Goal: Contribute content: Contribute content

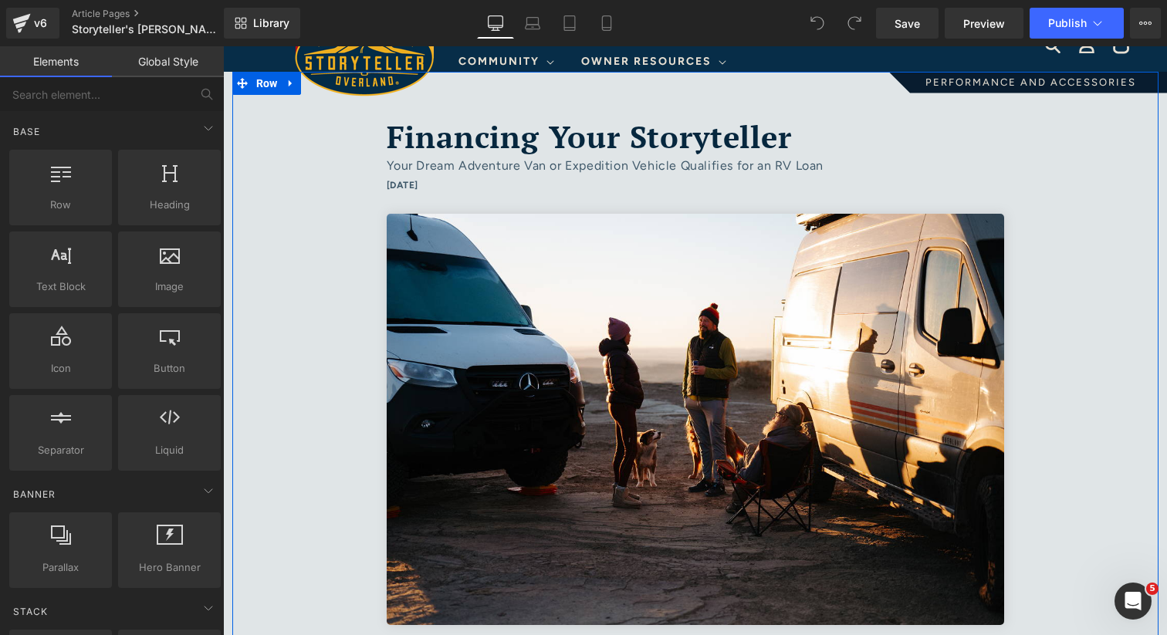
scroll to position [70, 0]
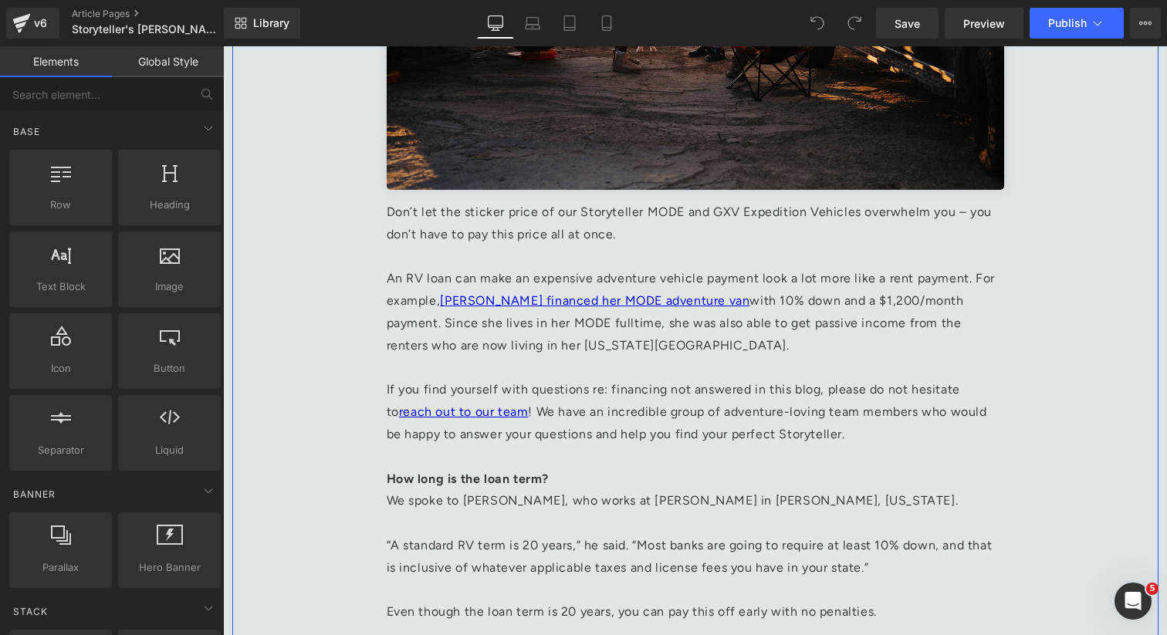
scroll to position [515, 0]
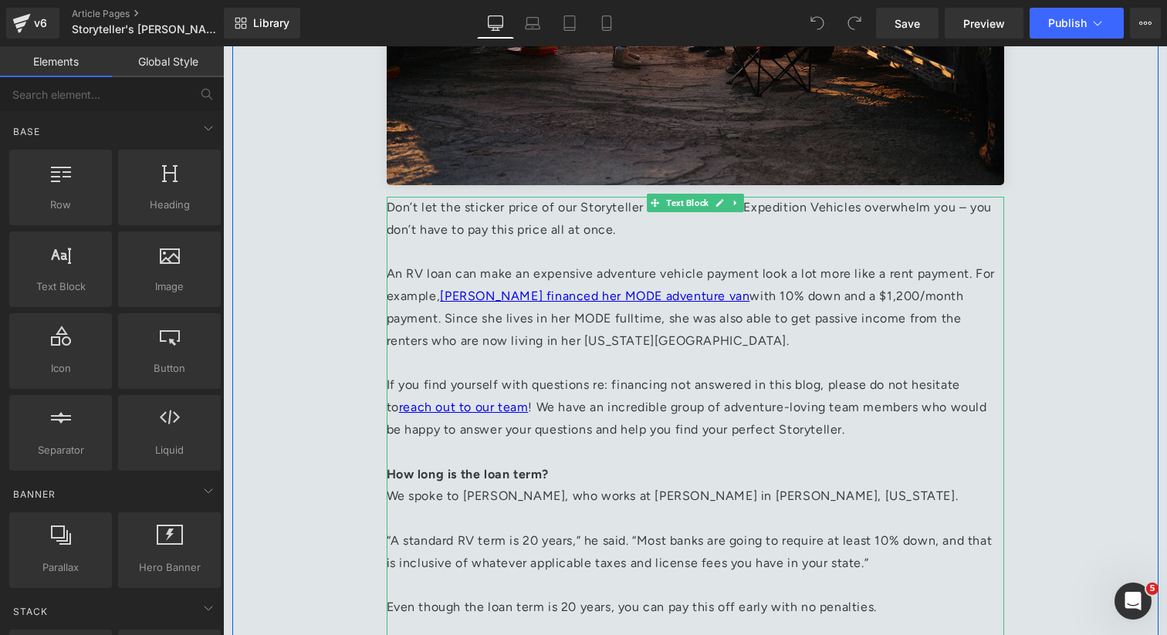
click at [461, 242] on p at bounding box center [695, 253] width 617 height 22
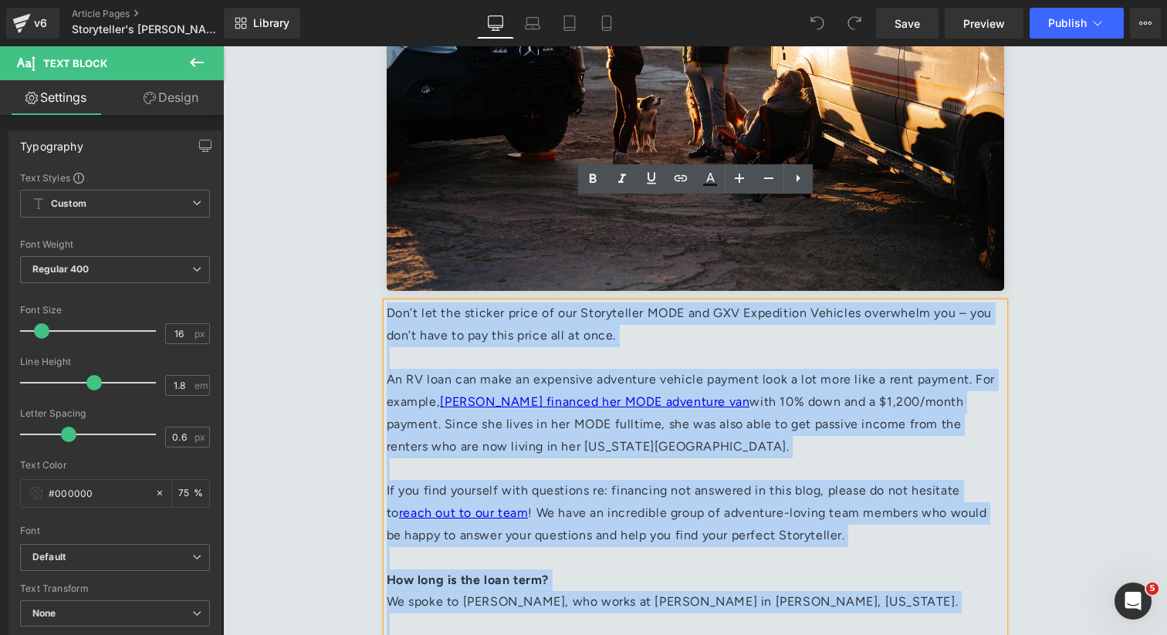
scroll to position [379, 0]
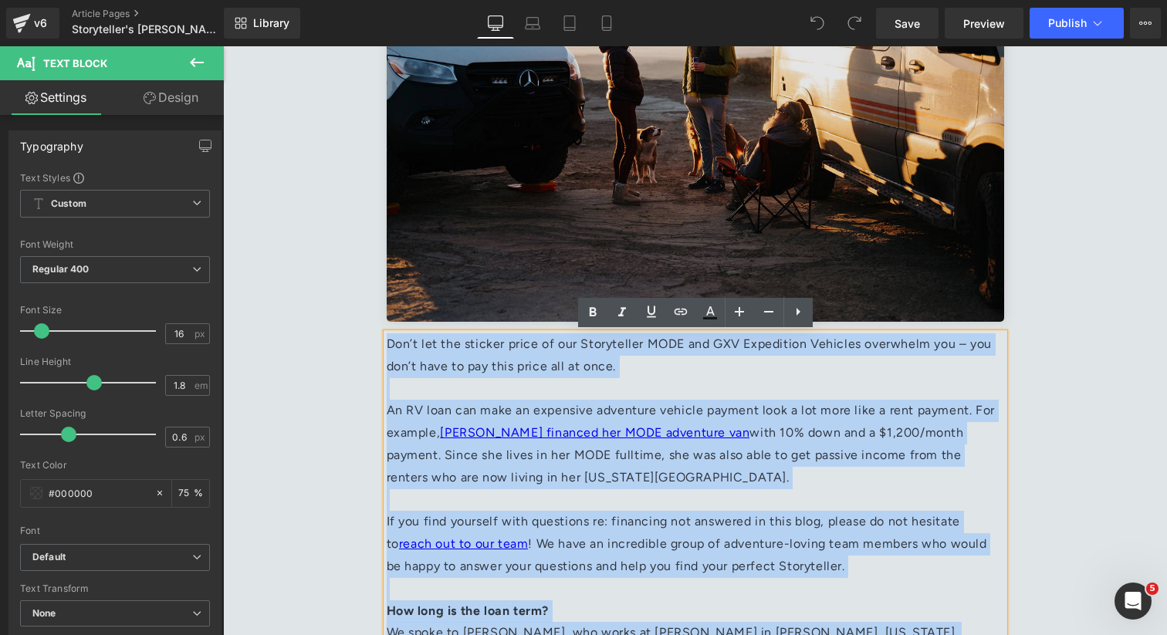
drag, startPoint x: 462, startPoint y: 539, endPoint x: 390, endPoint y: 163, distance: 382.7
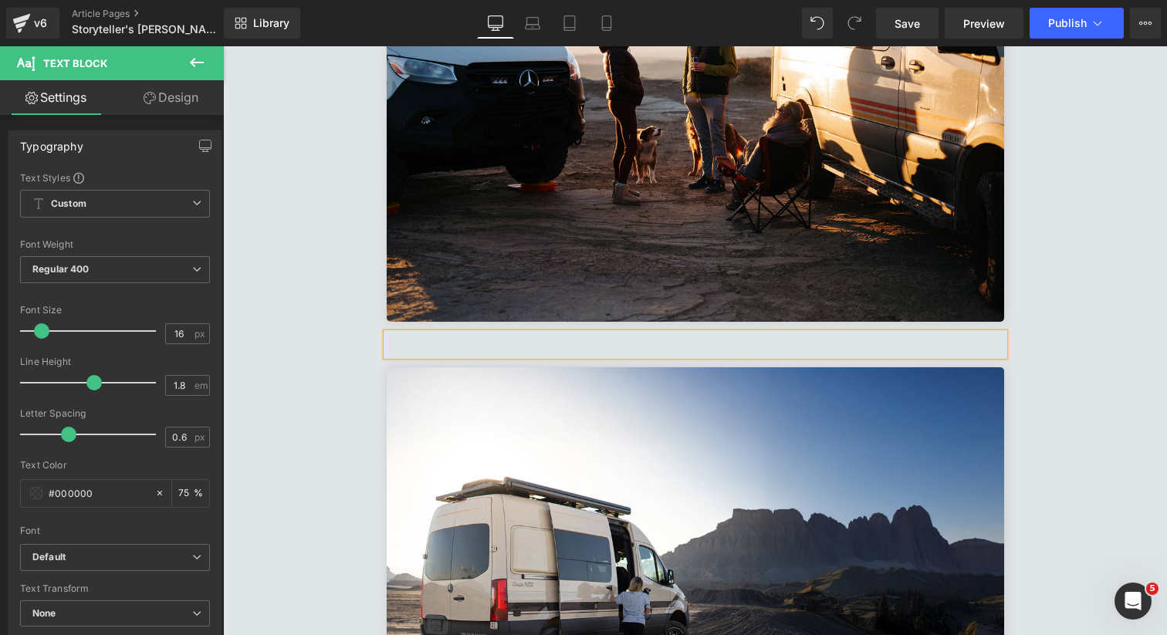
click at [516, 343] on p at bounding box center [695, 344] width 617 height 22
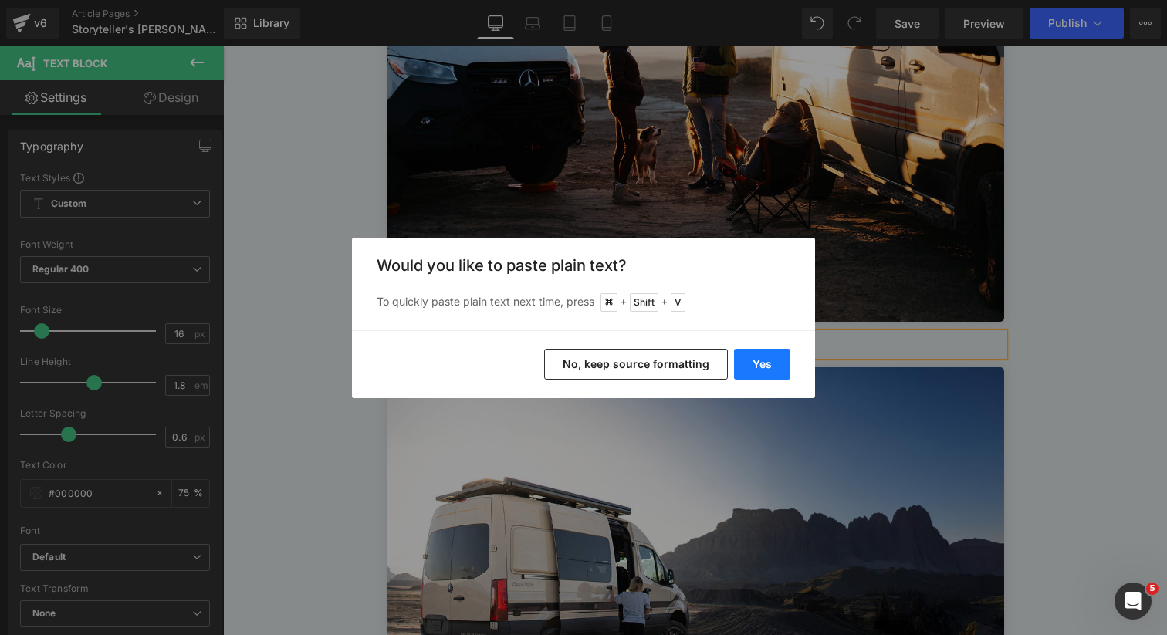
click at [755, 367] on button "Yes" at bounding box center [762, 364] width 56 height 31
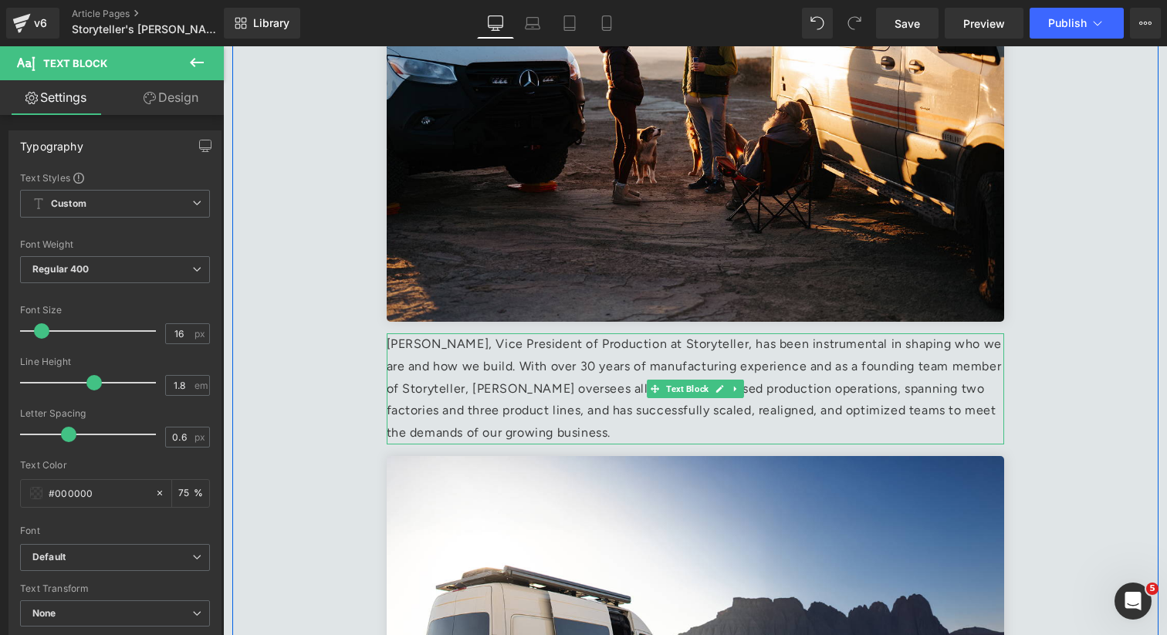
click at [641, 433] on p "[PERSON_NAME], Vice President of Production at Storyteller, has been instrument…" at bounding box center [695, 388] width 617 height 111
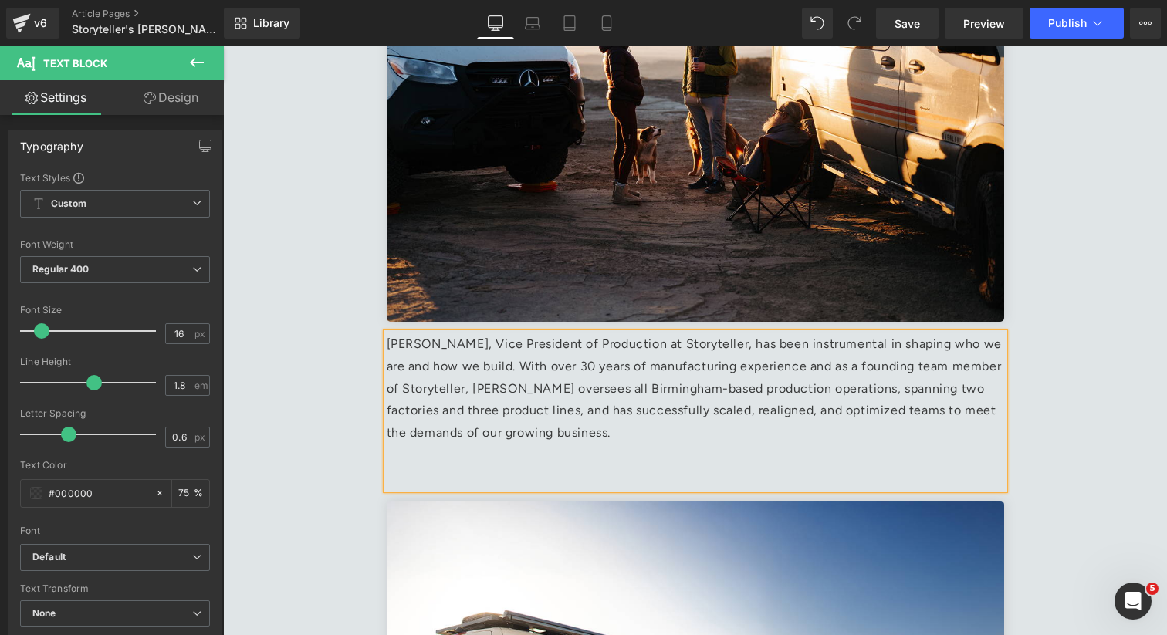
click at [431, 463] on p at bounding box center [695, 455] width 617 height 22
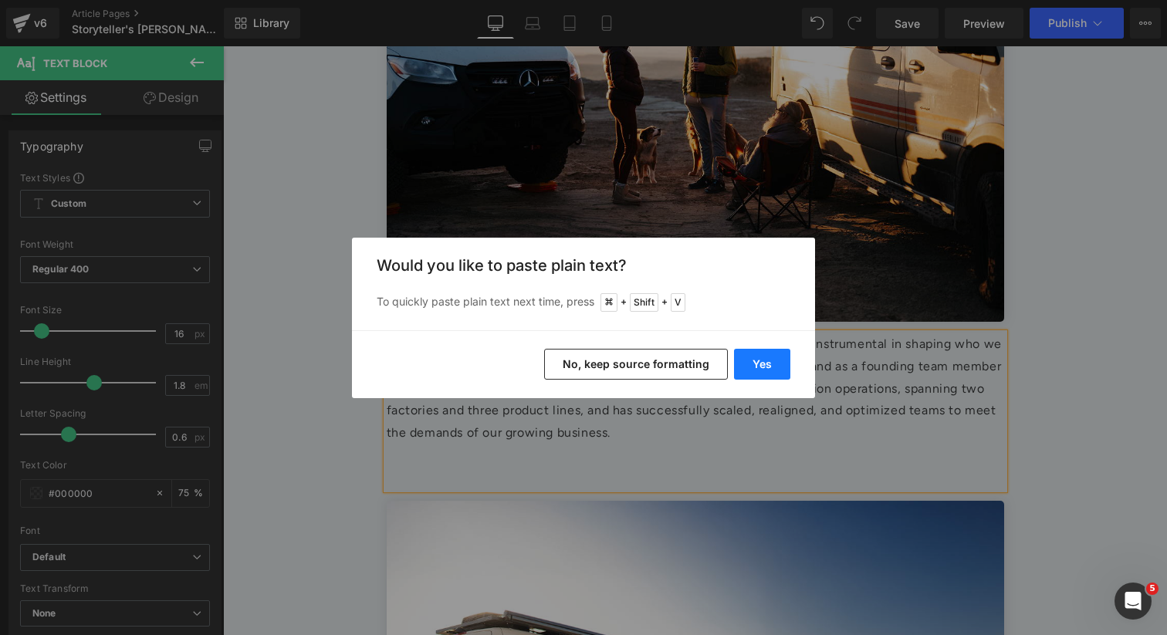
click at [774, 364] on button "Yes" at bounding box center [762, 364] width 56 height 31
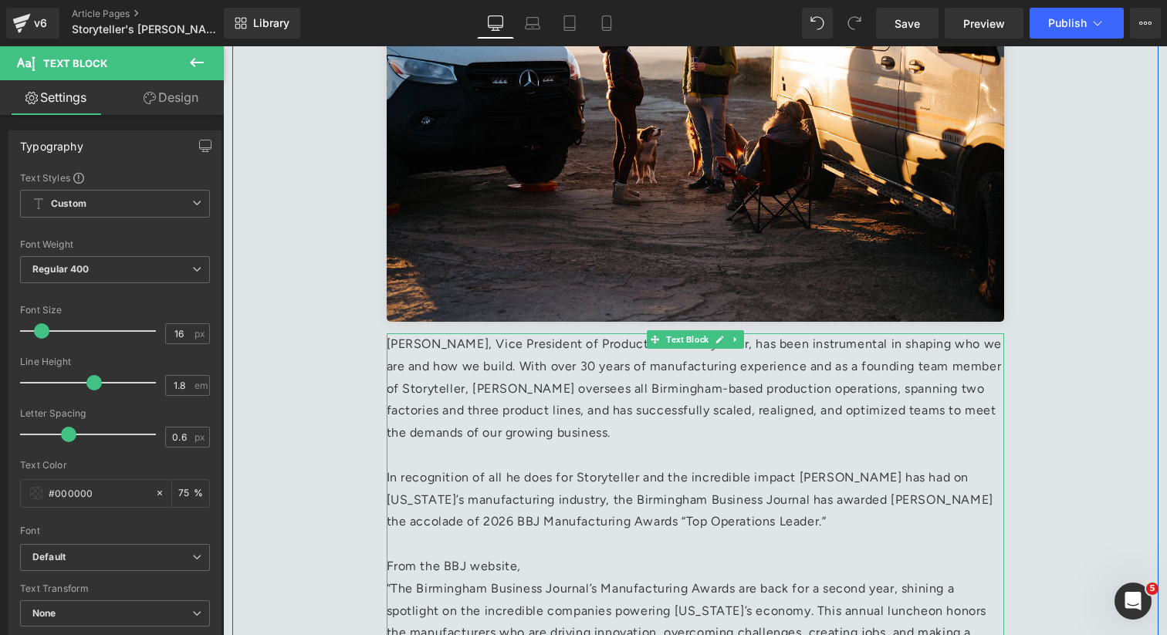
click at [407, 475] on p "In recognition of all he does for Storyteller and the incredible impact [PERSON…" at bounding box center [695, 500] width 617 height 66
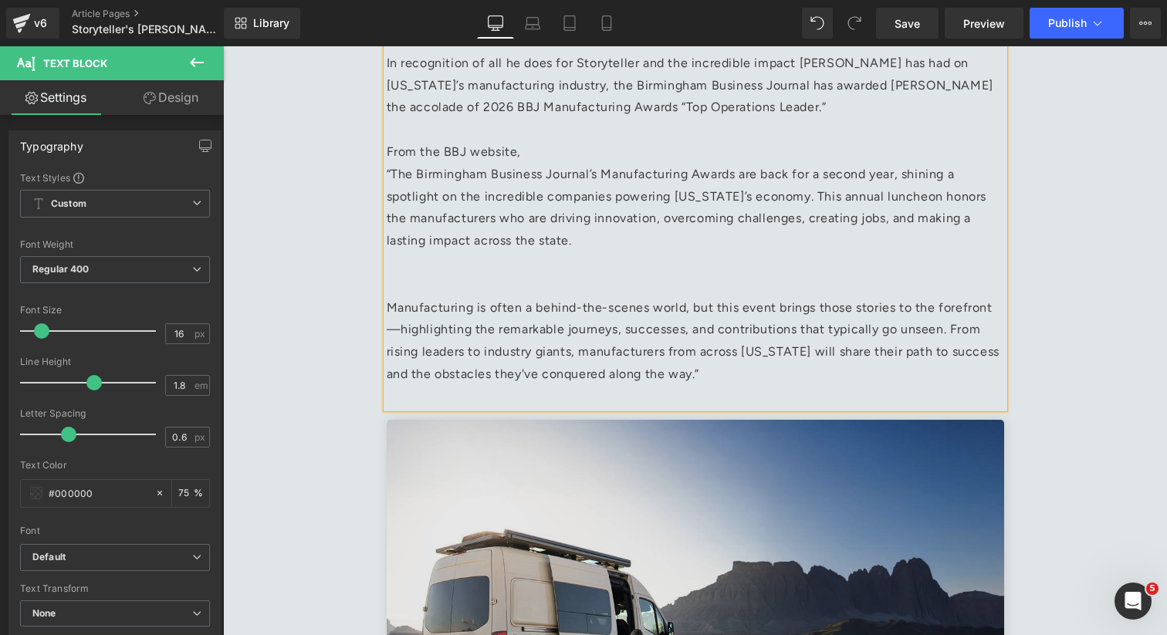
scroll to position [797, 0]
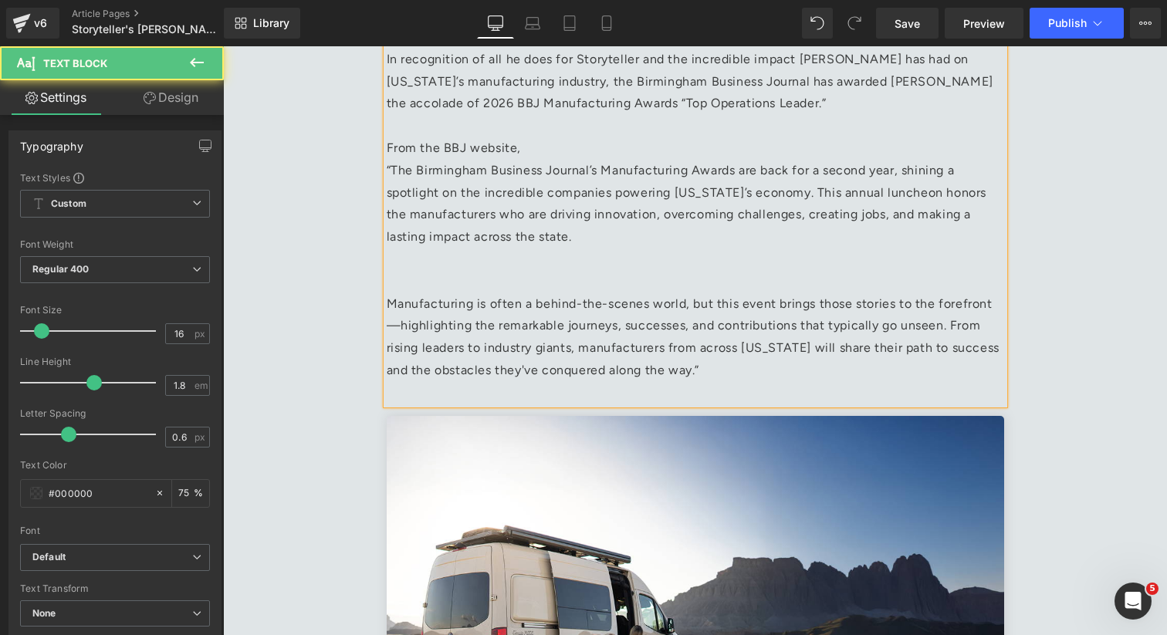
click at [407, 286] on p at bounding box center [695, 282] width 617 height 22
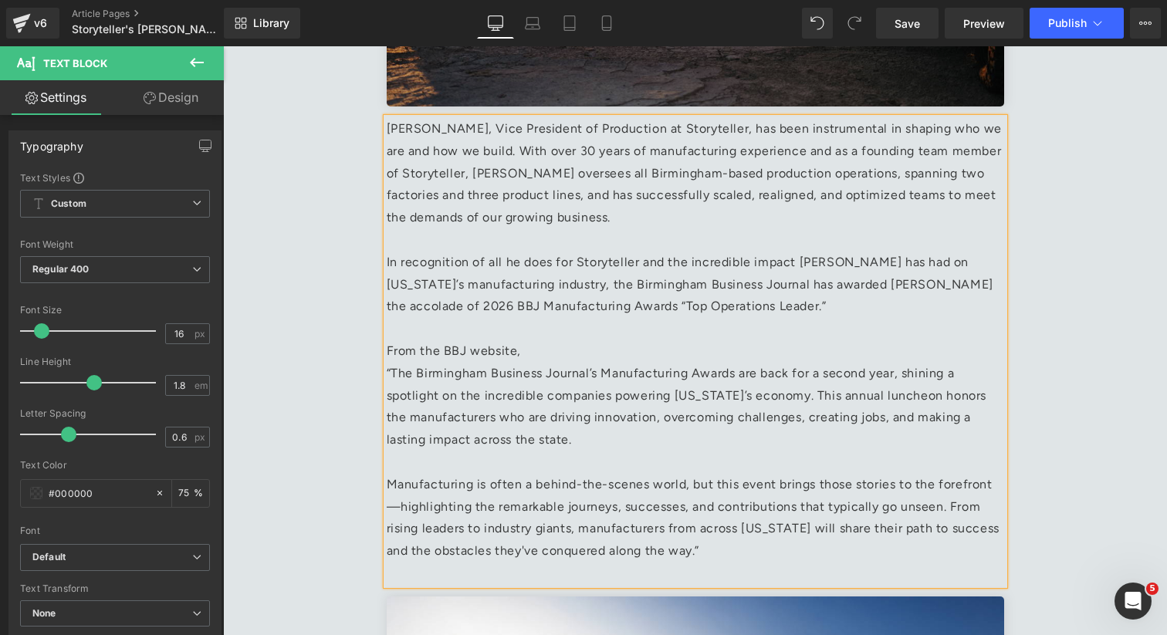
scroll to position [583, 0]
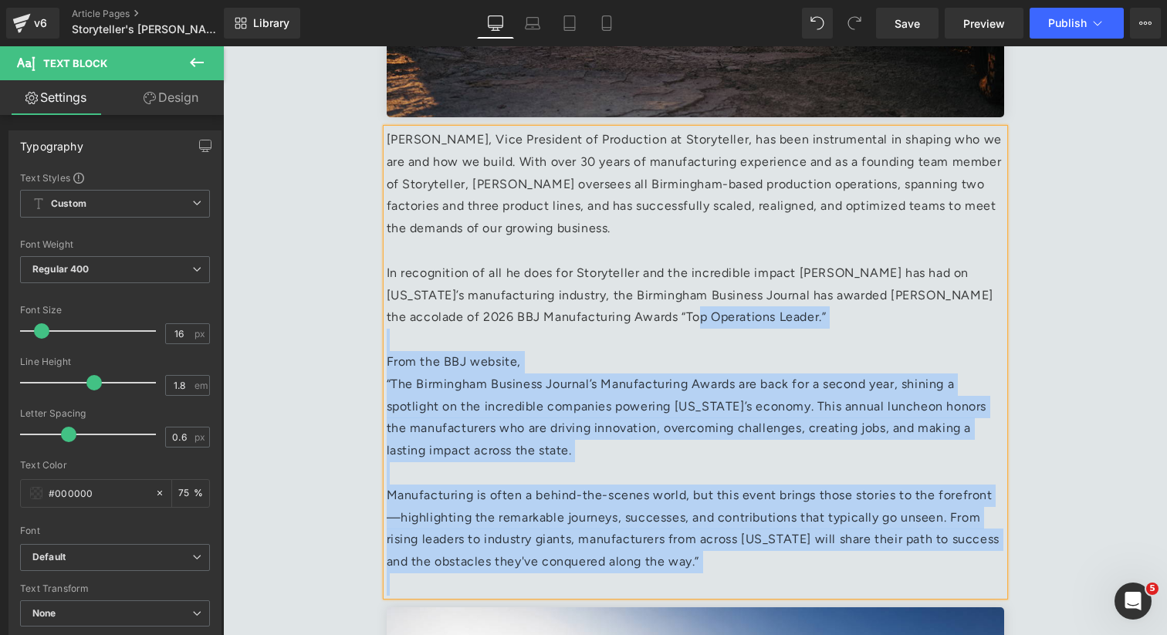
drag, startPoint x: 678, startPoint y: 316, endPoint x: 384, endPoint y: 269, distance: 297.7
click at [387, 269] on div "Mark Isbell, Vice President of Production at Storyteller, has been instrumental…" at bounding box center [695, 362] width 617 height 467
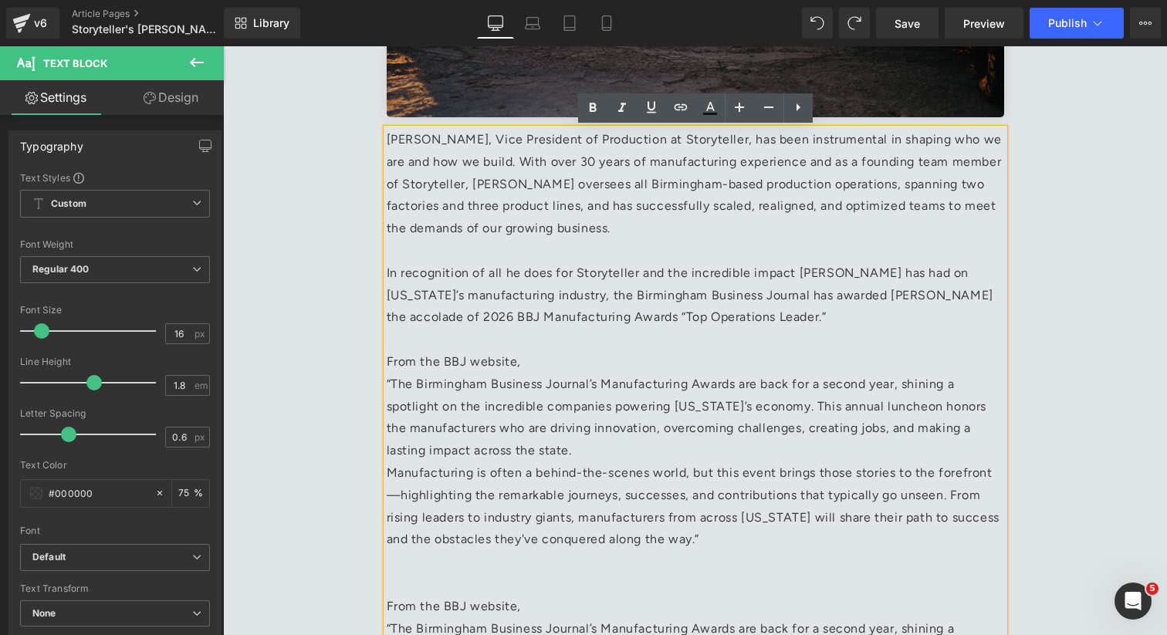
click at [675, 311] on p "In recognition of all he does for Storyteller and the incredible impact [PERSON…" at bounding box center [695, 295] width 617 height 66
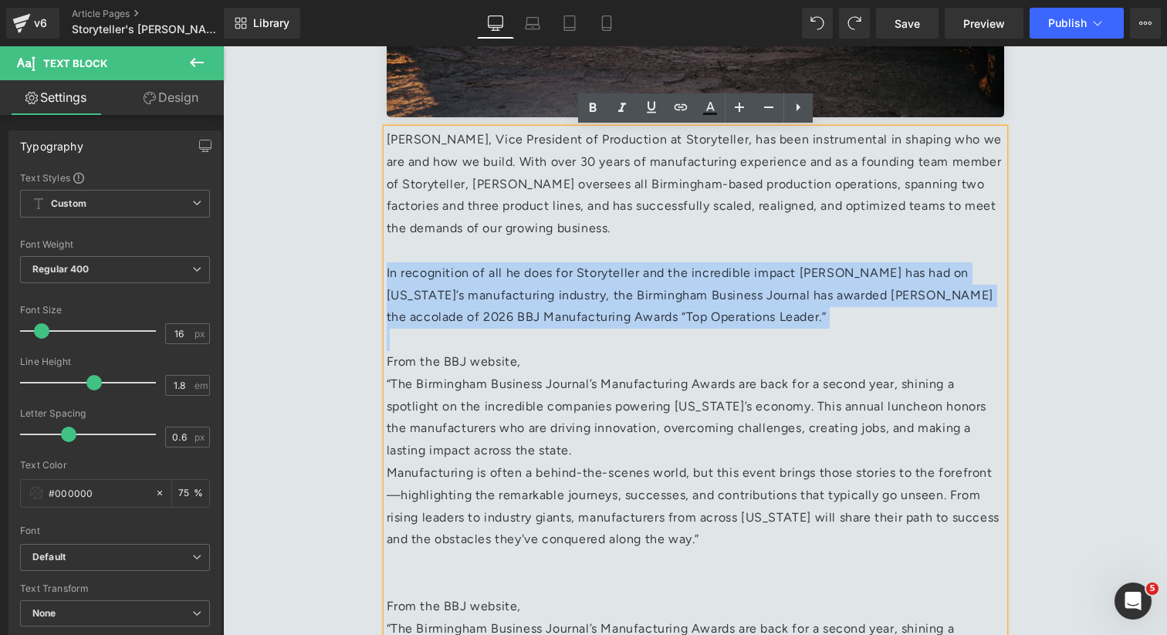
drag, startPoint x: 675, startPoint y: 311, endPoint x: 390, endPoint y: 269, distance: 288.5
click at [390, 269] on p "In recognition of all he does for Storyteller and the incredible impact [PERSON…" at bounding box center [695, 295] width 617 height 66
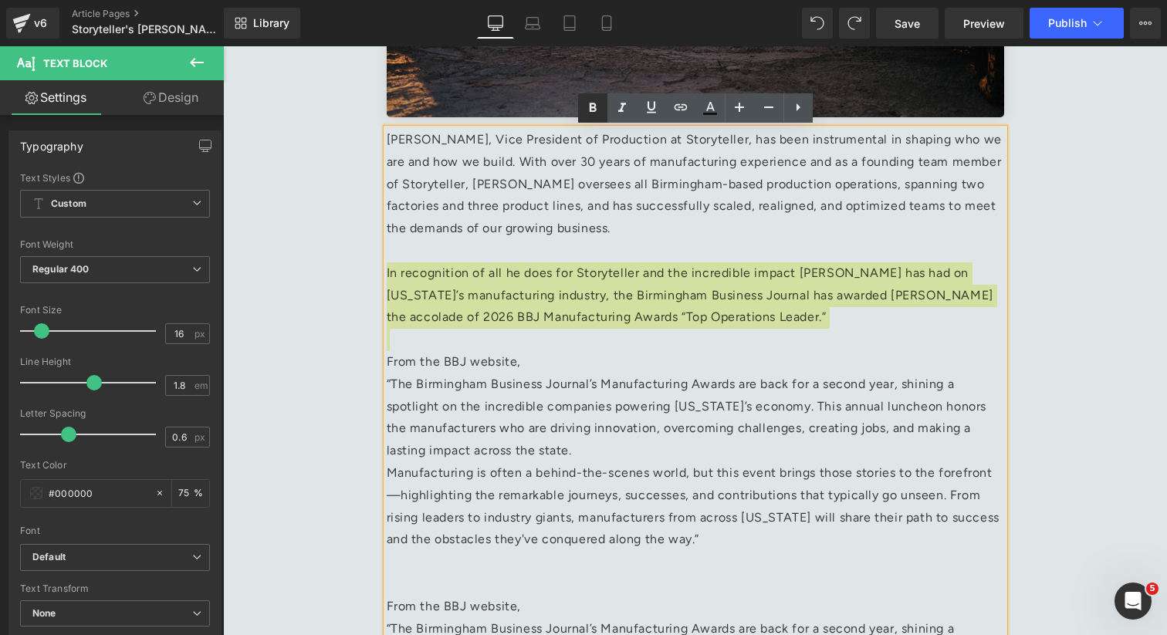
click at [594, 101] on icon at bounding box center [592, 108] width 19 height 19
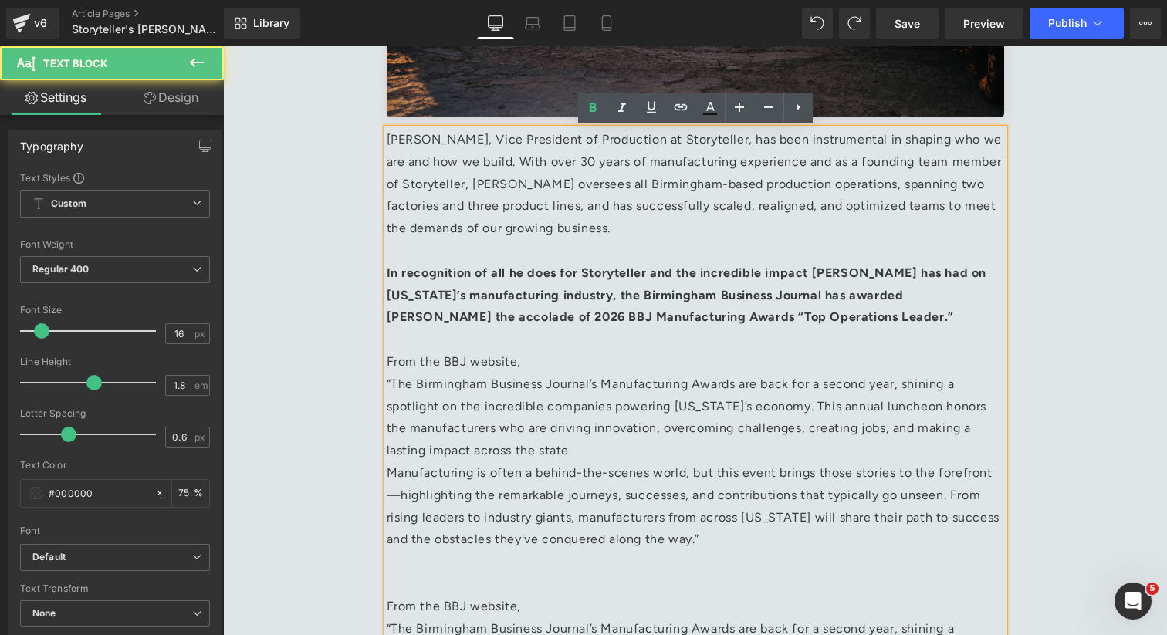
click at [768, 366] on p "From the BBJ website," at bounding box center [695, 362] width 617 height 22
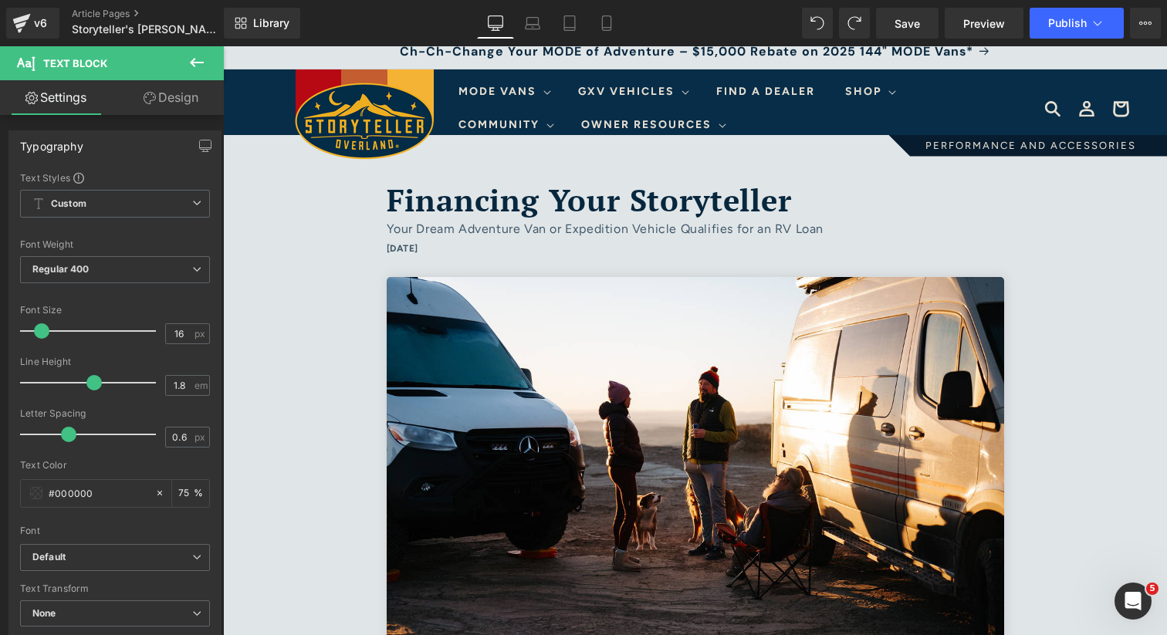
scroll to position [0, 0]
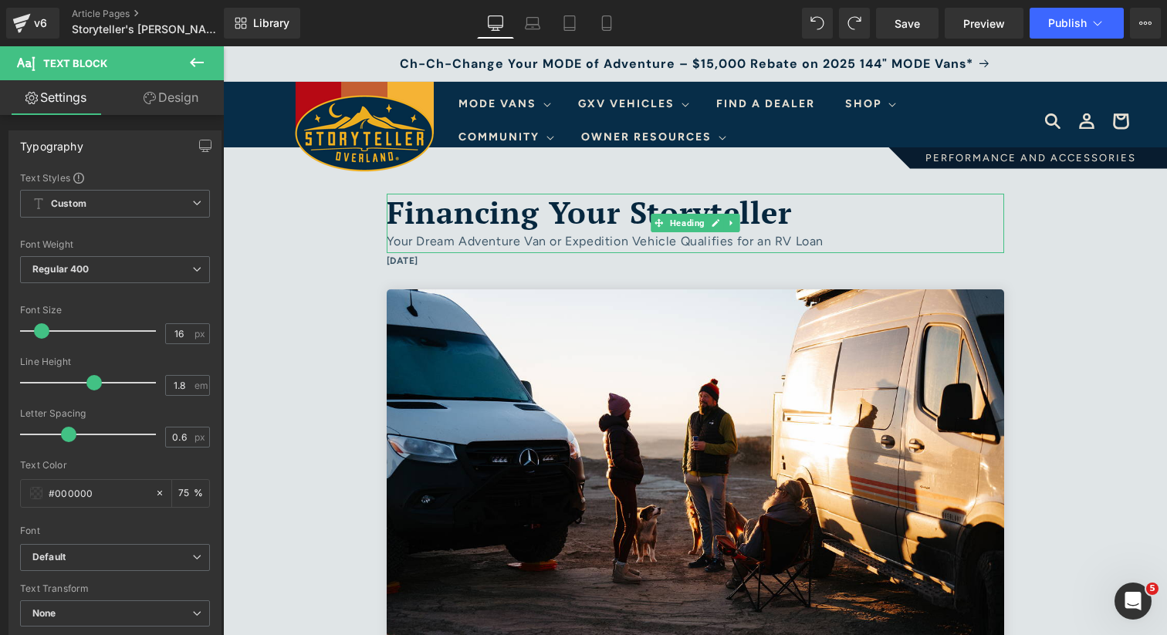
click at [569, 206] on span "Financing Your Storyteller" at bounding box center [589, 211] width 405 height 41
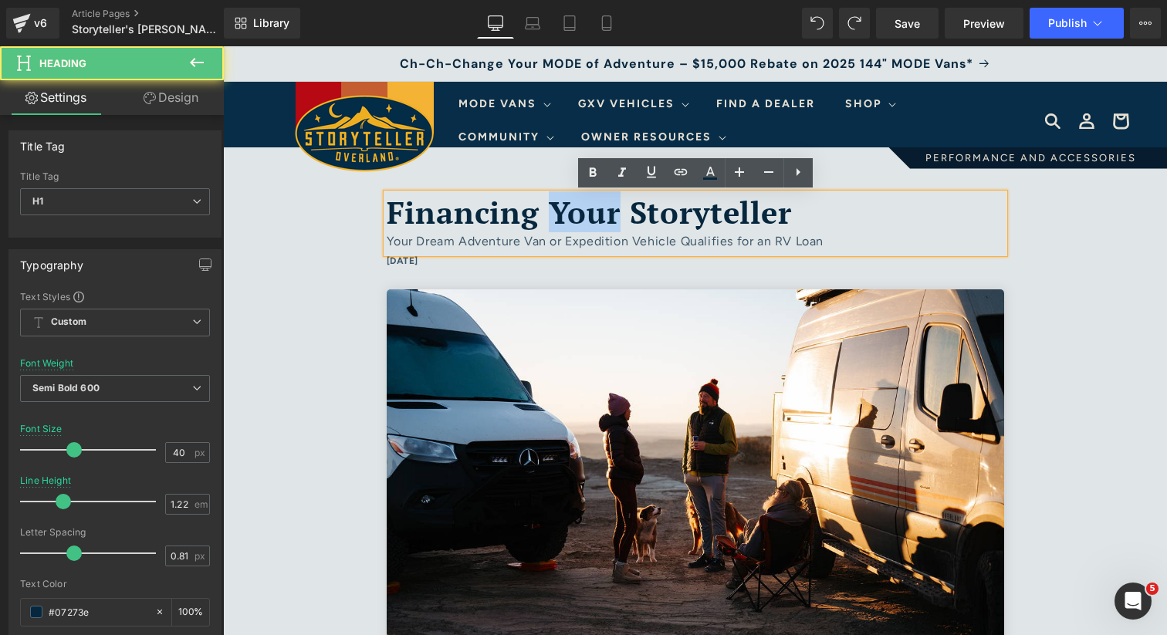
click at [569, 206] on span "Financing Your Storyteller" at bounding box center [589, 211] width 405 height 41
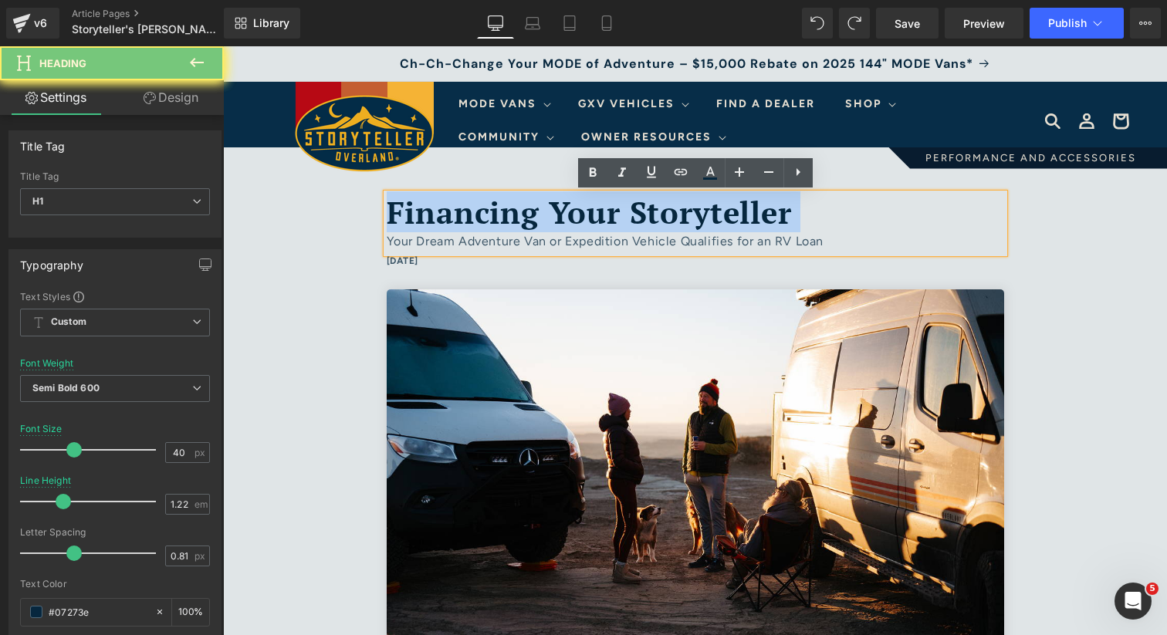
click at [569, 206] on span "Financing Your Storyteller" at bounding box center [589, 211] width 405 height 41
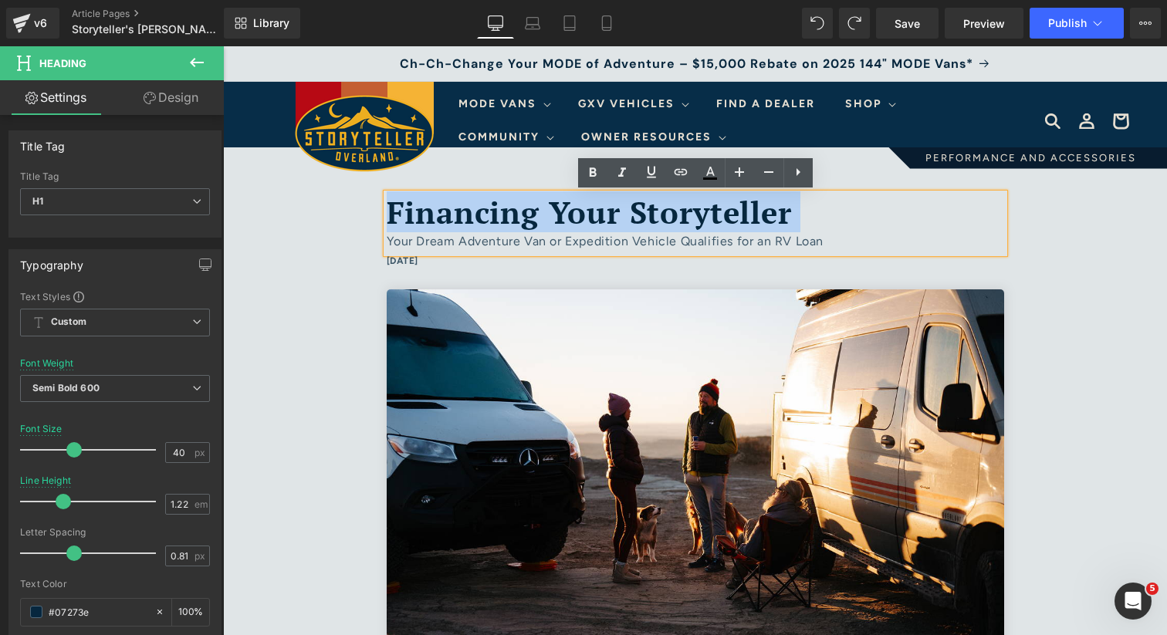
paste div
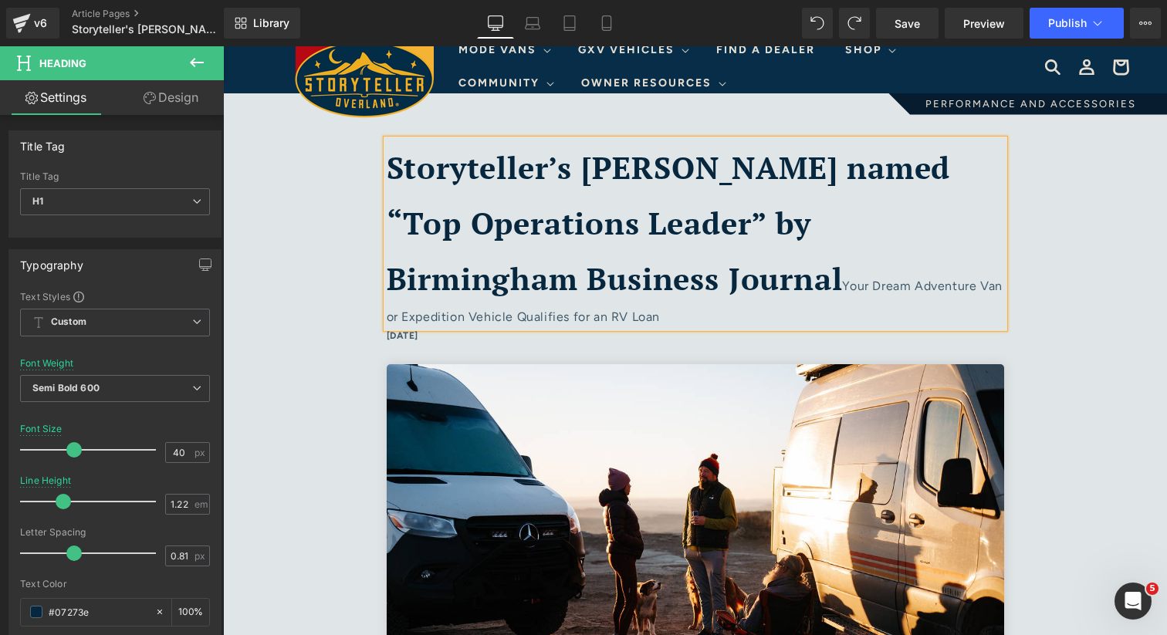
scroll to position [66, 0]
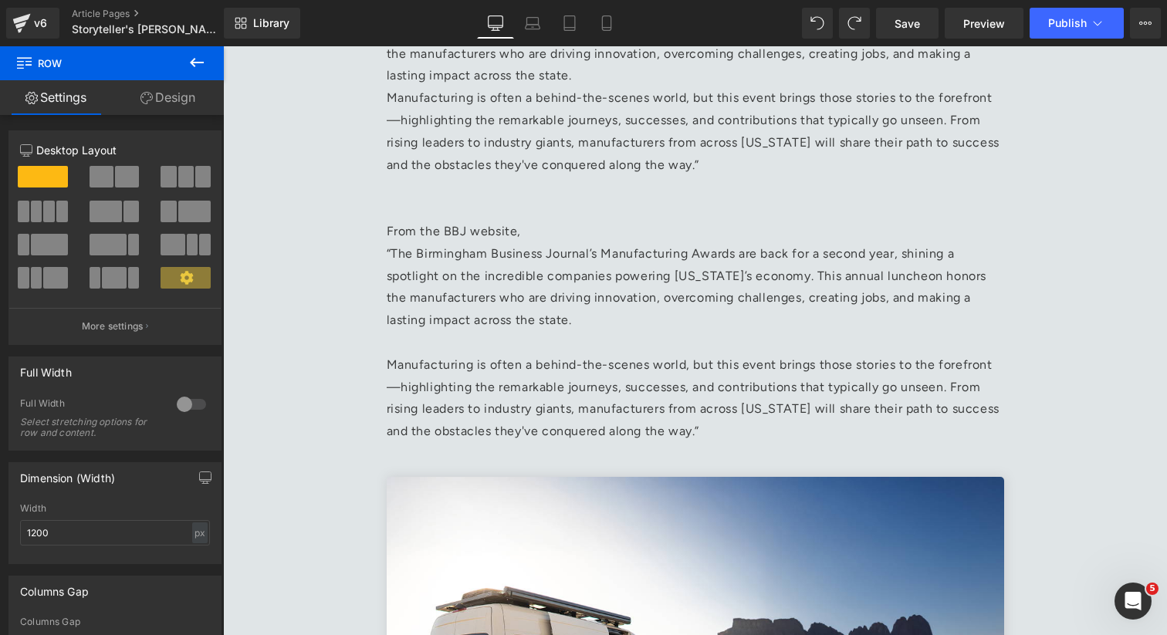
scroll to position [1066, 0]
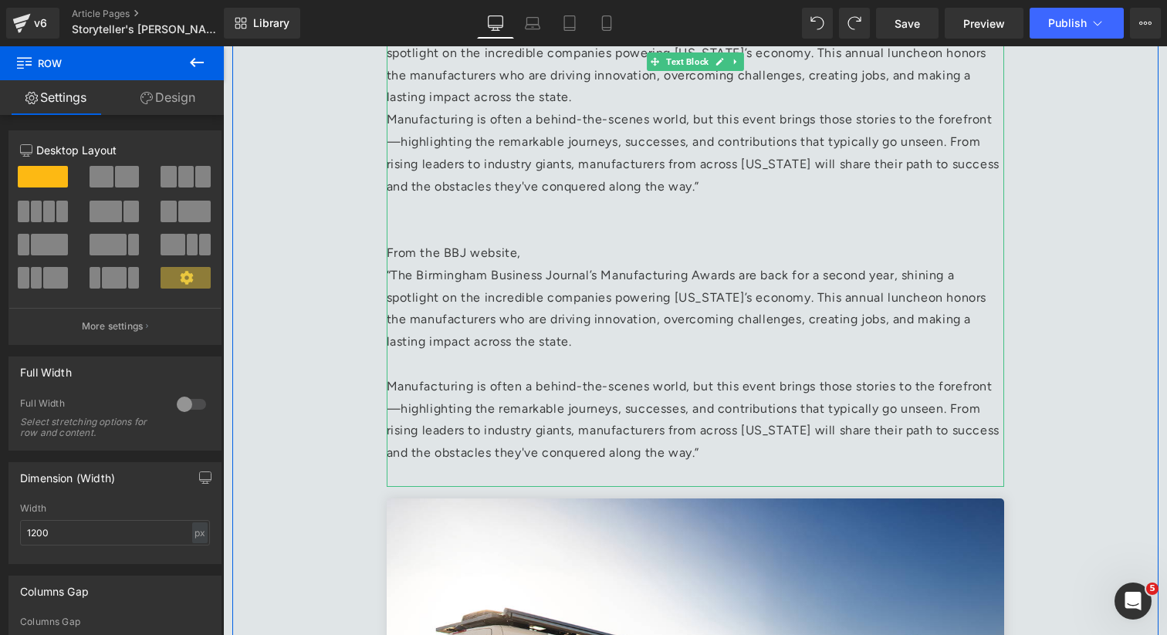
click at [447, 231] on p at bounding box center [695, 231] width 617 height 22
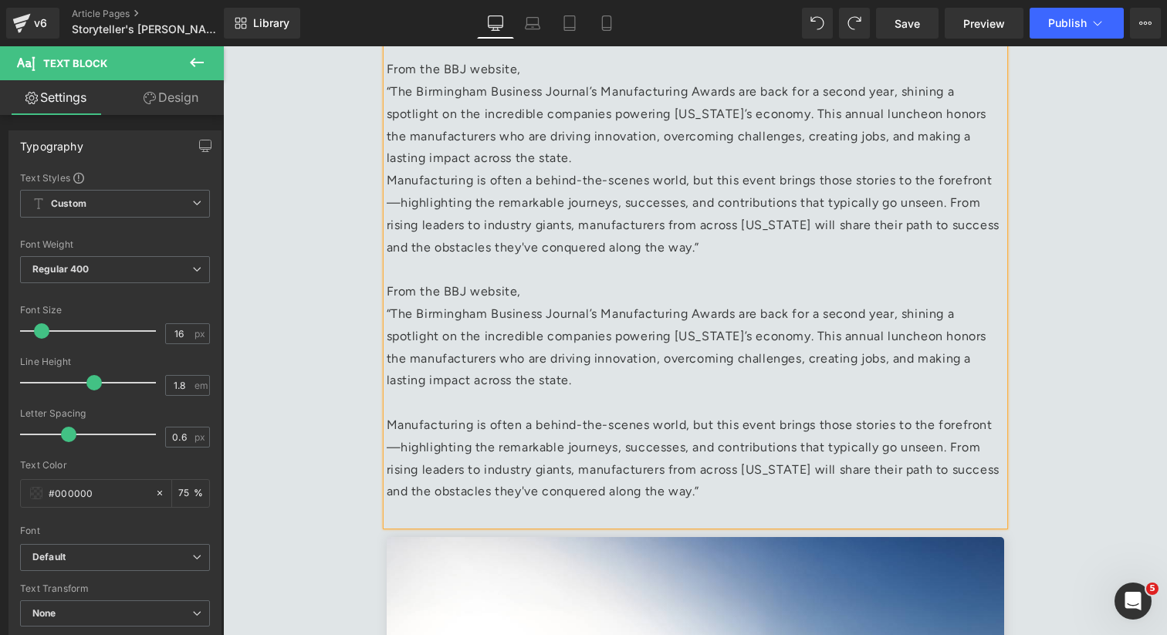
scroll to position [1009, 0]
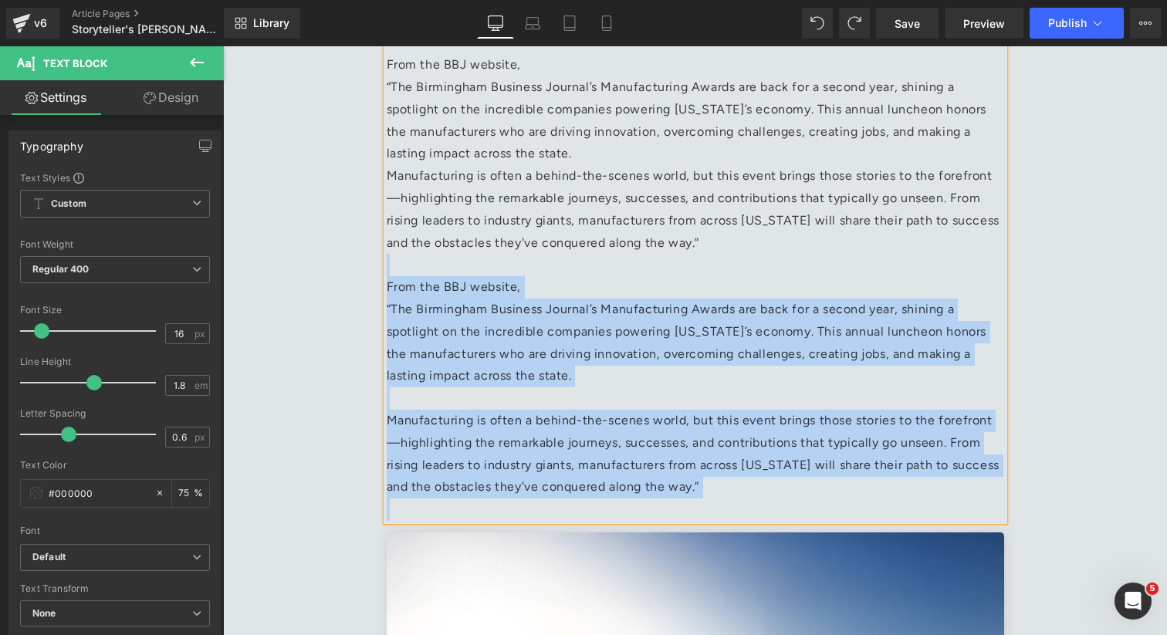
drag, startPoint x: 664, startPoint y: 501, endPoint x: 369, endPoint y: 267, distance: 376.2
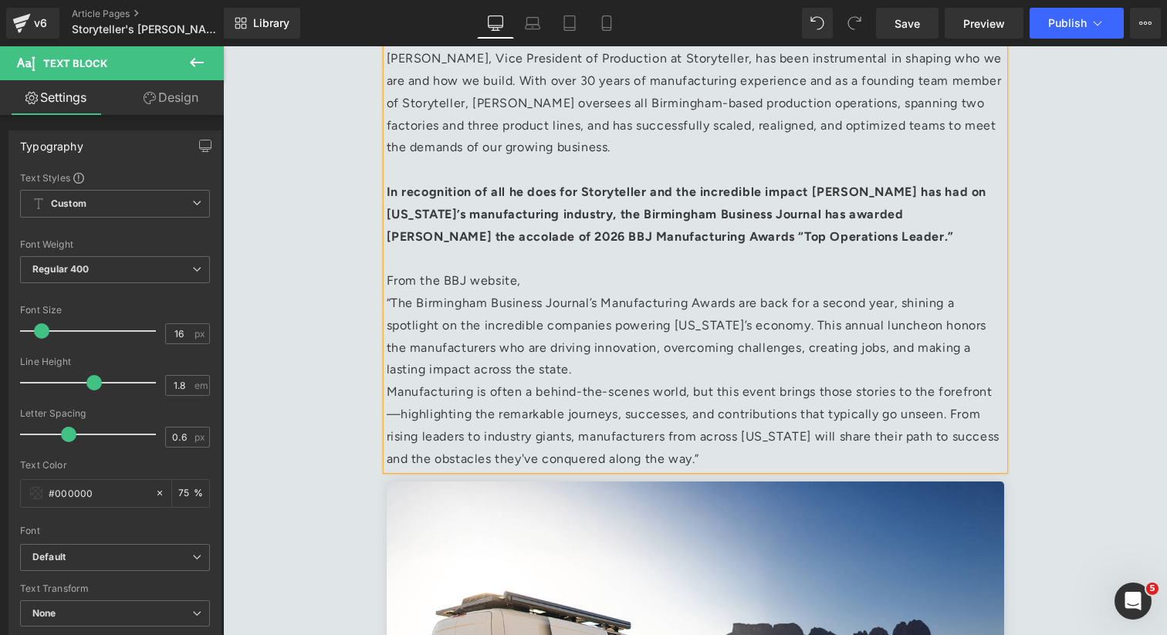
scroll to position [767, 0]
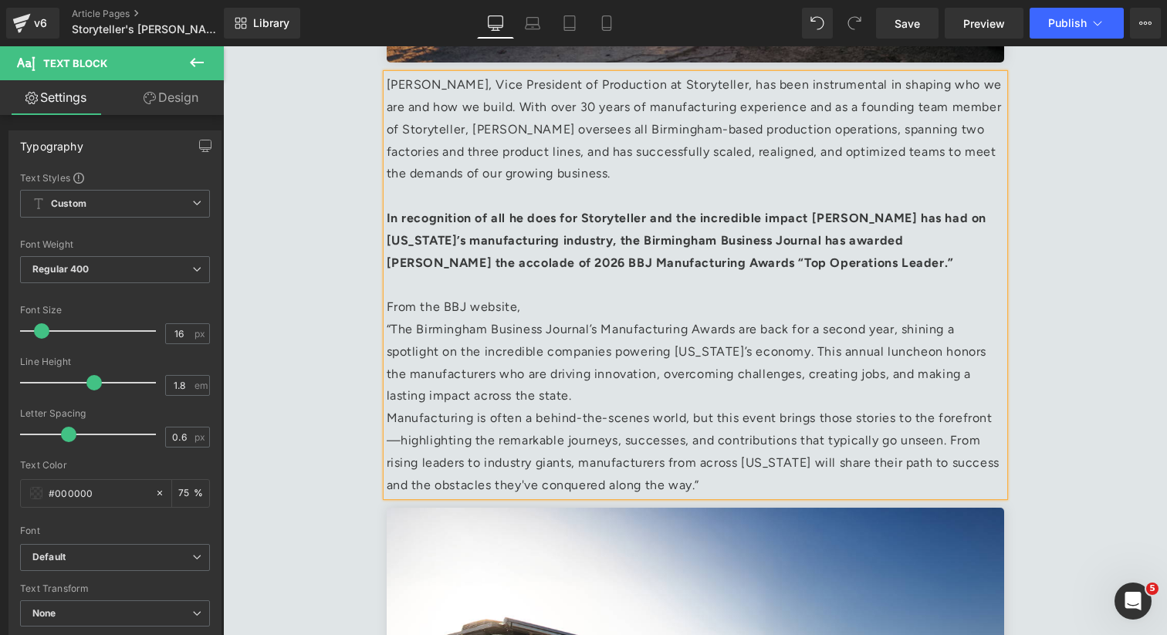
click at [538, 396] on p "“The Birmingham Business Journal’s Manufacturing Awards are back for a second y…" at bounding box center [695, 363] width 617 height 89
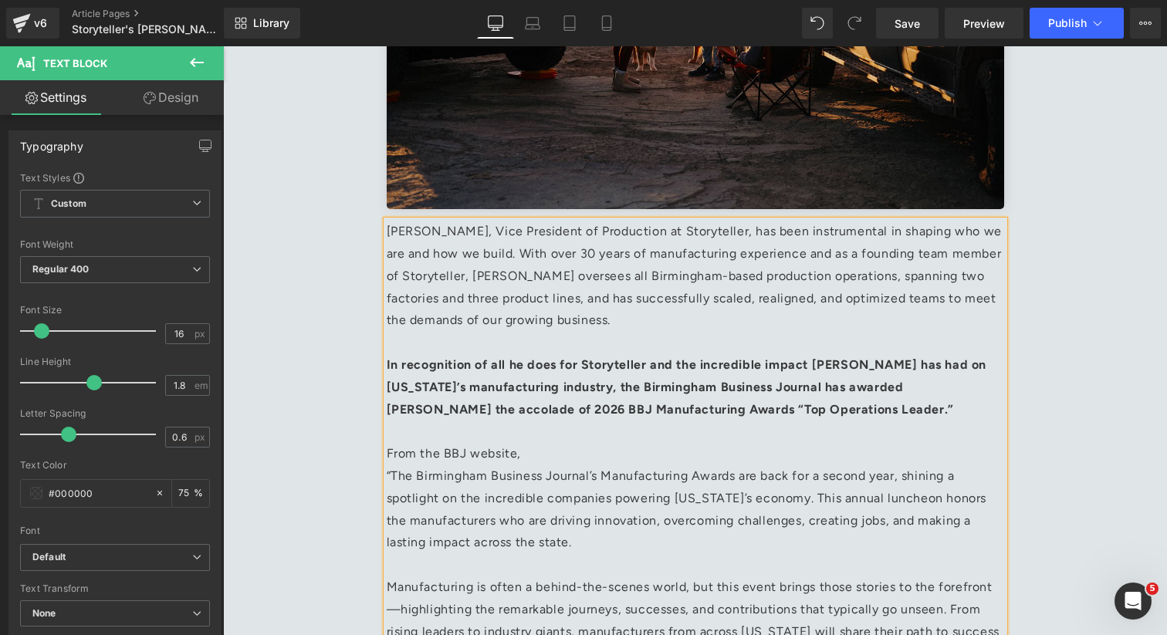
scroll to position [601, 0]
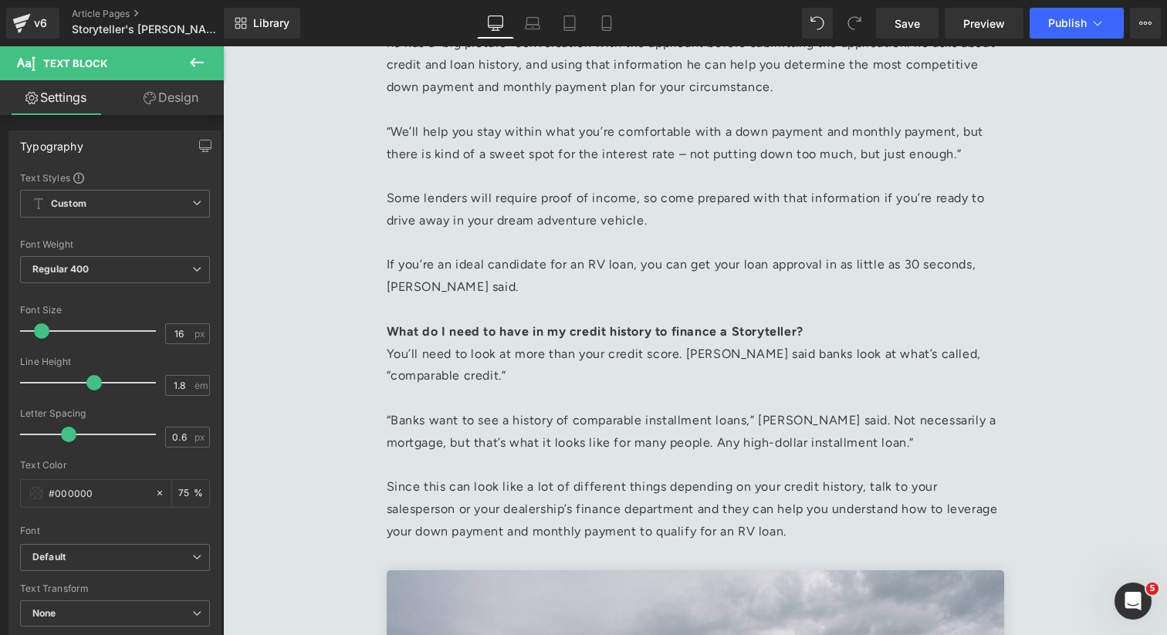
click at [598, 372] on p "You’ll need to look at more than your credit score. Andrew said banks look at w…" at bounding box center [695, 376] width 617 height 66
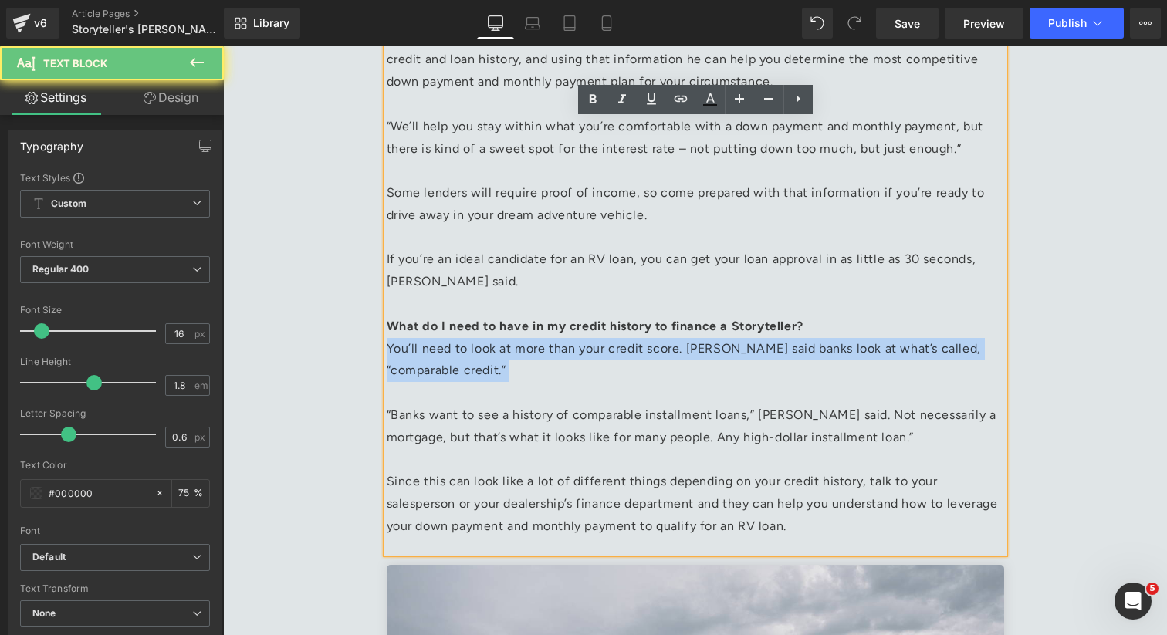
click at [598, 372] on p "You’ll need to look at more than your credit score. Andrew said banks look at w…" at bounding box center [695, 371] width 617 height 66
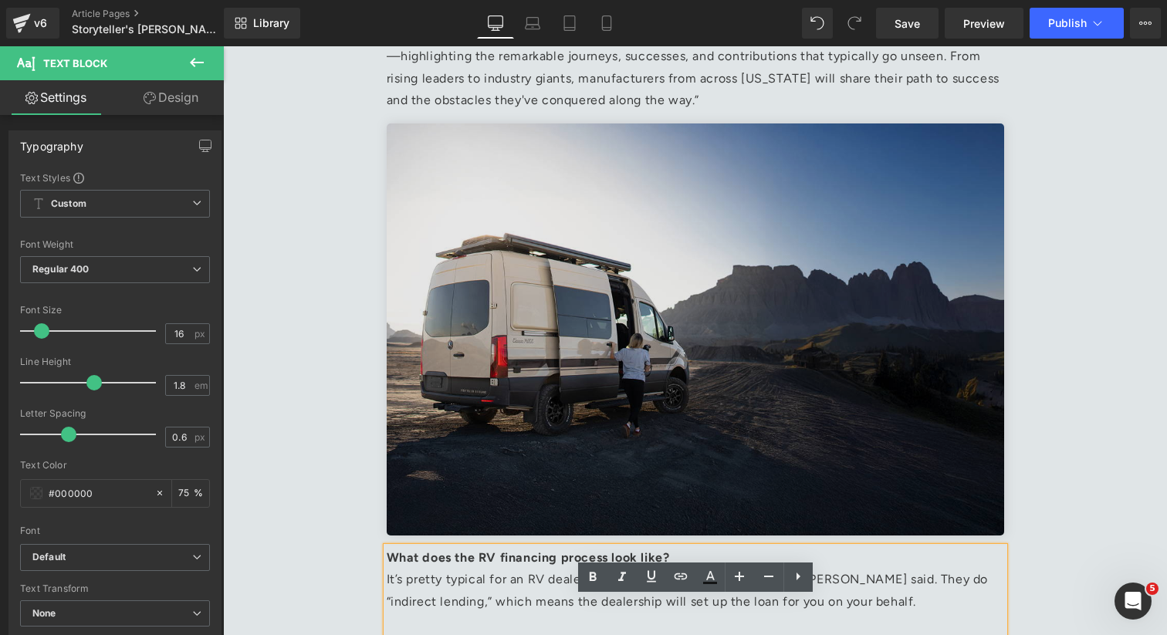
scroll to position [1123, 0]
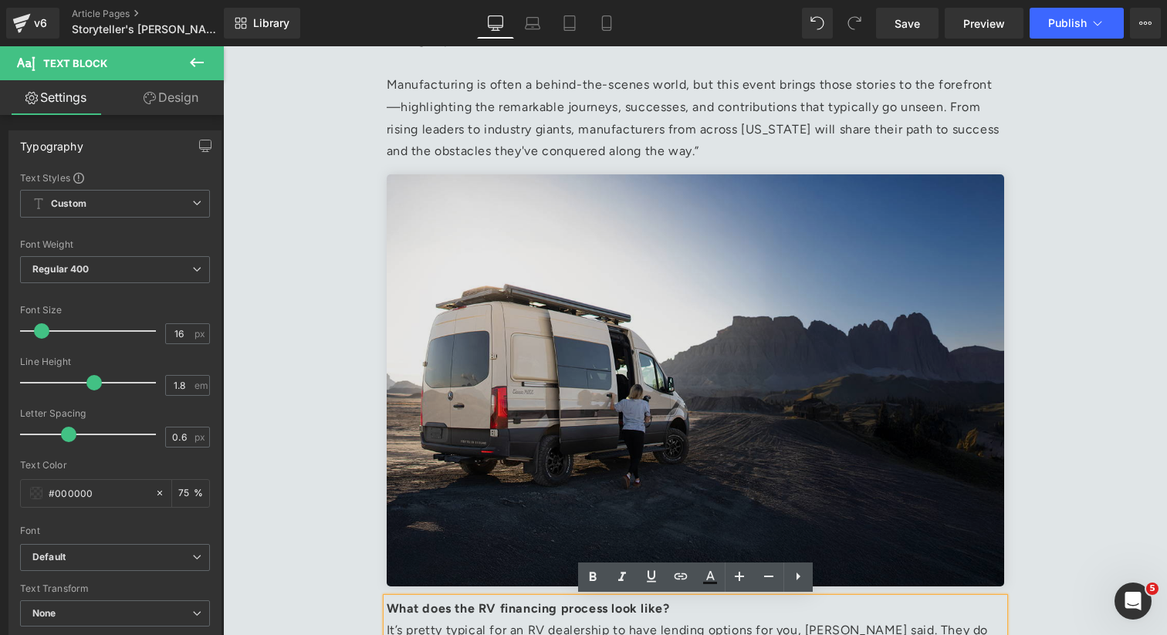
drag, startPoint x: 838, startPoint y: 529, endPoint x: 396, endPoint y: 394, distance: 462.0
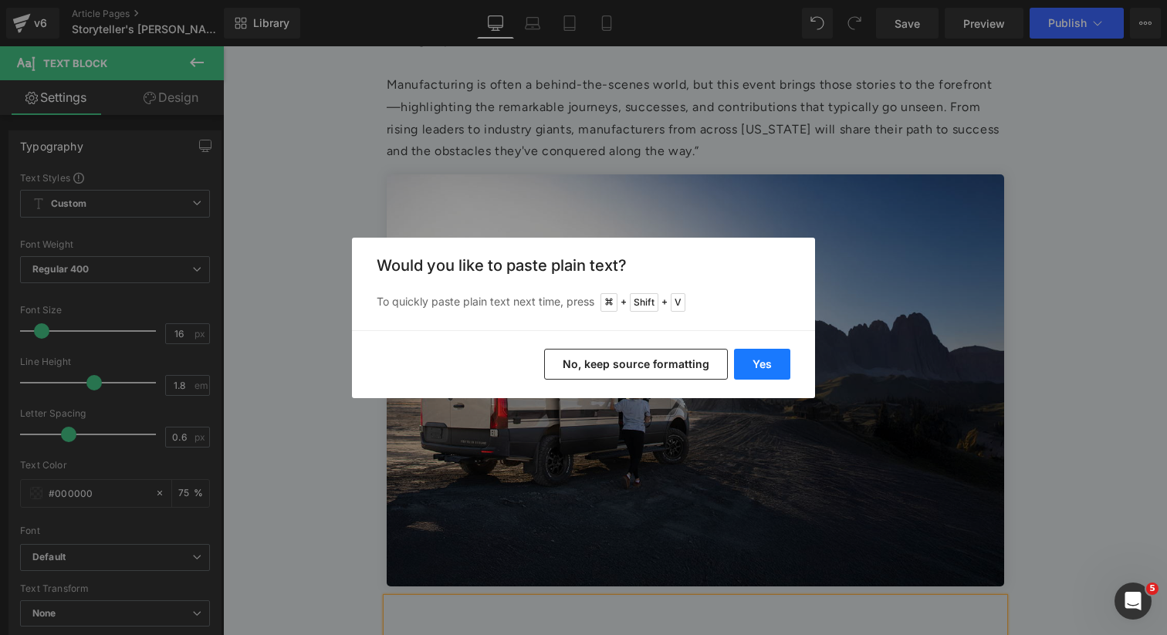
click at [765, 363] on button "Yes" at bounding box center [762, 364] width 56 height 31
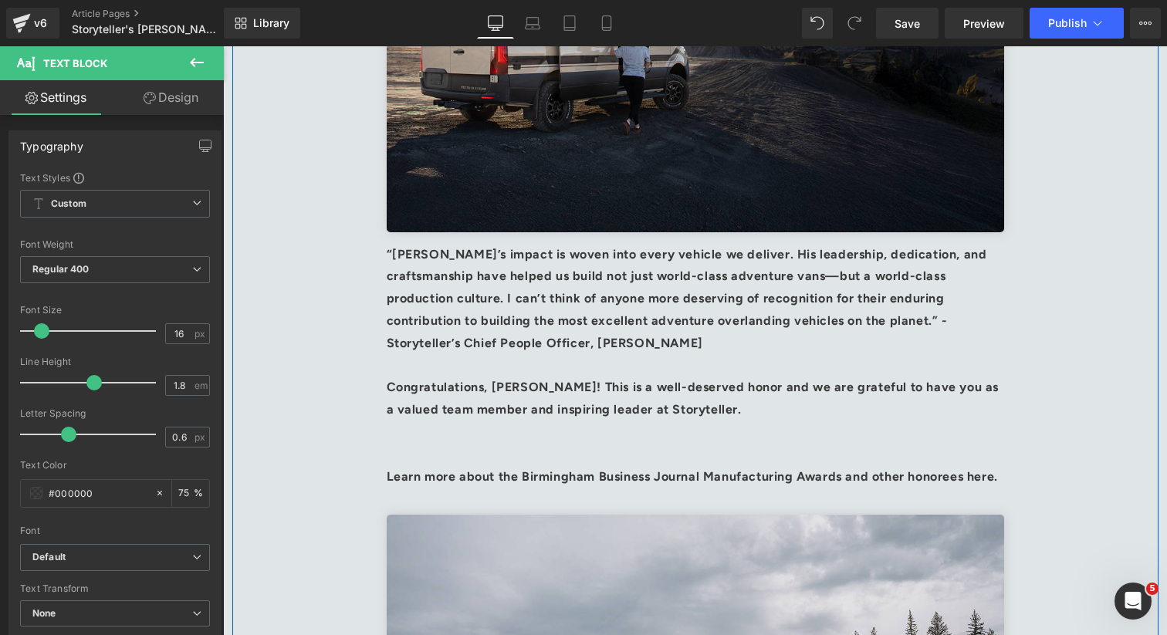
scroll to position [1483, 0]
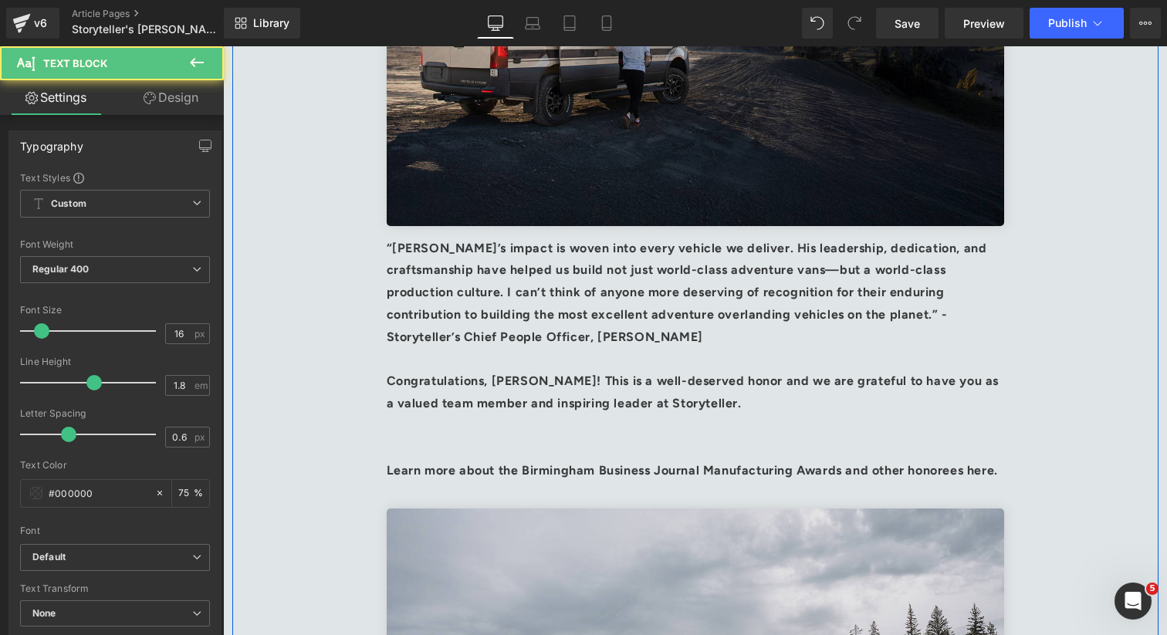
drag, startPoint x: 562, startPoint y: 483, endPoint x: 368, endPoint y: 231, distance: 317.9
click at [368, 231] on div "Storyteller’s Mark Isbell named “Top Operations Leader” by Birmingham Business …" at bounding box center [695, 426] width 926 height 3525
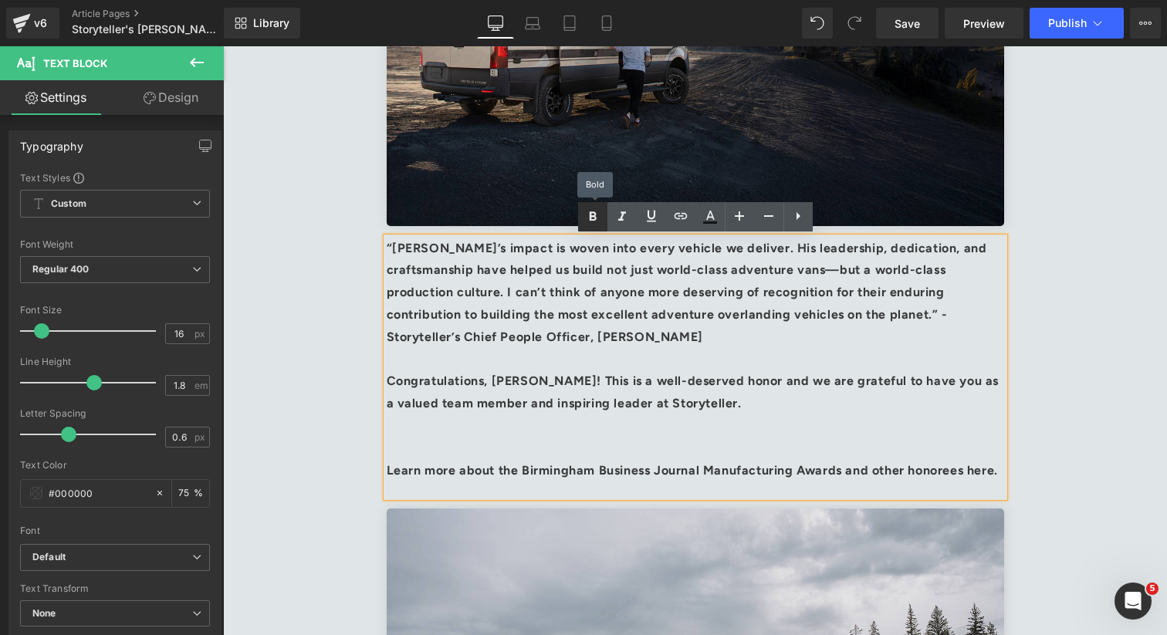
click at [596, 213] on icon at bounding box center [592, 217] width 19 height 19
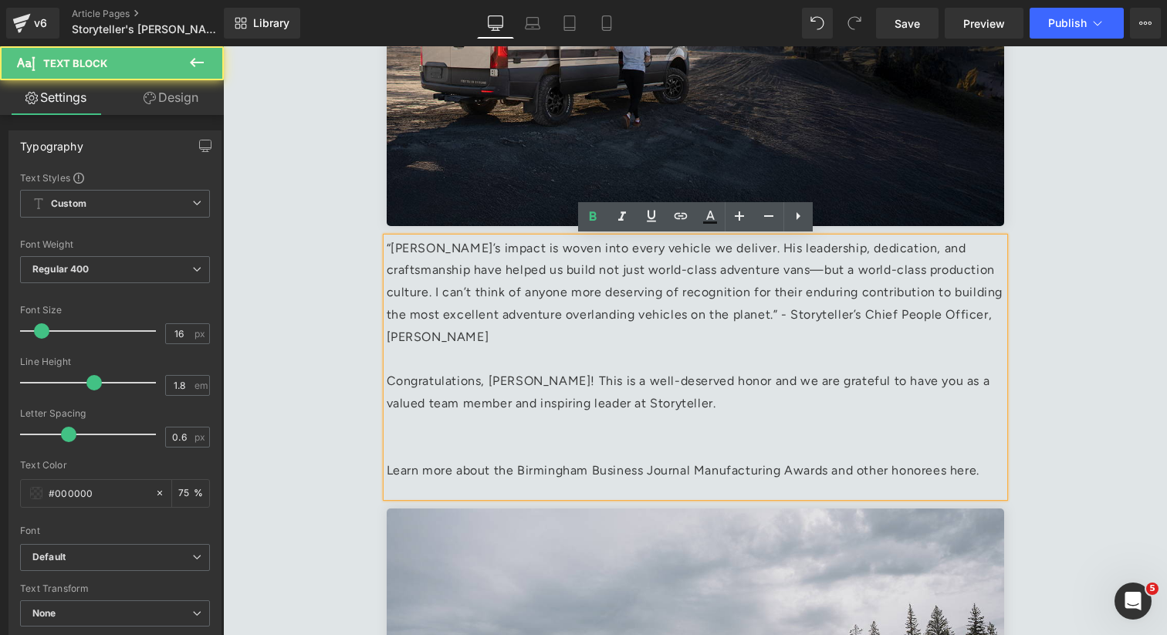
click at [417, 441] on p at bounding box center [695, 448] width 617 height 22
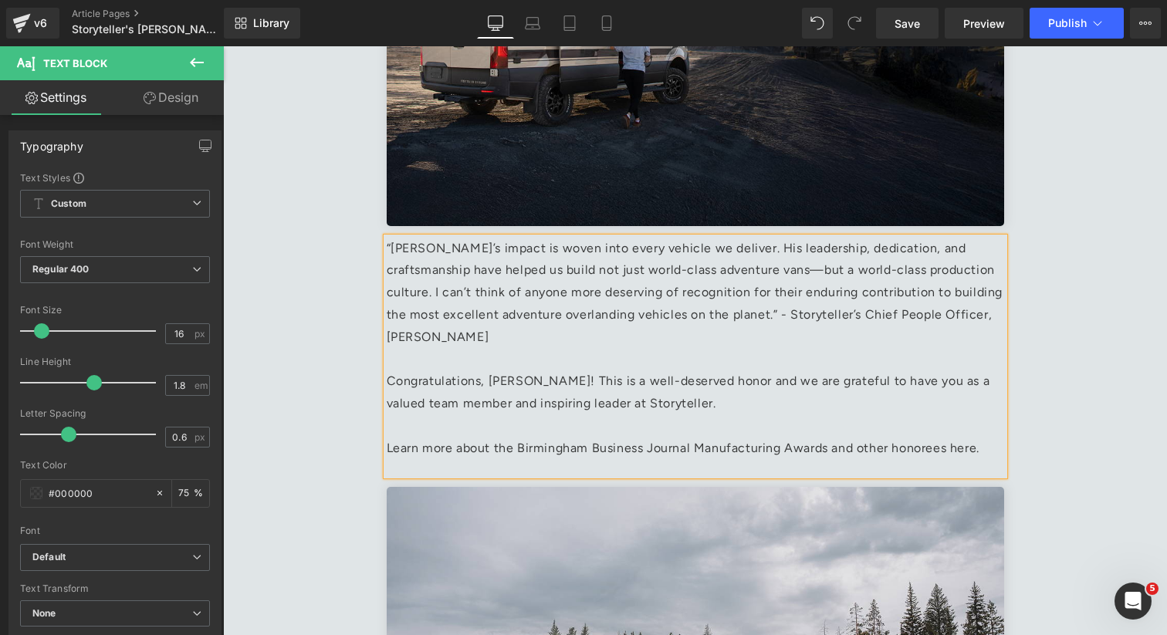
click at [390, 365] on p at bounding box center [695, 360] width 617 height 22
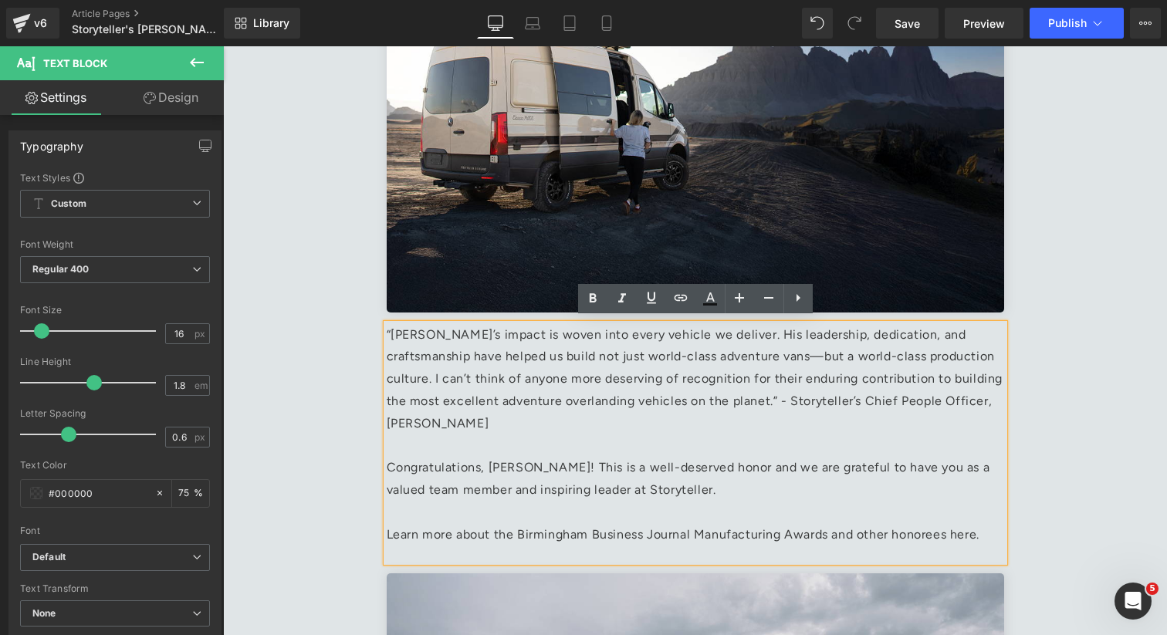
scroll to position [1408, 0]
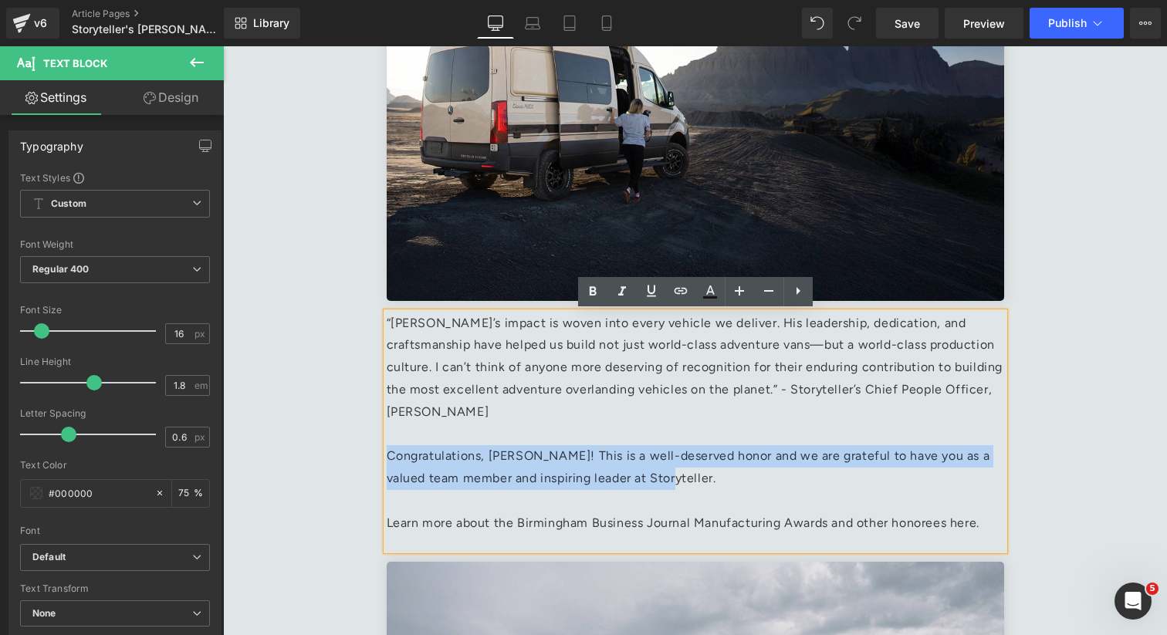
drag, startPoint x: 654, startPoint y: 471, endPoint x: 387, endPoint y: 456, distance: 267.4
click at [387, 456] on p "Congratulations, [PERSON_NAME]! This is a well-deserved honor and we are gratef…" at bounding box center [695, 467] width 617 height 45
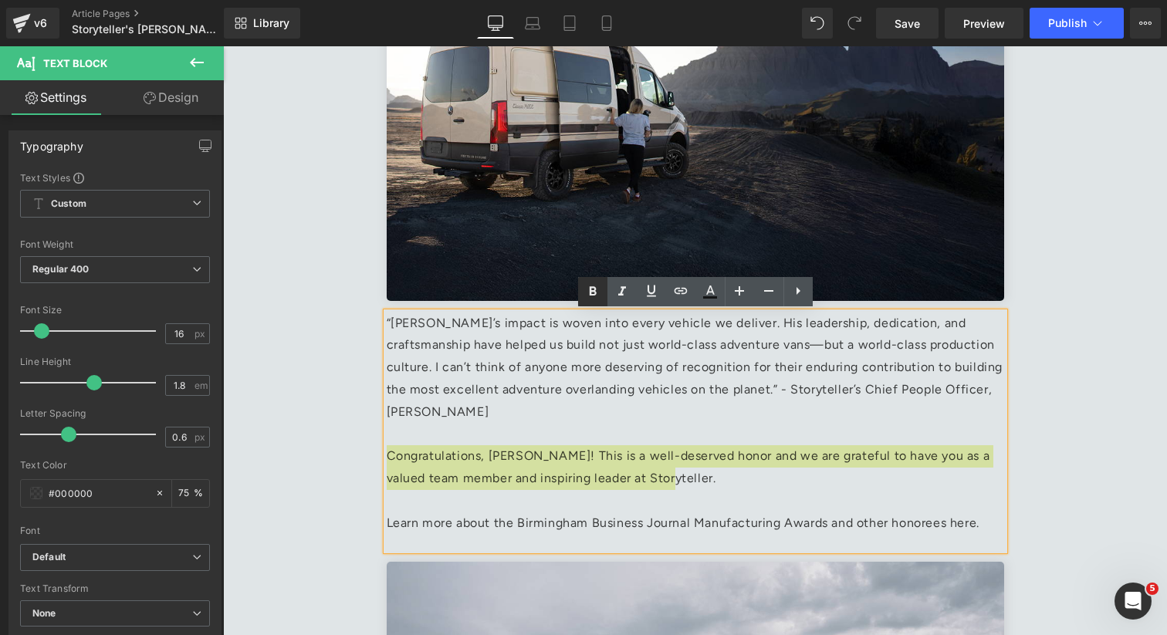
click at [598, 286] on icon at bounding box center [592, 291] width 19 height 19
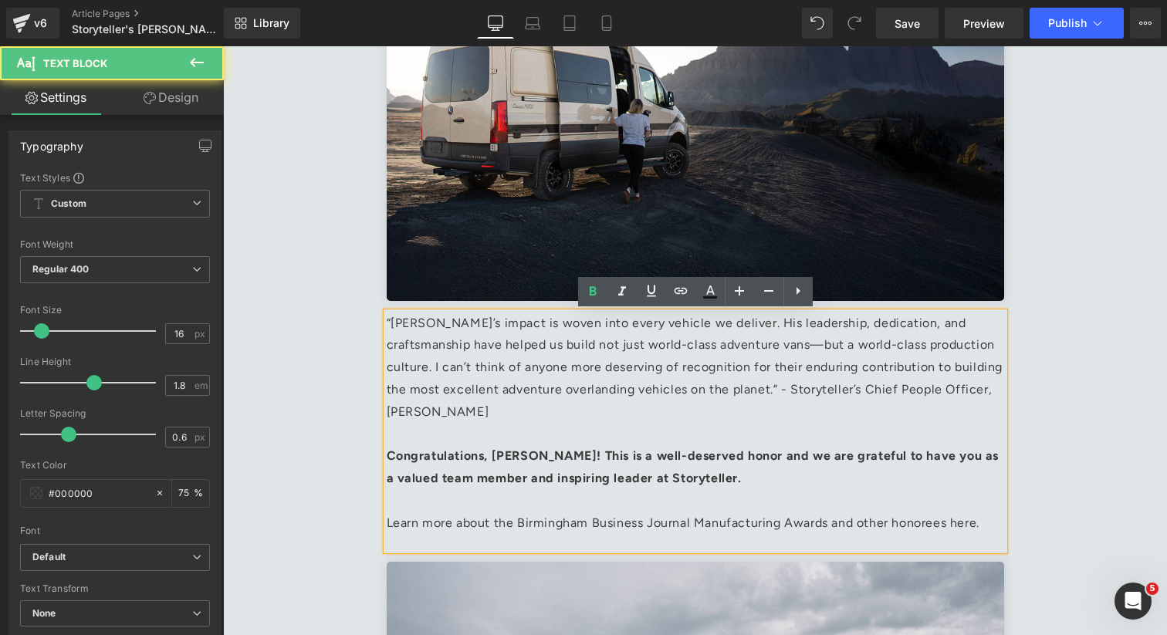
click at [738, 479] on p "Congratulations, [PERSON_NAME]! This is a well-deserved honor and we are gratef…" at bounding box center [695, 467] width 617 height 45
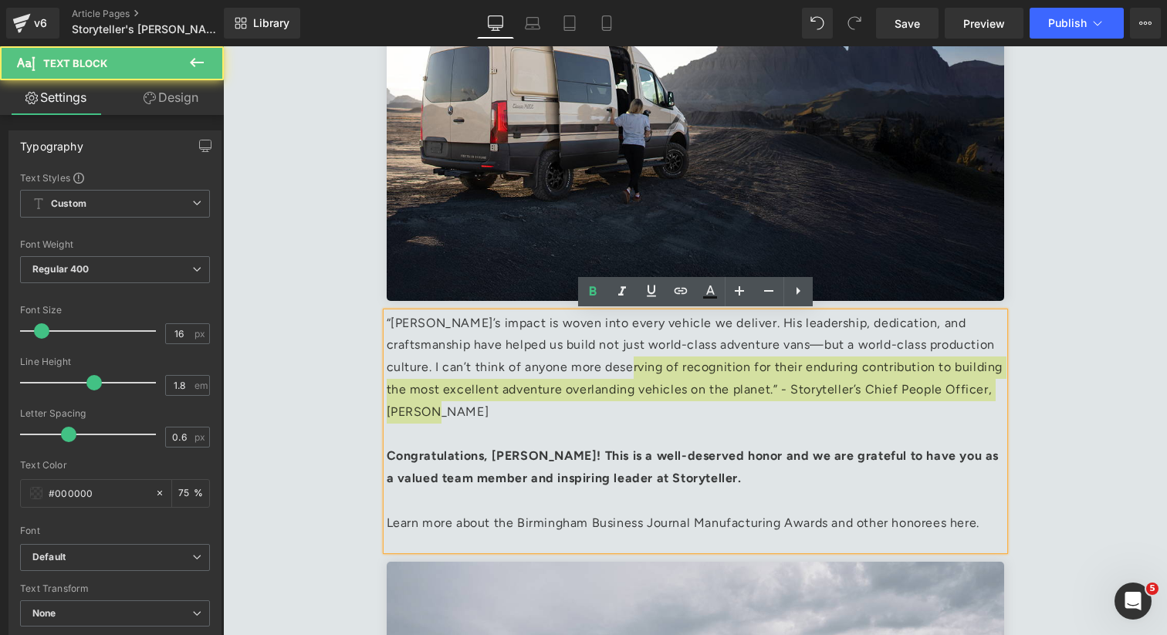
drag, startPoint x: 421, startPoint y: 410, endPoint x: 593, endPoint y: 377, distance: 175.1
click at [593, 377] on p "“Mark’s impact is woven into every vehicle we deliver. His leadership, dedicati…" at bounding box center [695, 367] width 617 height 111
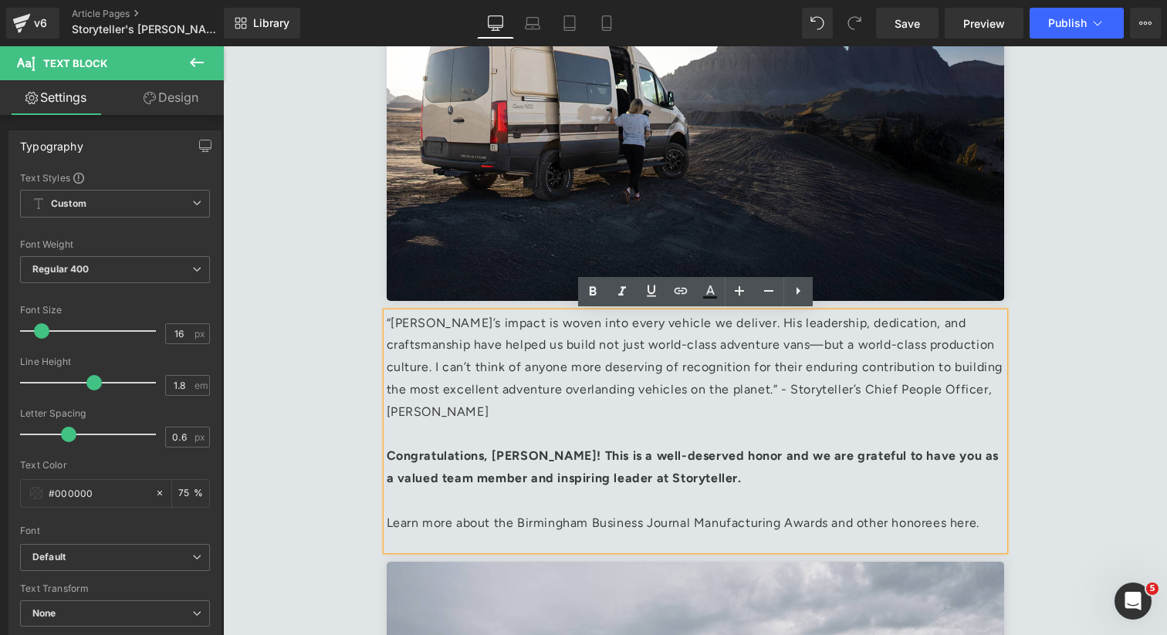
click at [509, 427] on p at bounding box center [695, 435] width 617 height 22
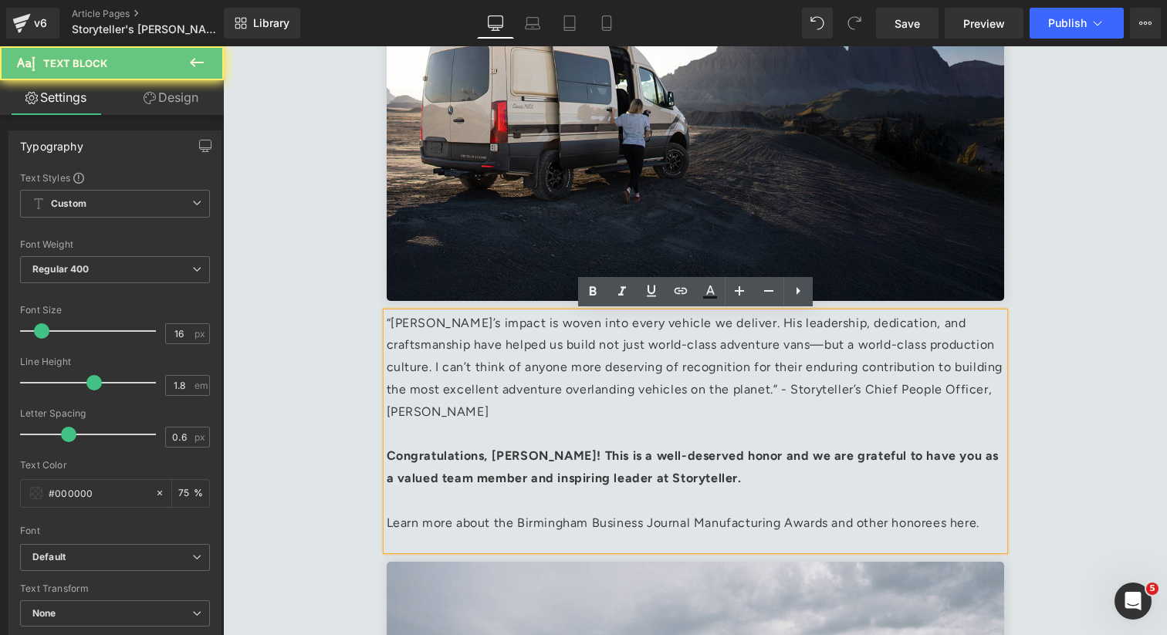
click at [426, 404] on p "“Mark’s impact is woven into every vehicle we deliver. His leadership, dedicati…" at bounding box center [695, 367] width 617 height 111
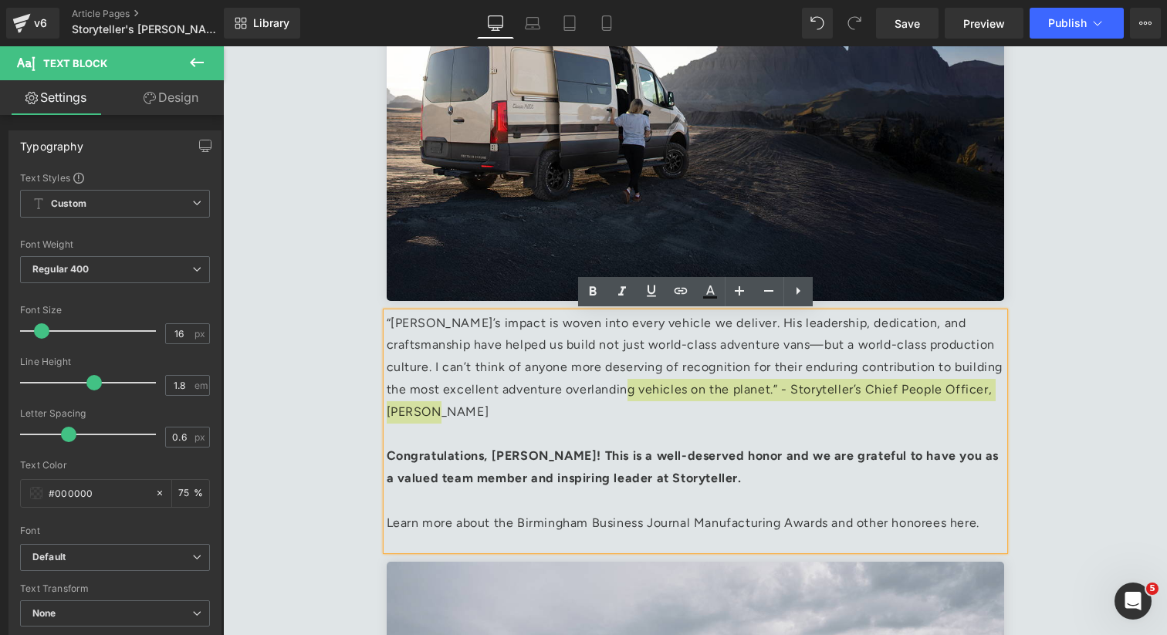
drag, startPoint x: 433, startPoint y: 410, endPoint x: 621, endPoint y: 380, distance: 190.5
click at [621, 380] on p "“Mark’s impact is woven into every vehicle we deliver. His leadership, dedicati…" at bounding box center [695, 367] width 617 height 111
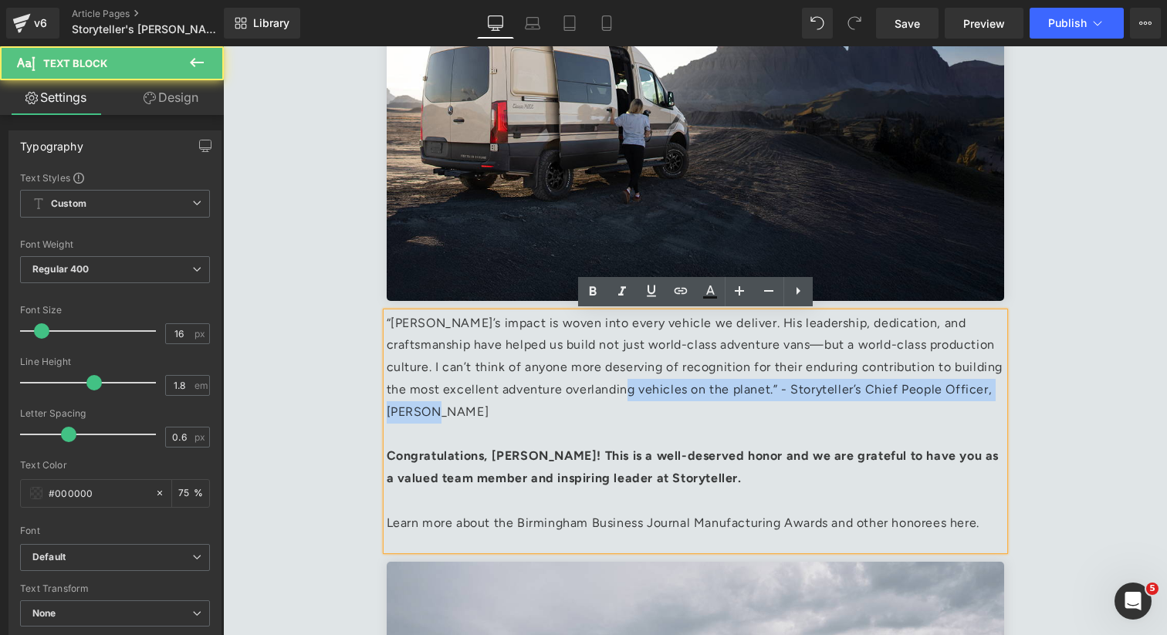
click at [426, 408] on p "“Mark’s impact is woven into every vehicle we deliver. His leadership, dedicati…" at bounding box center [695, 367] width 617 height 111
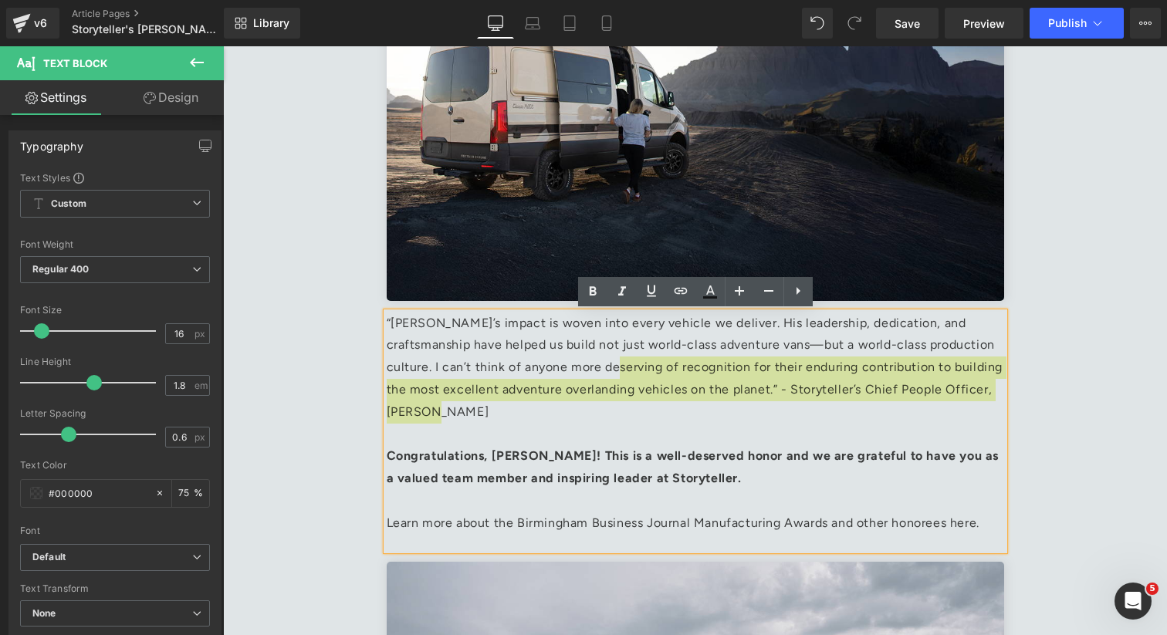
drag, startPoint x: 433, startPoint y: 417, endPoint x: 583, endPoint y: 376, distance: 156.1
click at [583, 376] on p "“Mark’s impact is woven into every vehicle we deliver. His leadership, dedicati…" at bounding box center [695, 367] width 617 height 111
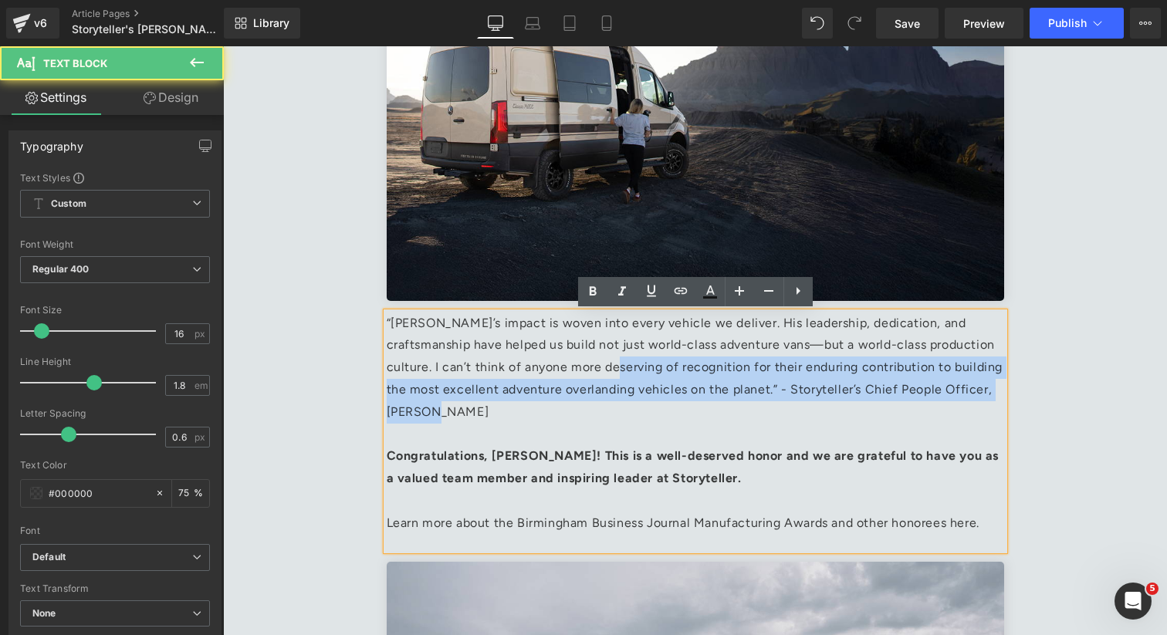
click at [521, 408] on p "“Mark’s impact is woven into every vehicle we deliver. His leadership, dedicati…" at bounding box center [695, 367] width 617 height 111
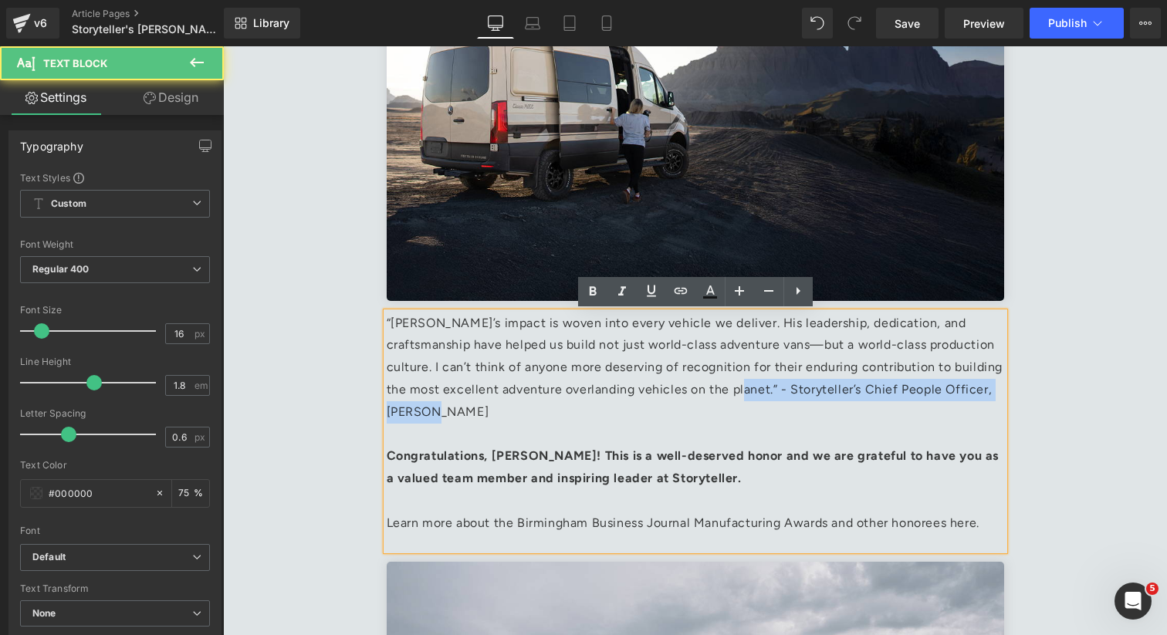
drag, startPoint x: 731, startPoint y: 388, endPoint x: 658, endPoint y: 408, distance: 75.3
click at [658, 408] on p "“Mark’s impact is woven into every vehicle we deliver. His leadership, dedicati…" at bounding box center [695, 367] width 617 height 111
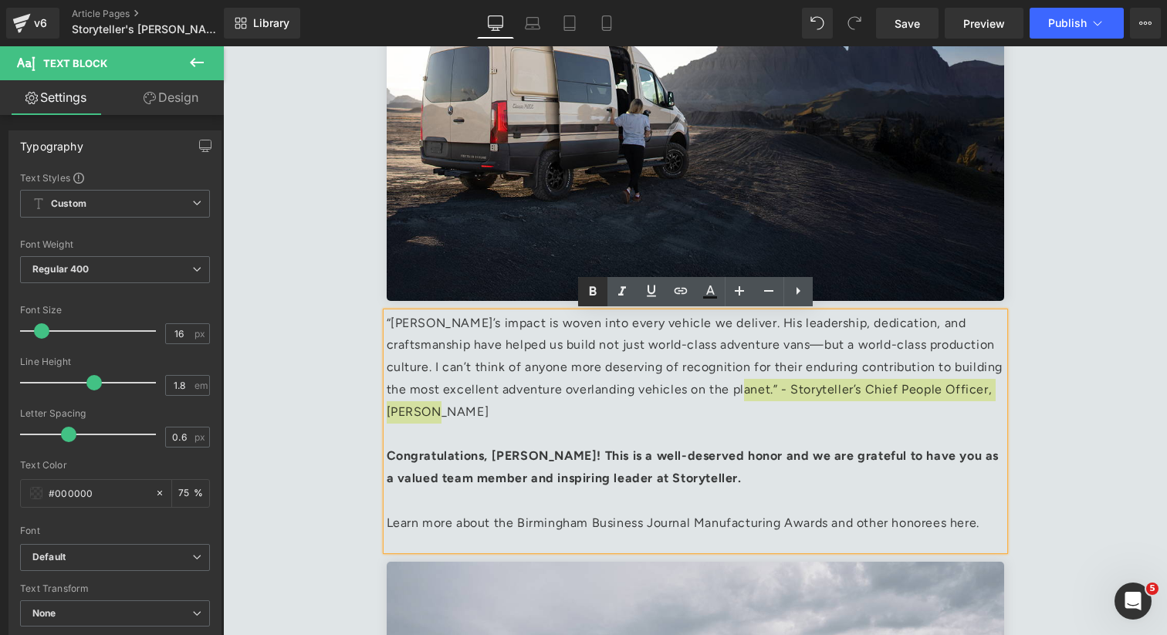
click at [593, 287] on icon at bounding box center [592, 290] width 7 height 9
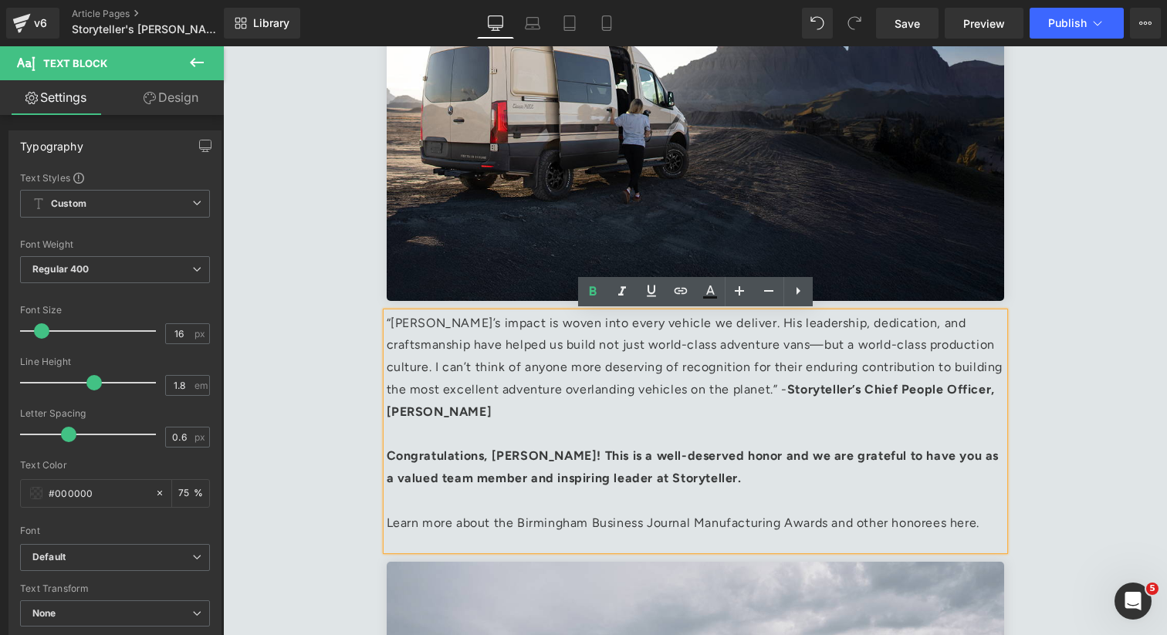
click at [629, 402] on p "“Mark’s impact is woven into every vehicle we deliver. His leadership, dedicati…" at bounding box center [695, 367] width 617 height 111
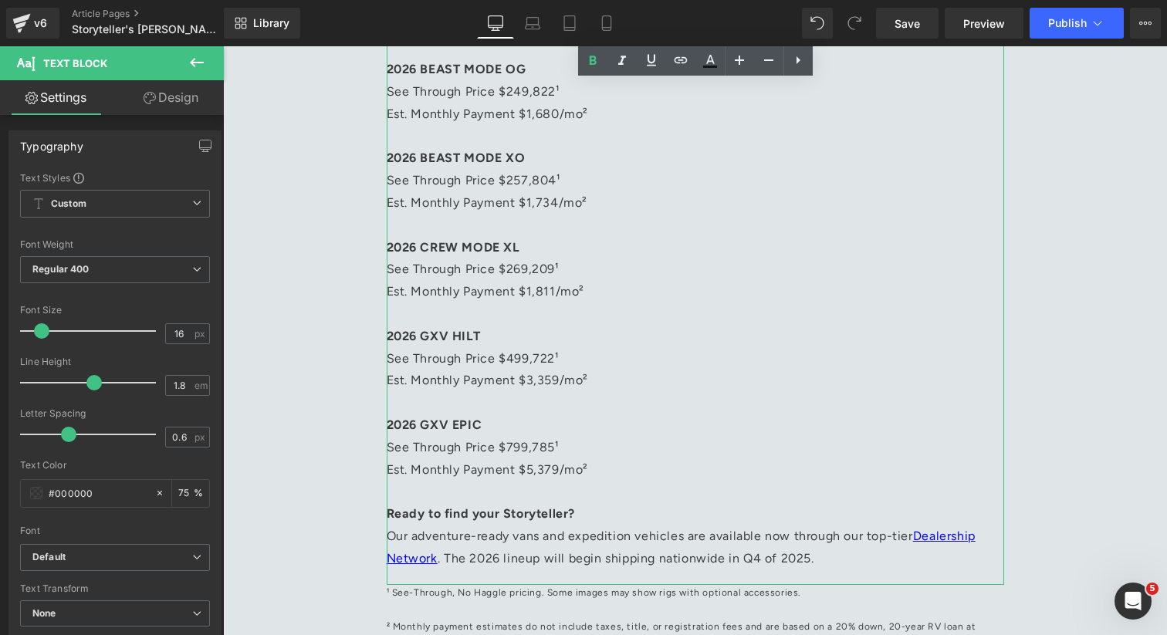
scroll to position [2846, 0]
click at [593, 358] on p "See Through Price $499,722¹" at bounding box center [695, 357] width 617 height 22
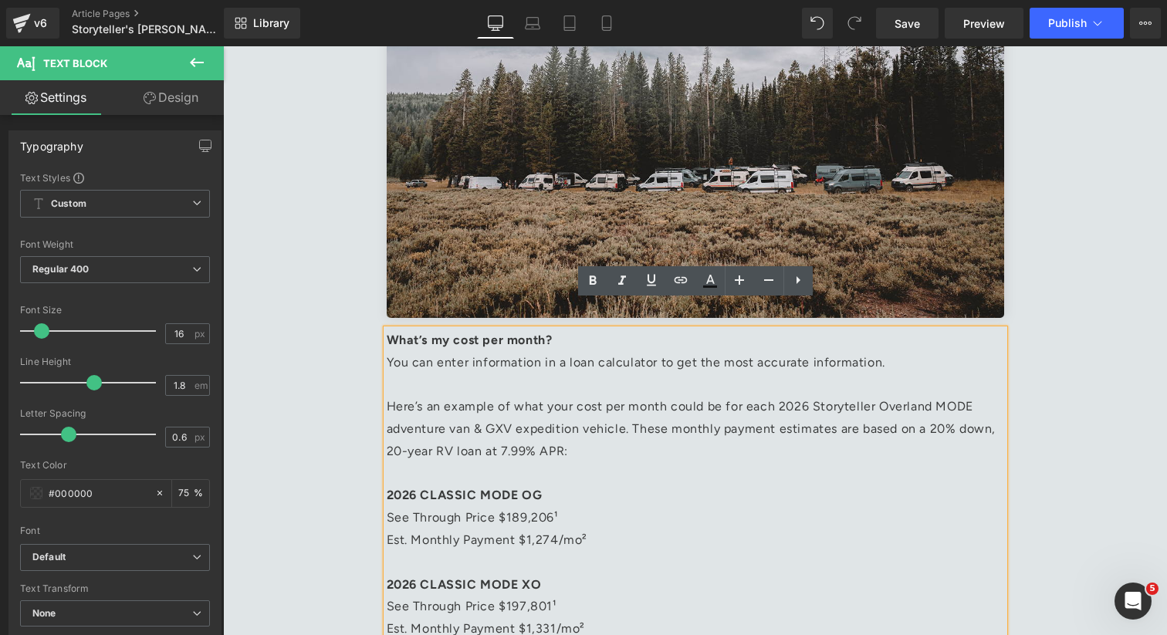
scroll to position [2052, 0]
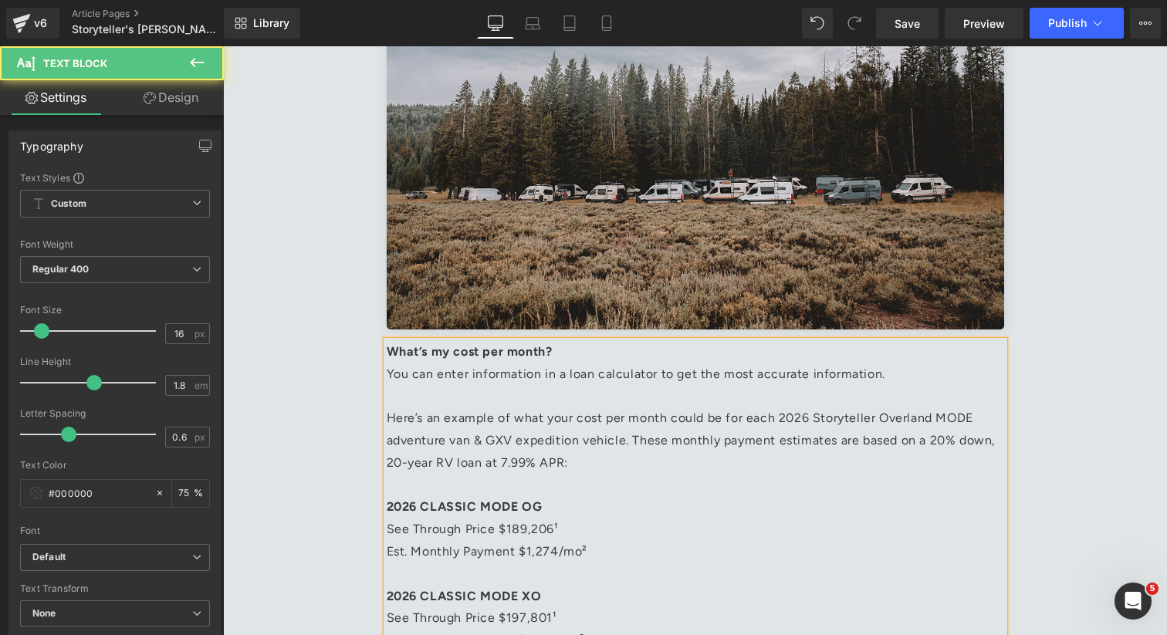
click at [577, 400] on p "You can enter information in a loan calculator to get the most accurate informa…" at bounding box center [695, 385] width 617 height 45
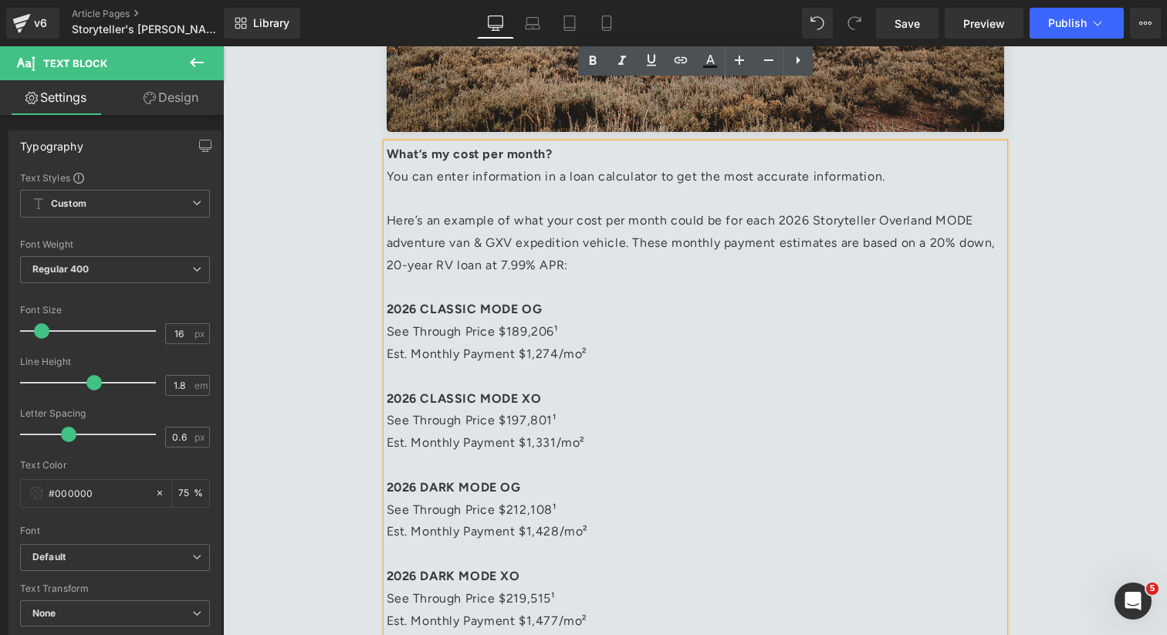
scroll to position [2035, 0]
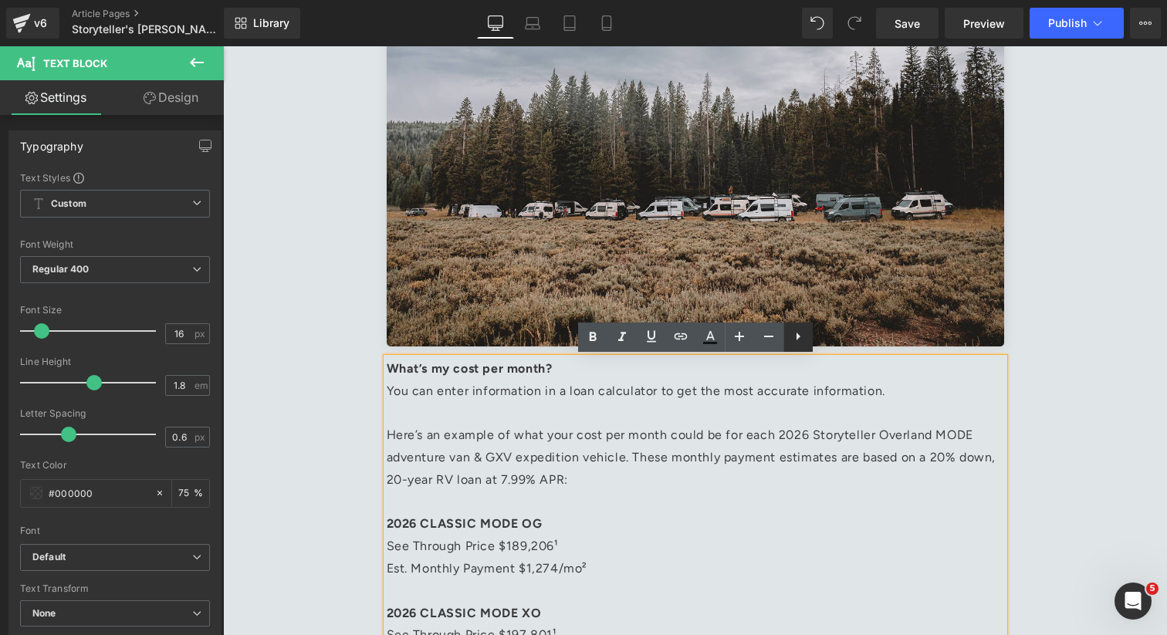
click at [798, 336] on icon at bounding box center [798, 337] width 4 height 8
click at [531, 423] on p "You can enter information in a loan calculator to get the most accurate informa…" at bounding box center [695, 402] width 617 height 45
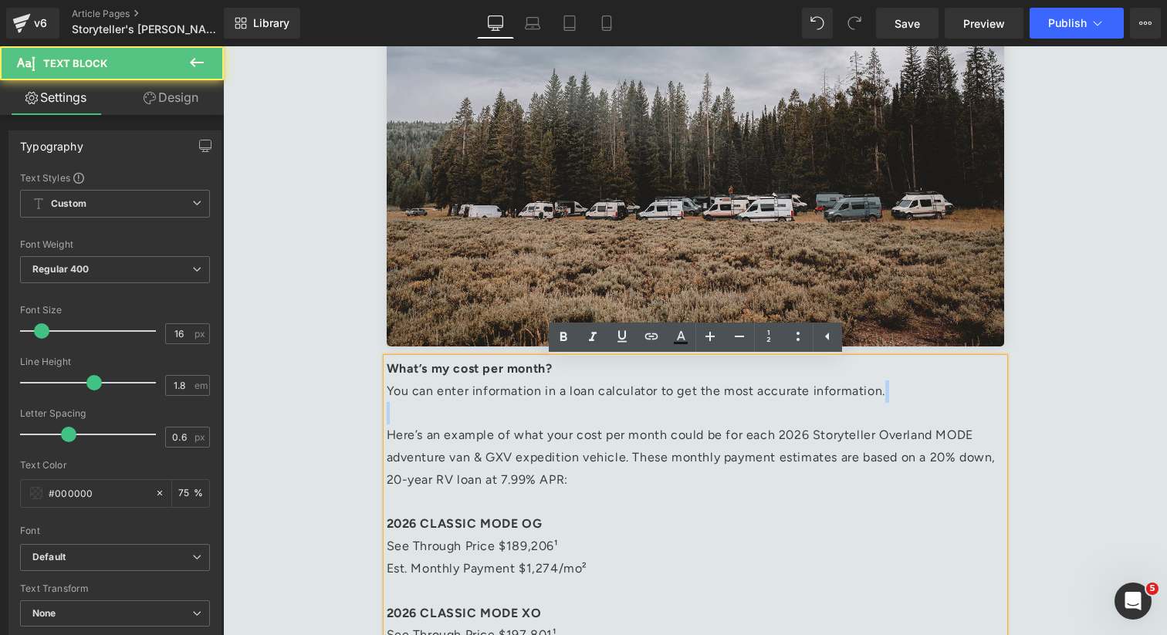
click at [531, 423] on p "You can enter information in a loan calculator to get the most accurate informa…" at bounding box center [695, 402] width 617 height 45
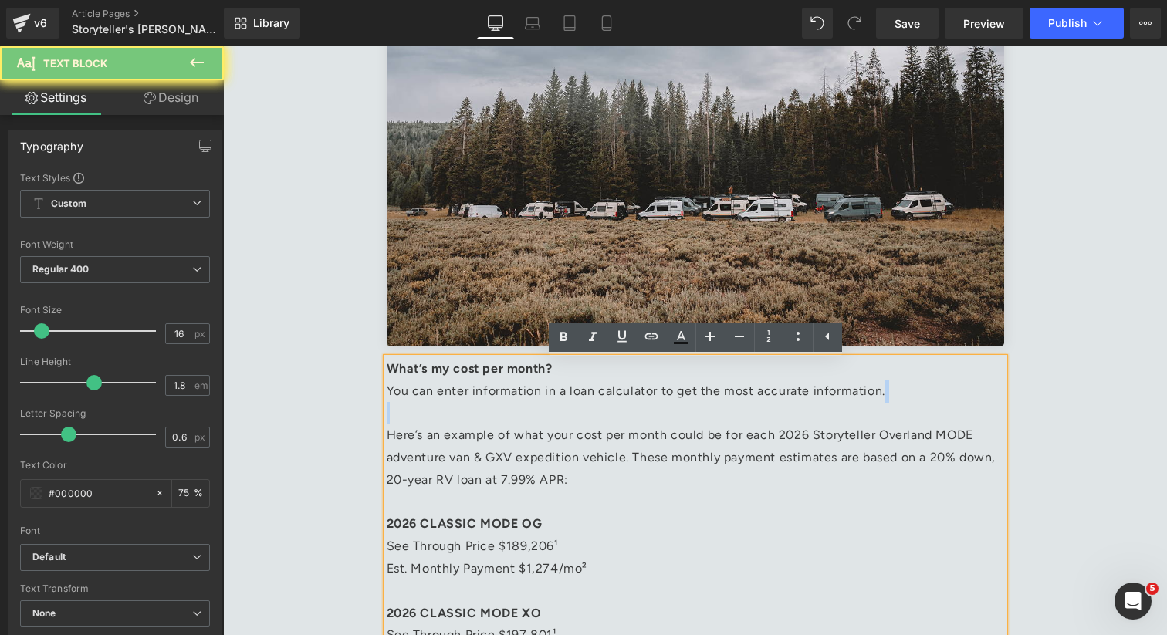
click at [531, 423] on p "You can enter information in a loan calculator to get the most accurate informa…" at bounding box center [695, 402] width 617 height 45
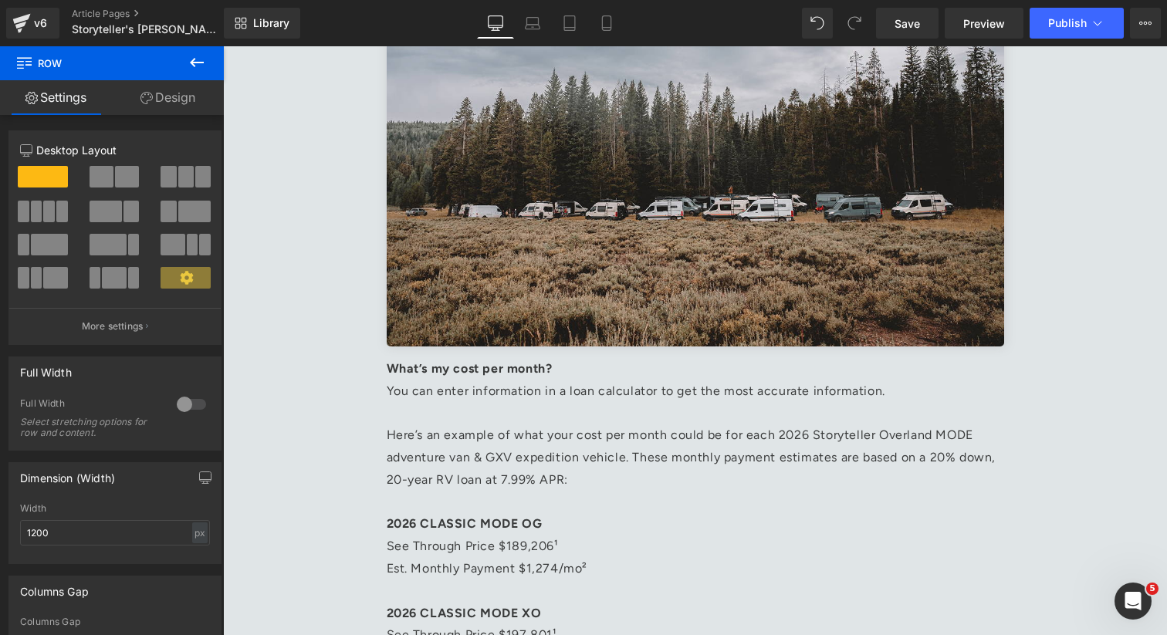
click at [411, 380] on p "You can enter information in a loan calculator to get the most accurate informa…" at bounding box center [695, 402] width 617 height 45
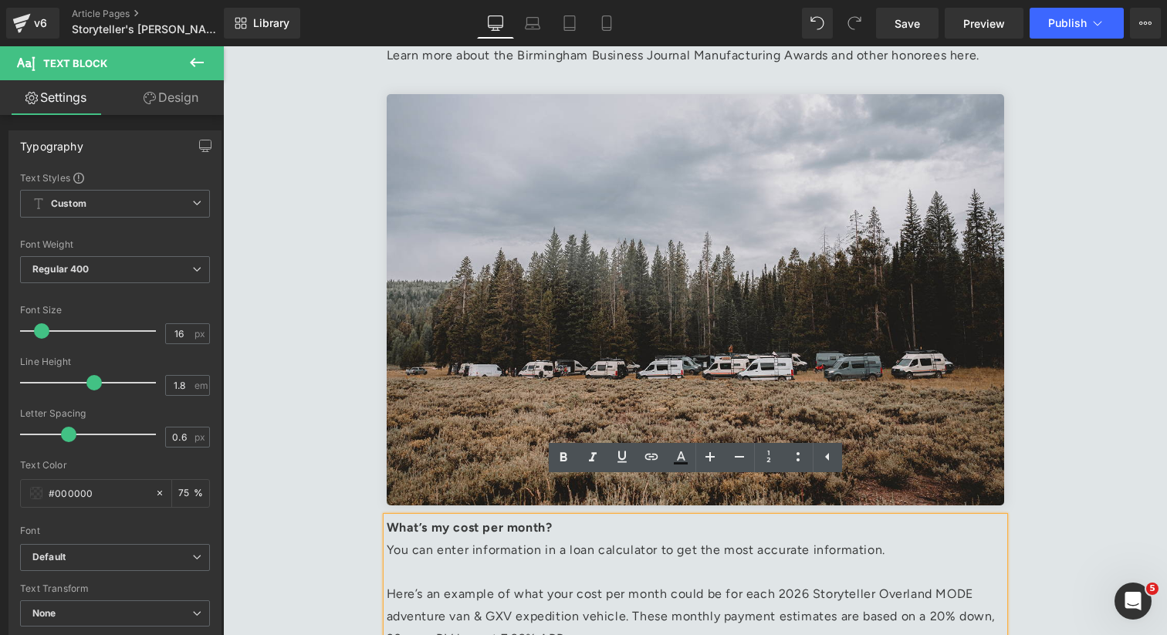
scroll to position [1793, 0]
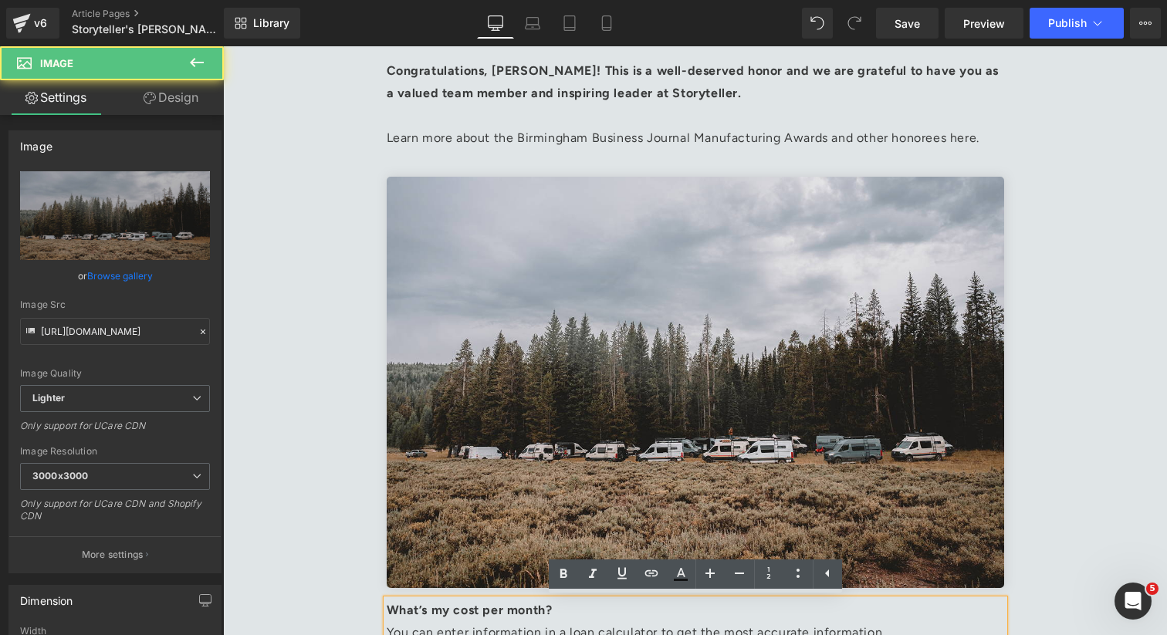
click at [451, 429] on img at bounding box center [695, 382] width 617 height 411
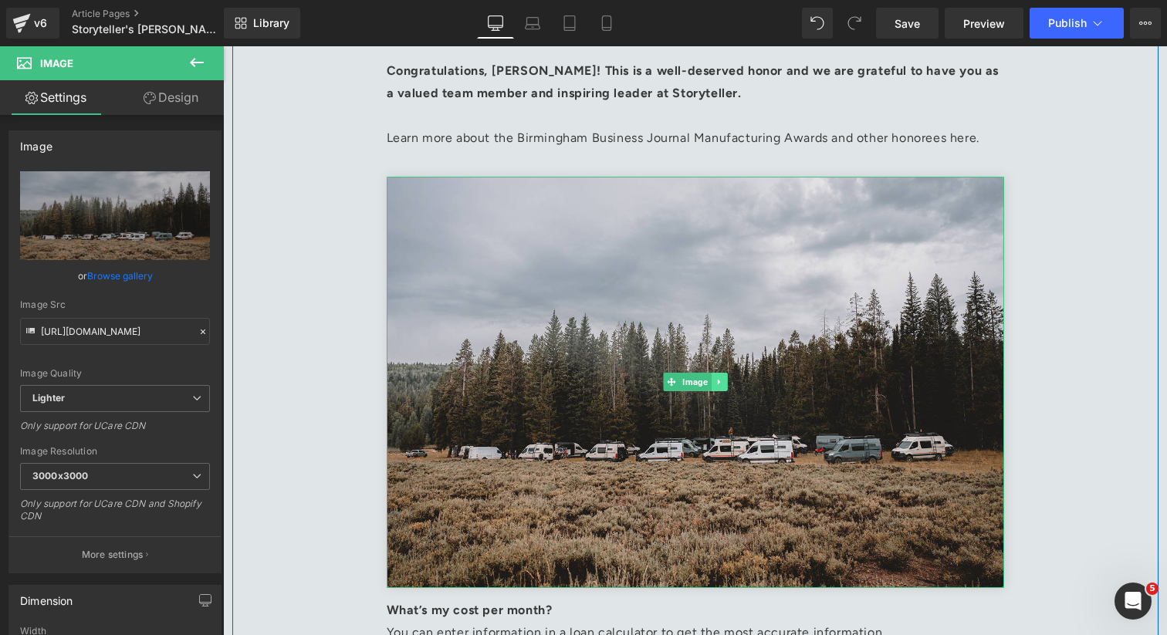
click at [720, 384] on icon at bounding box center [718, 381] width 8 height 9
click at [726, 384] on icon at bounding box center [726, 382] width 8 height 8
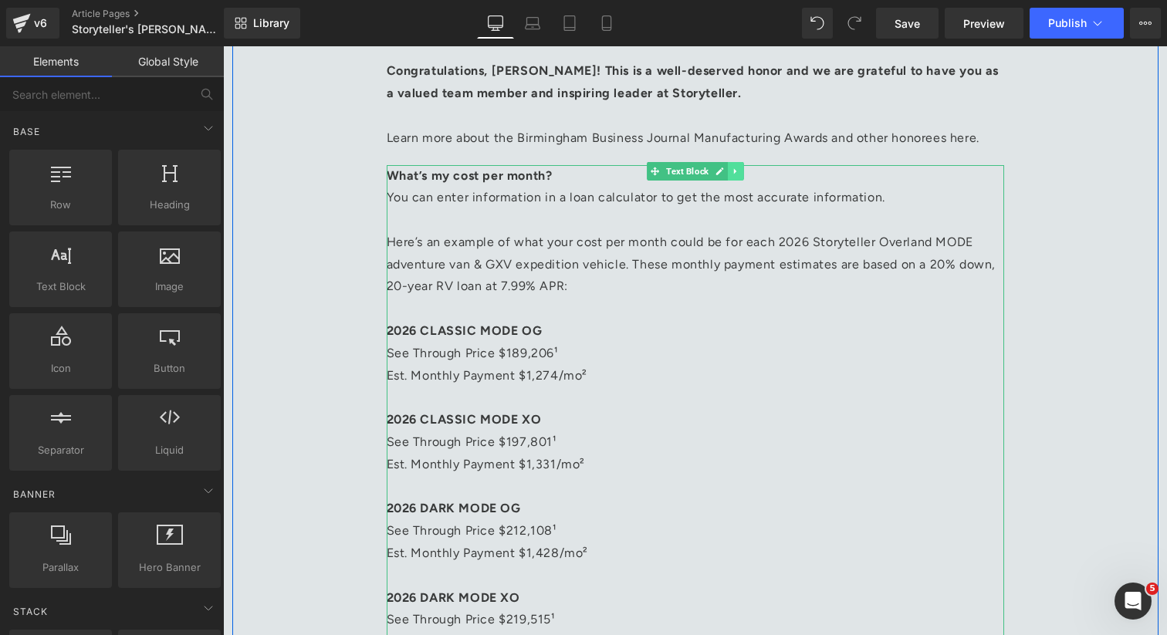
click at [732, 167] on icon at bounding box center [735, 171] width 8 height 9
click at [747, 167] on icon at bounding box center [743, 171] width 8 height 8
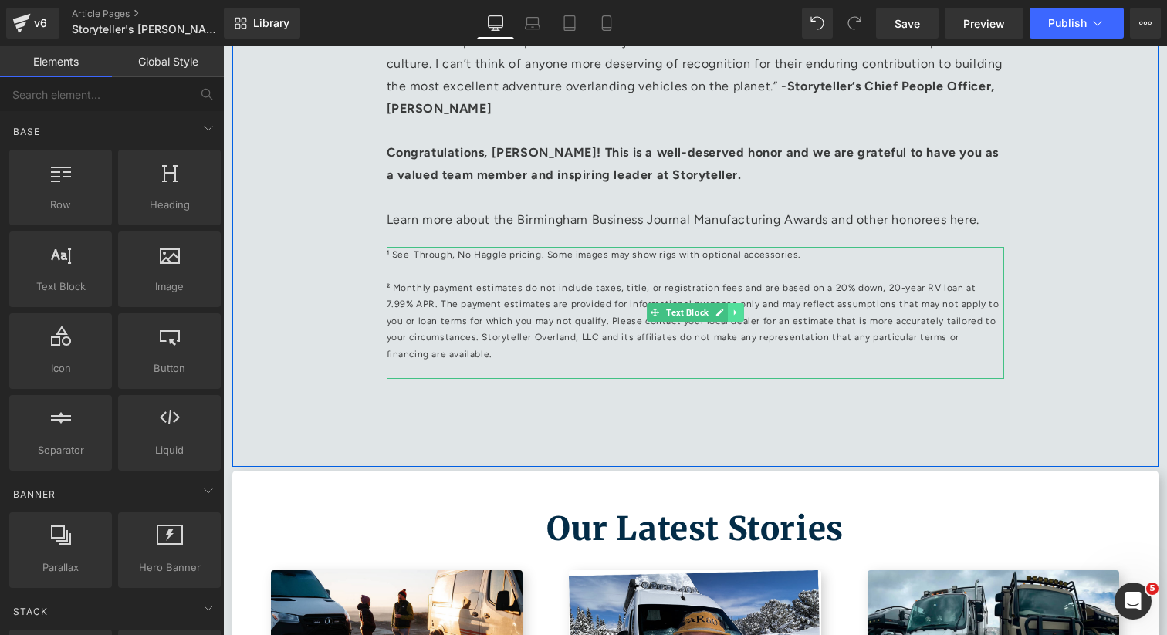
scroll to position [1708, 0]
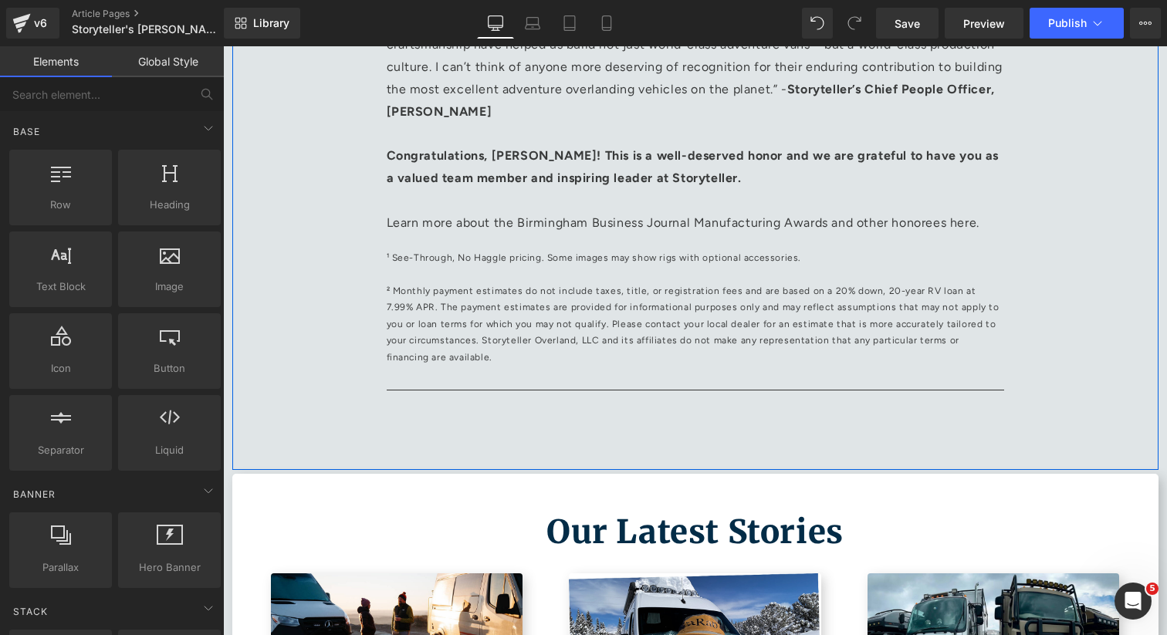
click at [721, 285] on p "² Monthly payment estimates do not include taxes, title, or registration fees a…" at bounding box center [695, 324] width 617 height 83
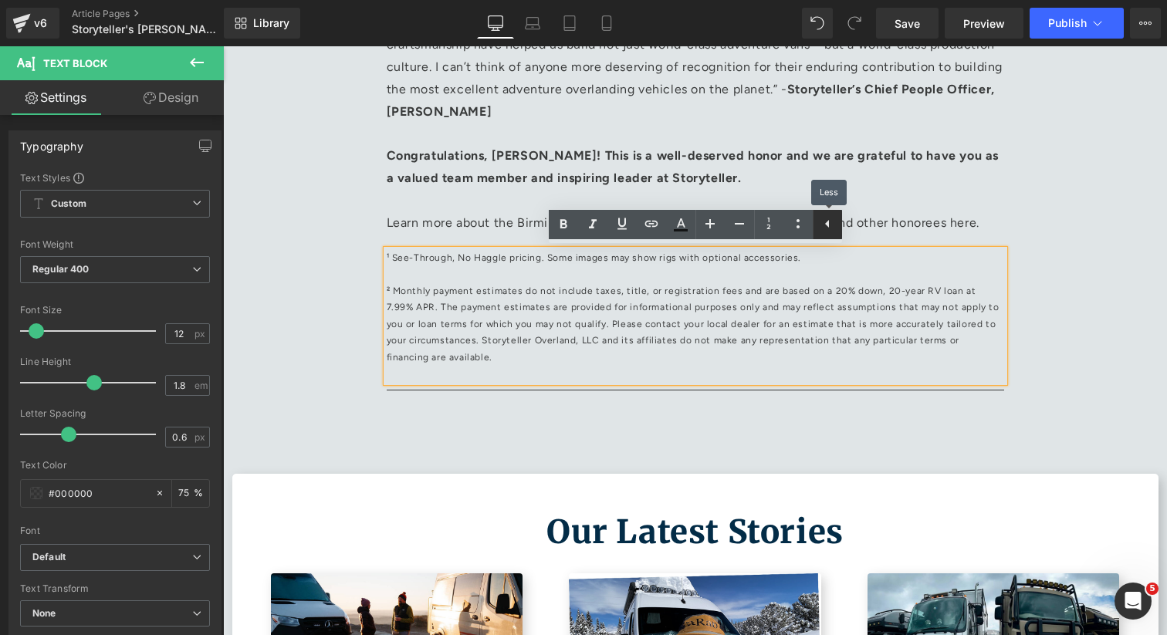
click at [832, 228] on icon at bounding box center [827, 223] width 19 height 19
click at [745, 315] on p "² Monthly payment estimates do not include taxes, title, or registration fees a…" at bounding box center [695, 324] width 617 height 83
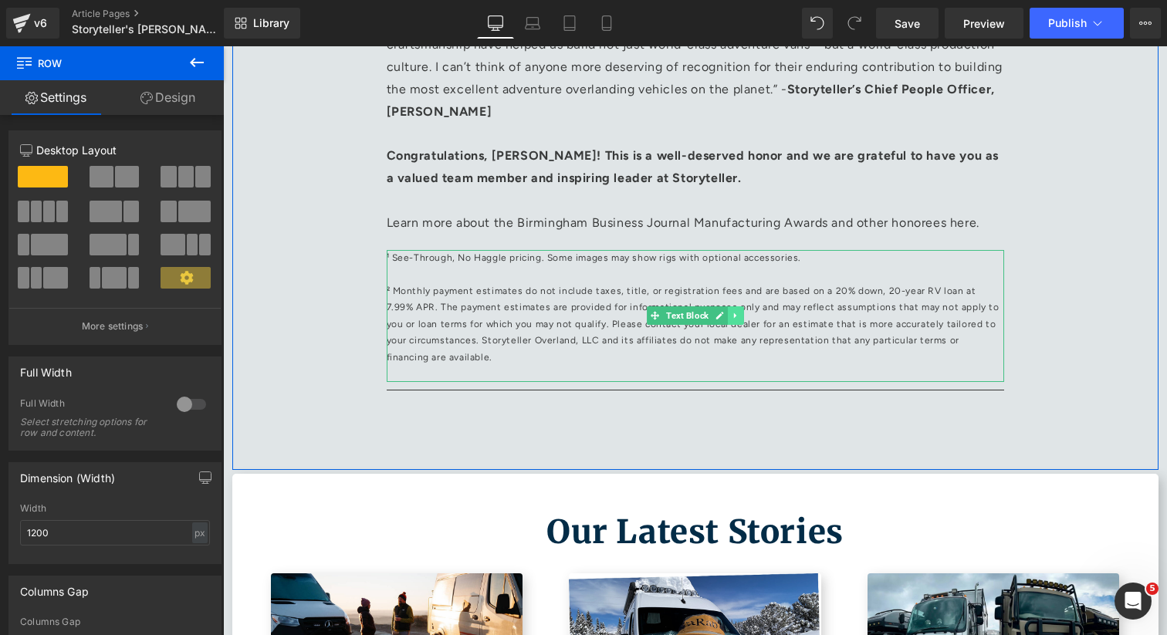
click at [735, 316] on icon at bounding box center [734, 315] width 2 height 5
click at [746, 317] on icon at bounding box center [743, 315] width 8 height 8
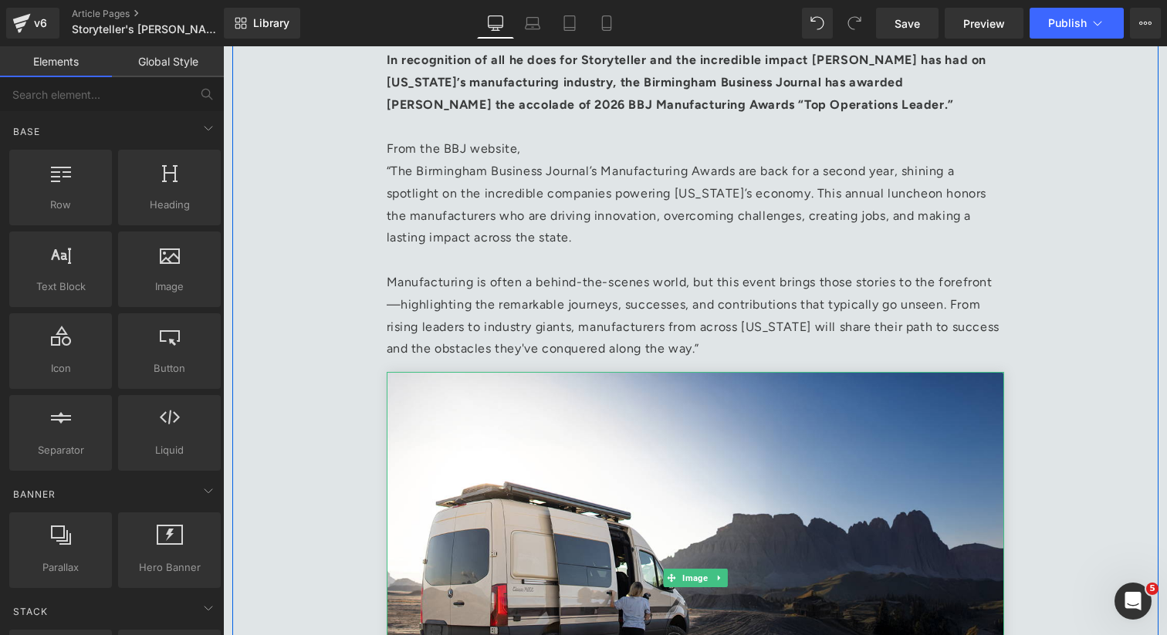
scroll to position [752, 0]
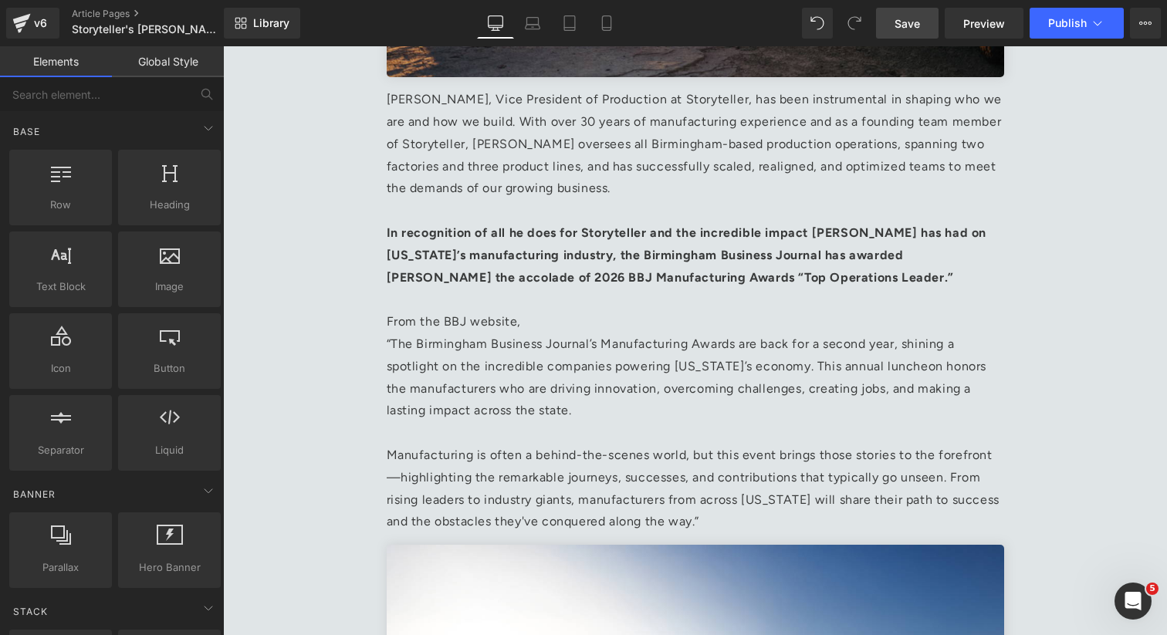
click at [910, 13] on link "Save" at bounding box center [907, 23] width 62 height 31
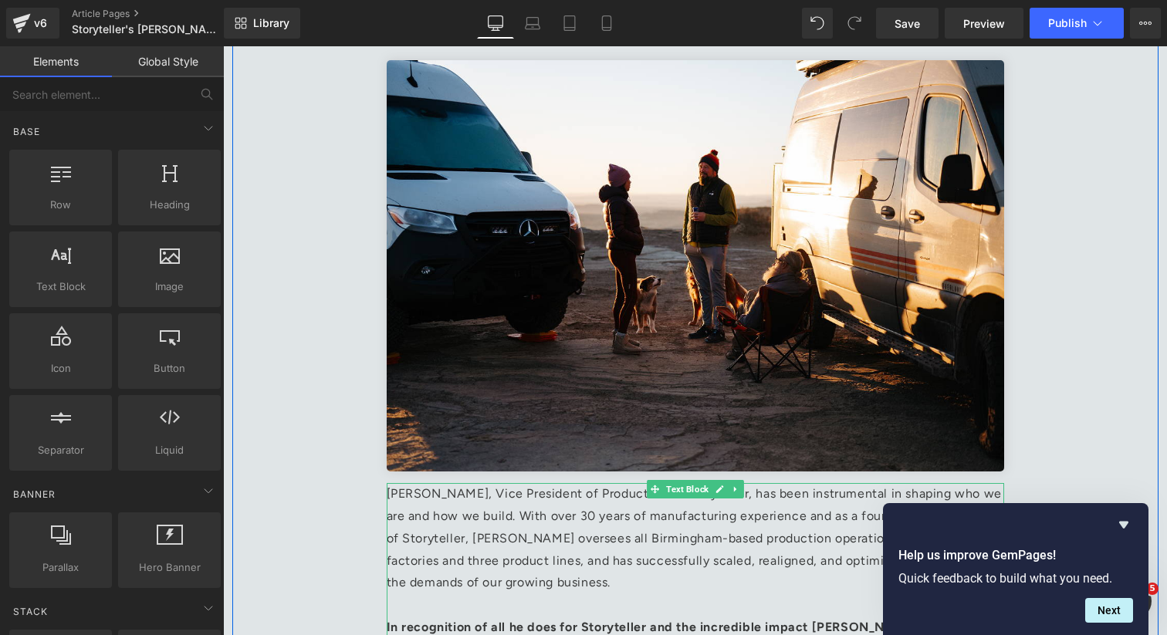
scroll to position [160, 0]
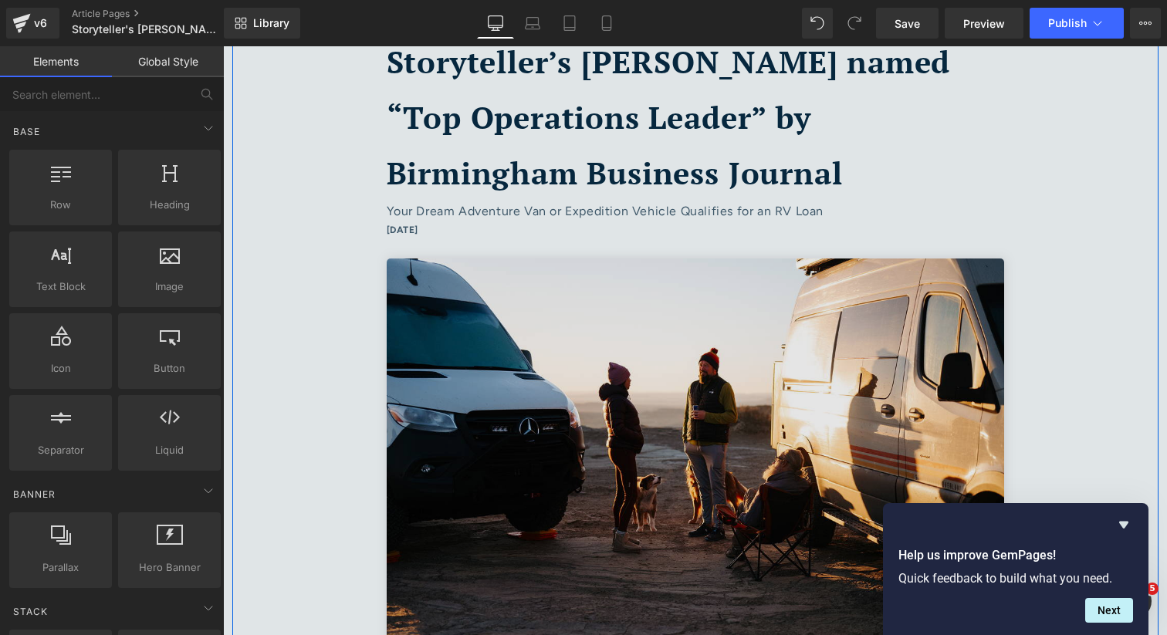
click at [549, 373] on img at bounding box center [695, 463] width 617 height 411
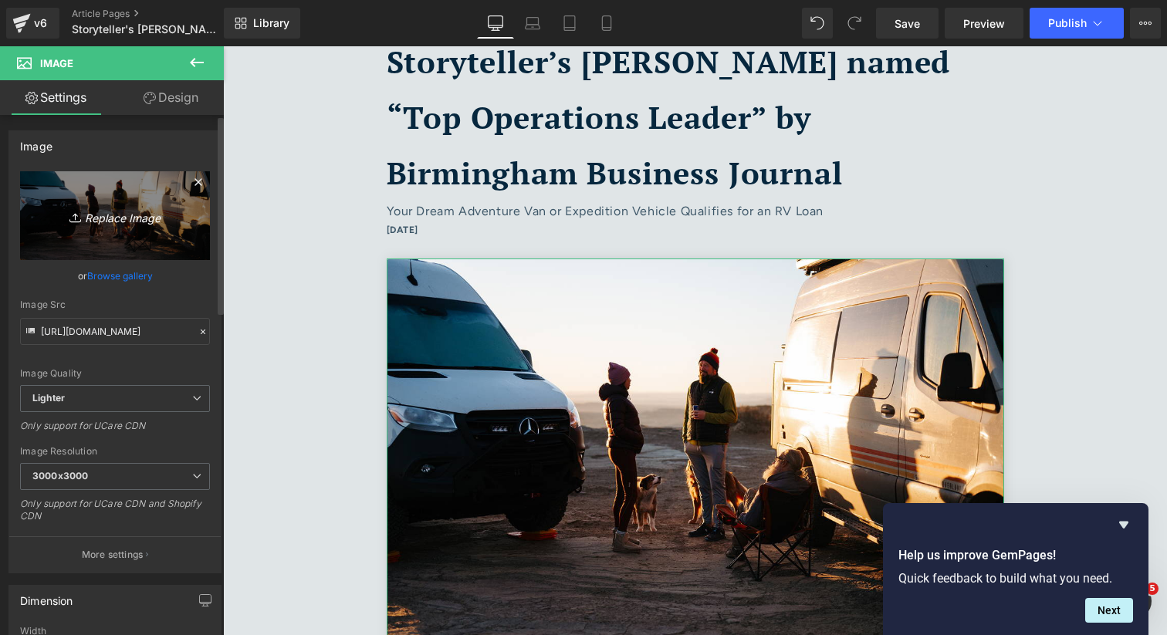
click at [107, 240] on link "Replace Image" at bounding box center [115, 215] width 190 height 89
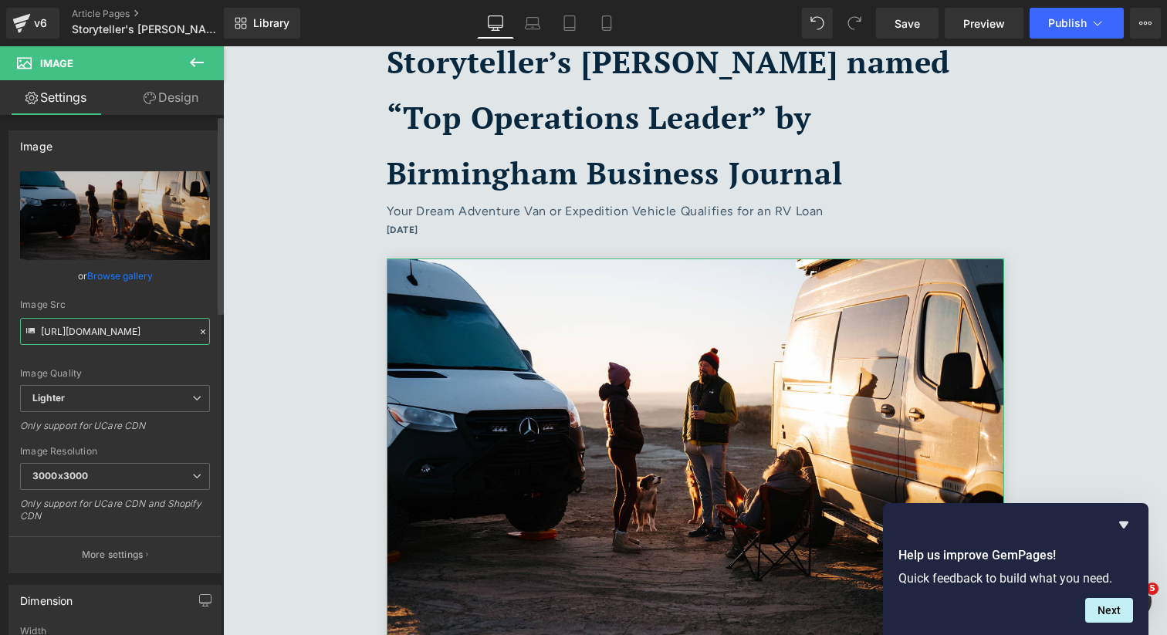
click at [110, 326] on input "https://ucarecdn.com/4d37538e-8f0b-4ffc-bd65-5cbfcffdb986/-/format/auto/-/previ…" at bounding box center [115, 331] width 190 height 27
paste input "cdn.shopify.com/s/files/1/0625/3907/1747/files/MarkIsbell_9274.jpg?v=1759344468"
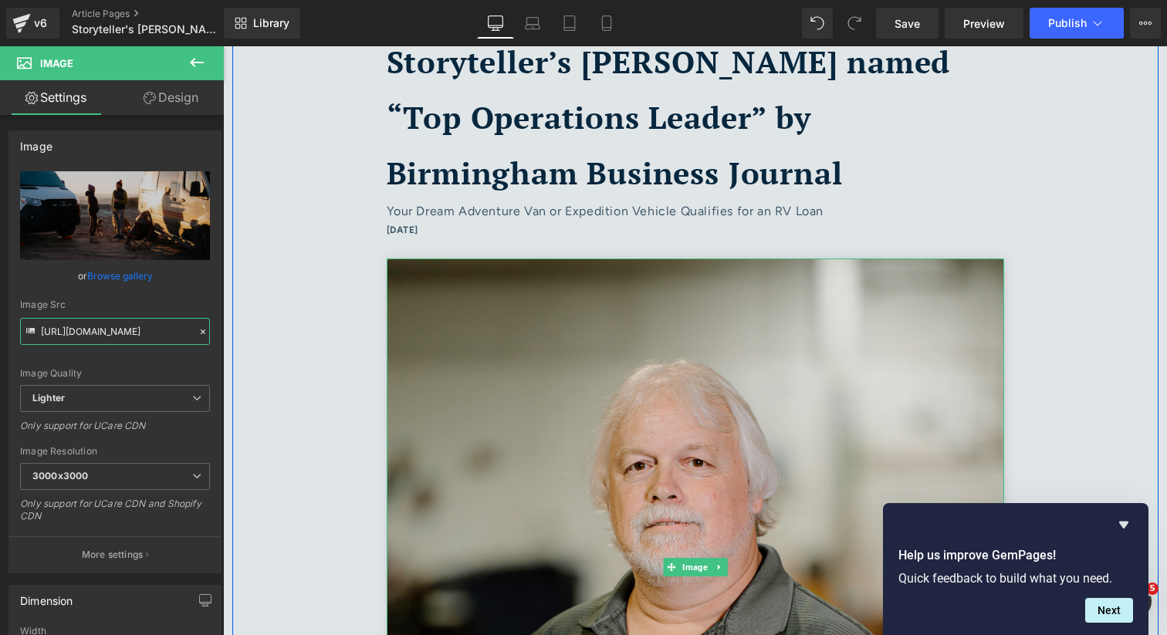
type input "https://cdn.shopify.com/s/files/1/0625/3907/1747/files/MarkIsbell_9274_3000x300…"
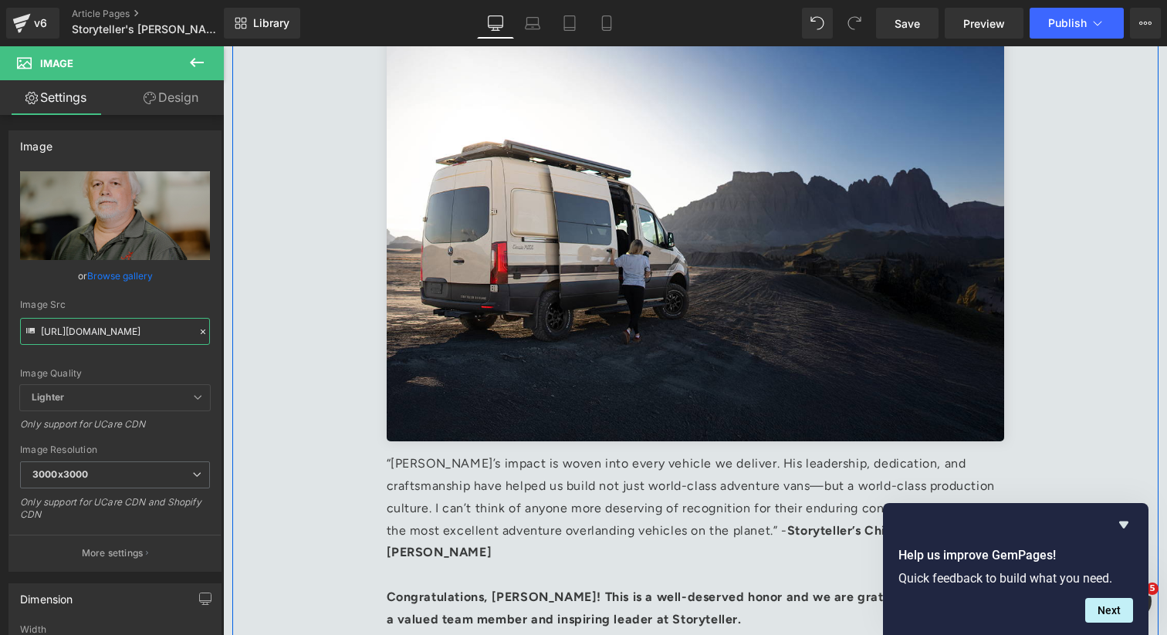
scroll to position [1627, 0]
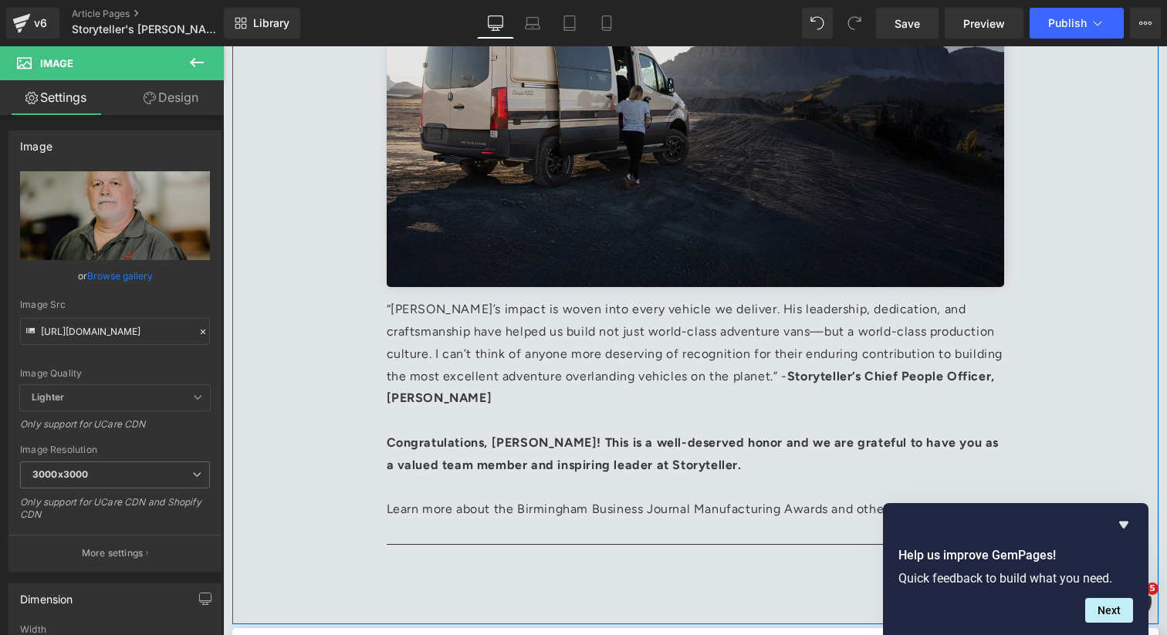
click at [569, 166] on img at bounding box center [695, 81] width 617 height 411
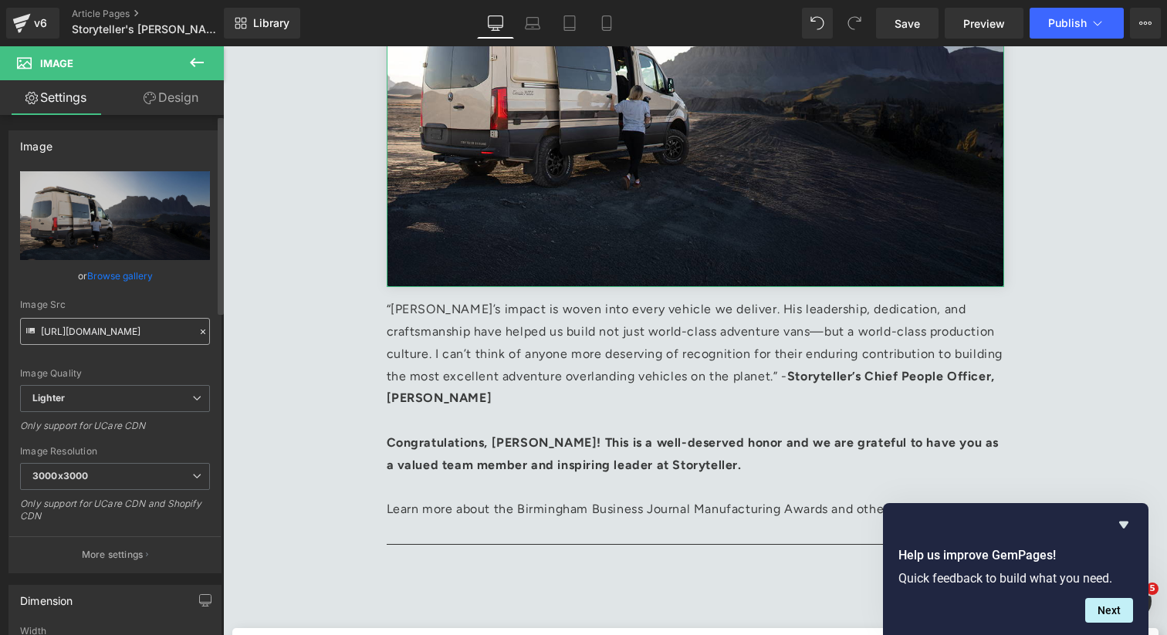
click at [100, 327] on input "https://ucarecdn.com/73fd78e8-3590-49db-956d-eda5bb75ae49/-/format/auto/-/previ…" at bounding box center [115, 331] width 190 height 27
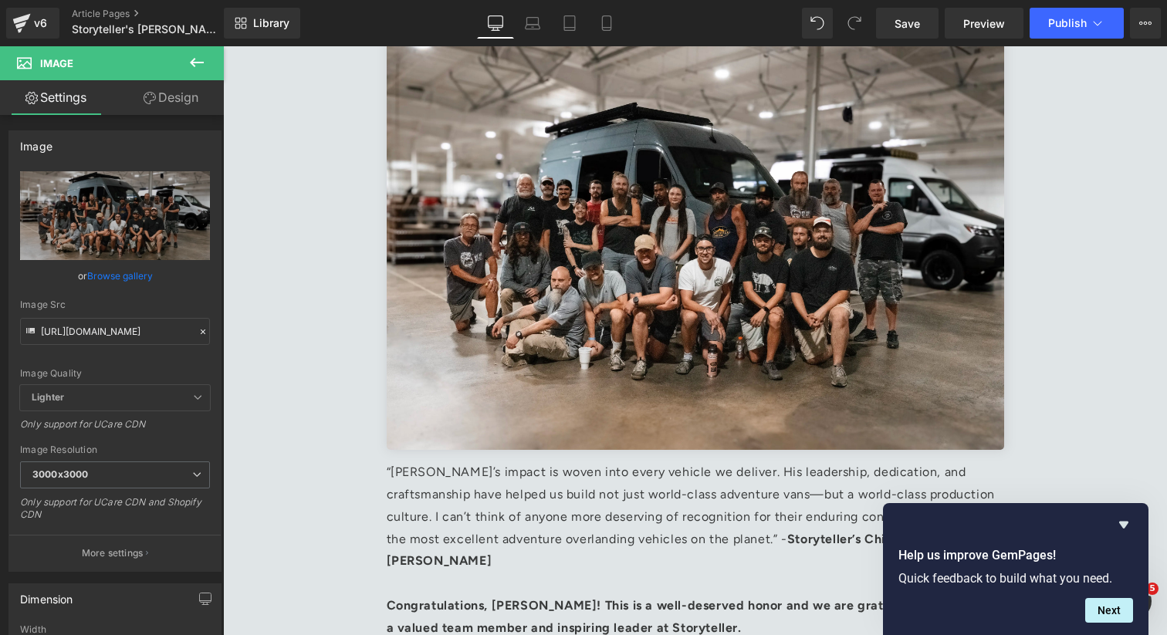
type input "https://cdn.shopify.com/s/files/1/0625/3907/1747/files/Crew_Photo_3000x3000.web…"
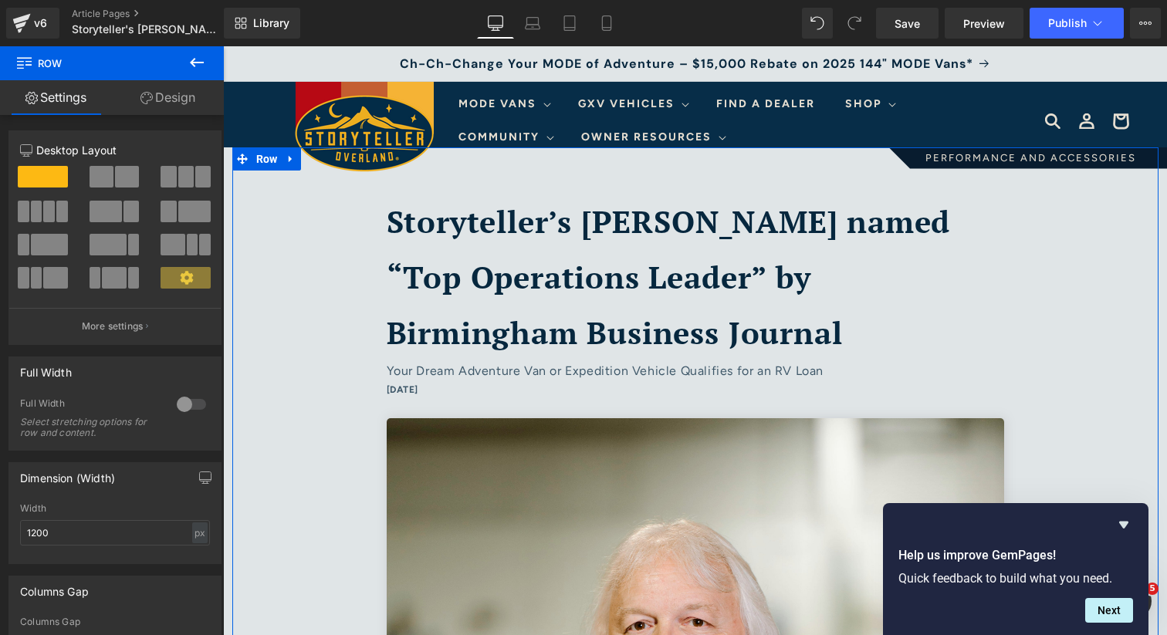
scroll to position [1, 0]
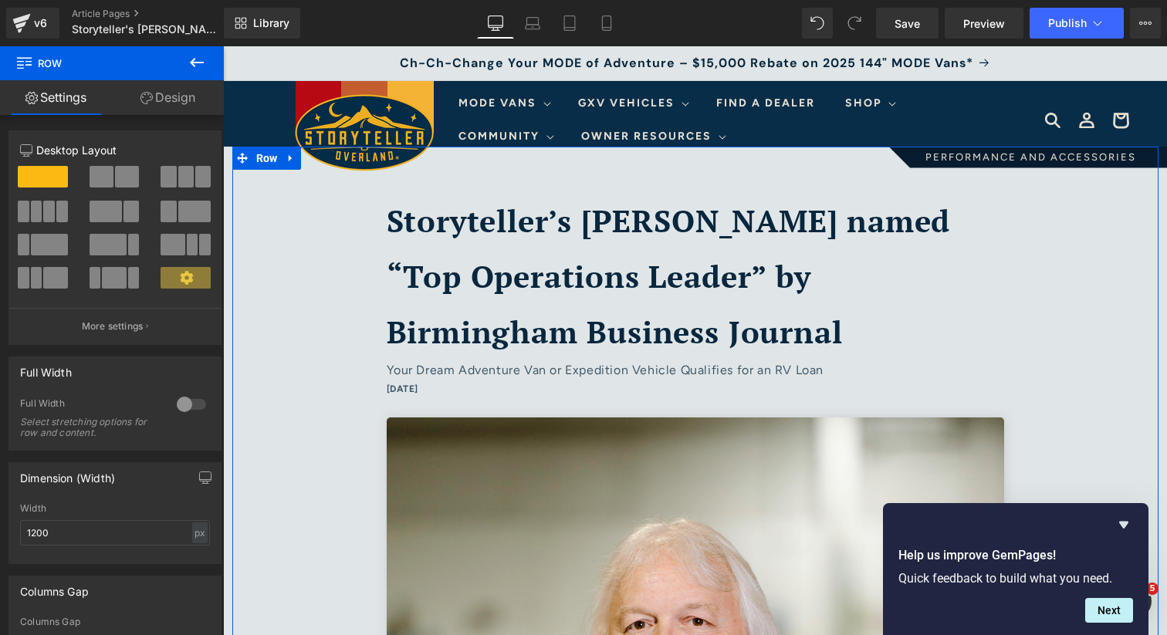
click at [586, 265] on b "Storyteller’s [PERSON_NAME] named “Top Operations Leader” by Birmingham Busines…" at bounding box center [669, 276] width 564 height 152
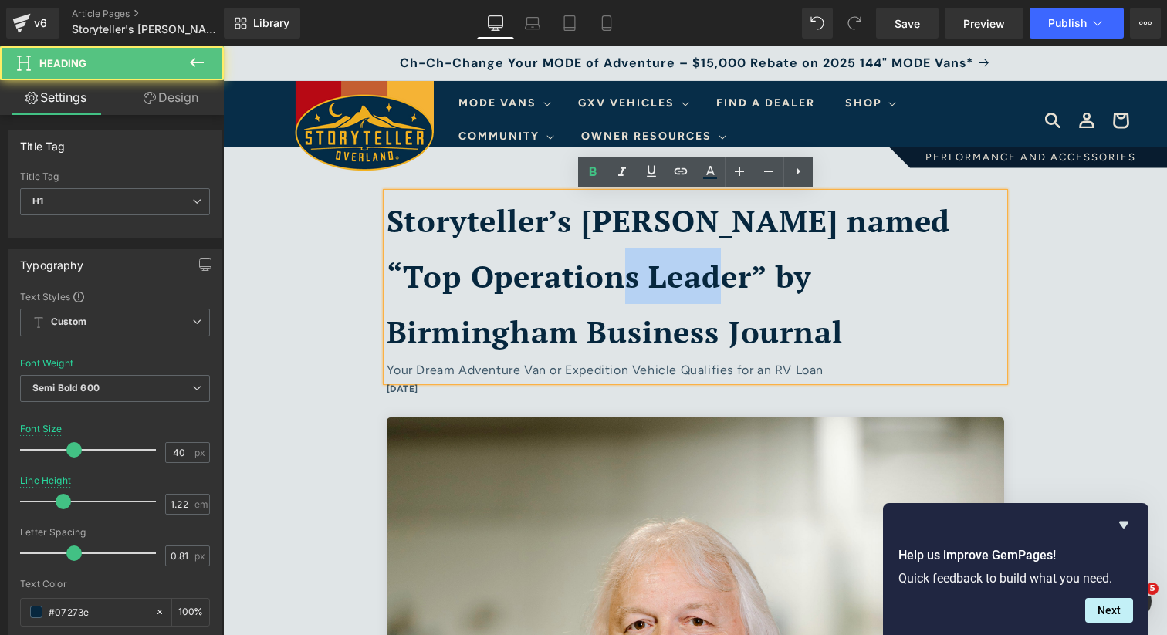
click at [586, 265] on b "Storyteller’s [PERSON_NAME] named “Top Operations Leader” by Birmingham Busines…" at bounding box center [669, 276] width 564 height 152
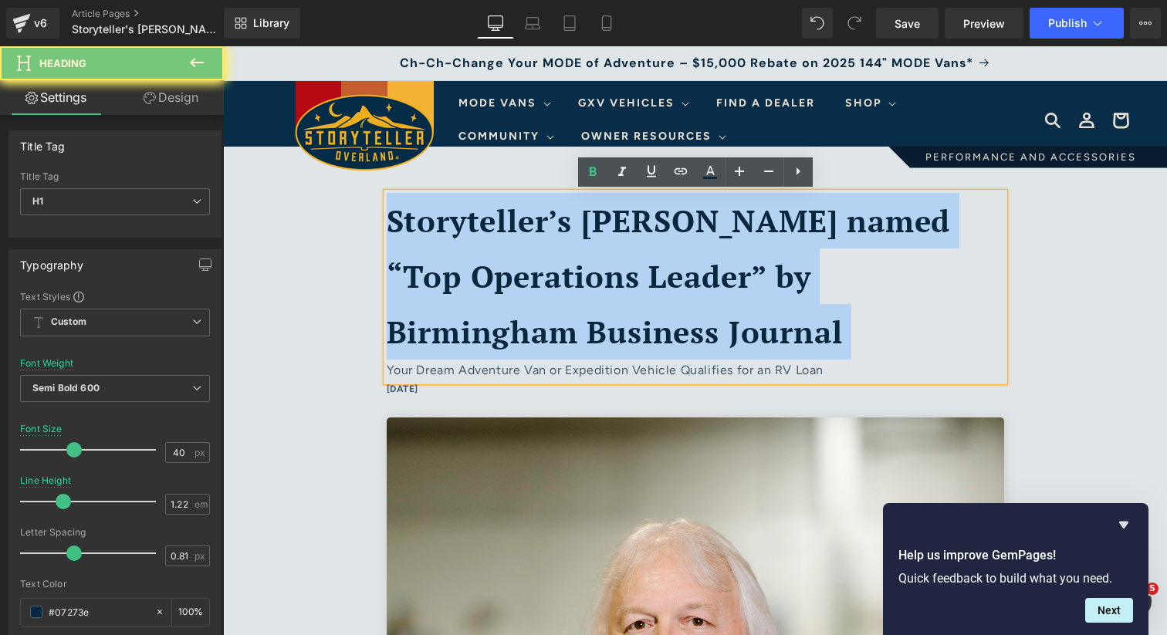
click at [586, 265] on b "Storyteller’s [PERSON_NAME] named “Top Operations Leader” by Birmingham Busines…" at bounding box center [669, 276] width 564 height 152
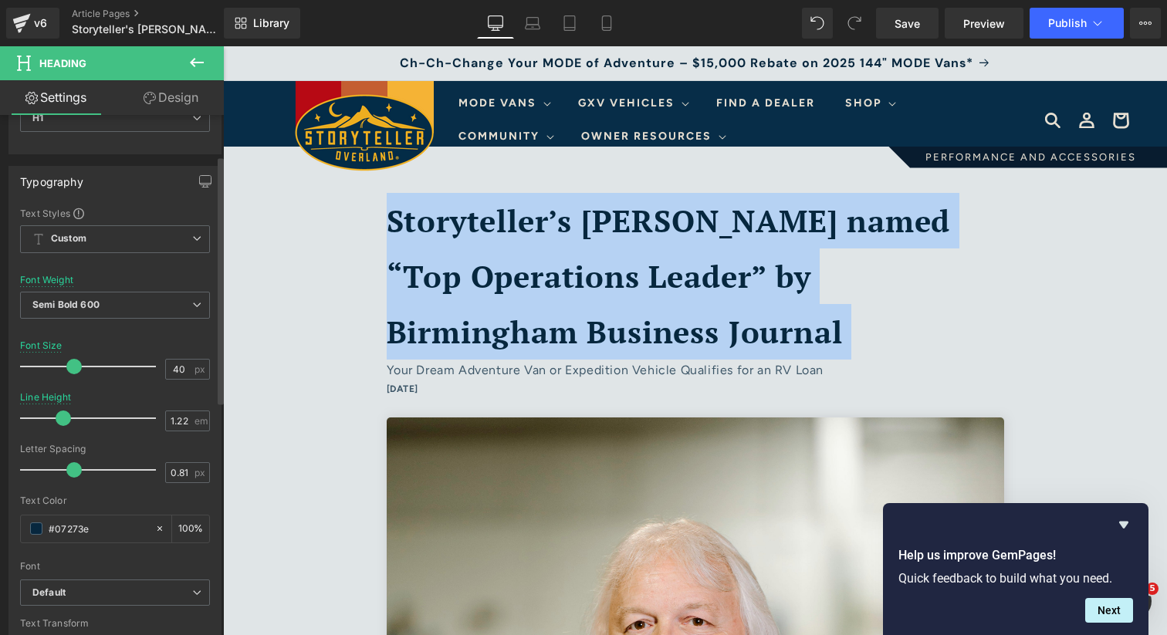
scroll to position [85, 0]
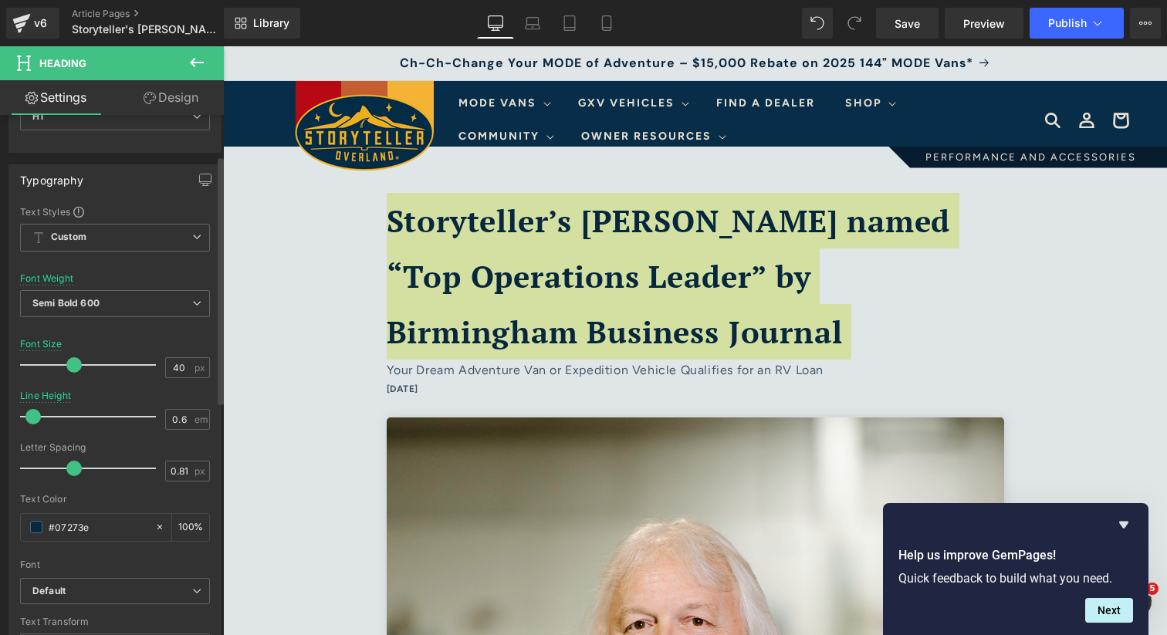
drag, startPoint x: 66, startPoint y: 412, endPoint x: 39, endPoint y: 413, distance: 27.0
click at [39, 413] on span at bounding box center [32, 416] width 15 height 15
type input "0.7"
click at [39, 419] on span at bounding box center [42, 416] width 15 height 15
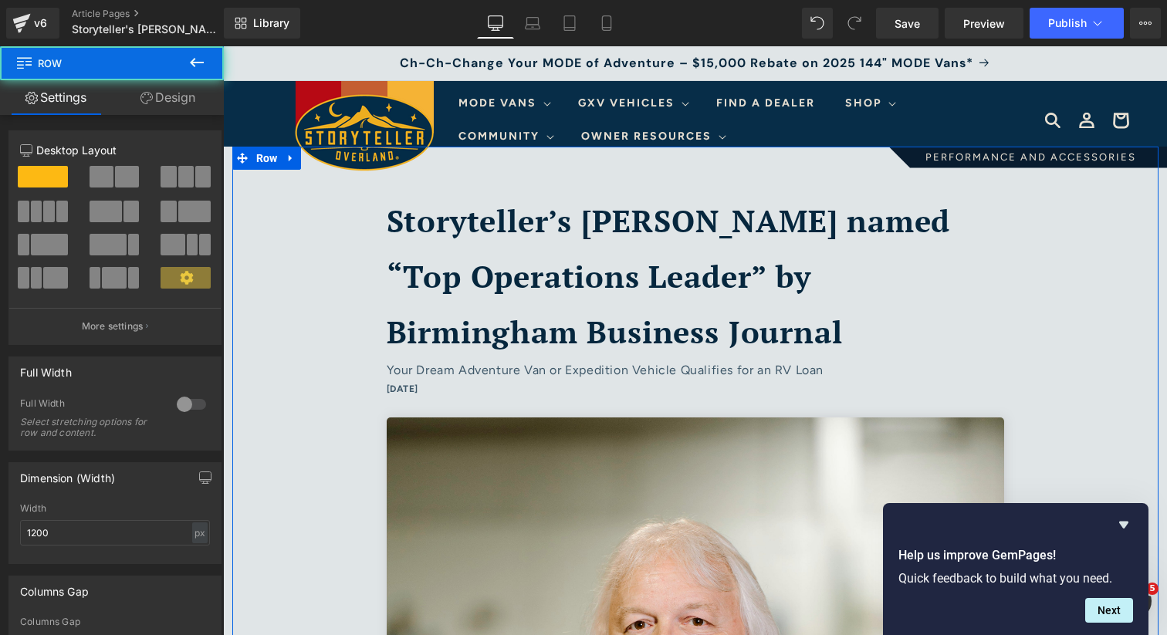
click at [503, 300] on div "Storyteller’s [PERSON_NAME] named “Top Operations Leader” by Birmingham Busines…" at bounding box center [695, 276] width 617 height 167
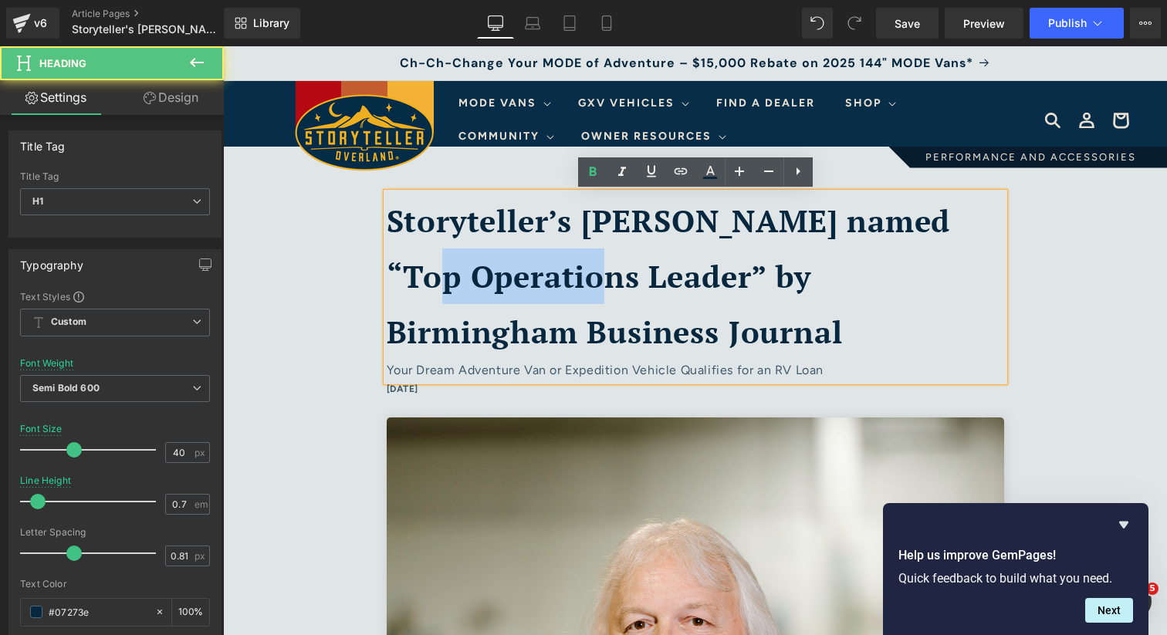
click at [503, 300] on div "Storyteller’s [PERSON_NAME] named “Top Operations Leader” by Birmingham Busines…" at bounding box center [695, 276] width 617 height 167
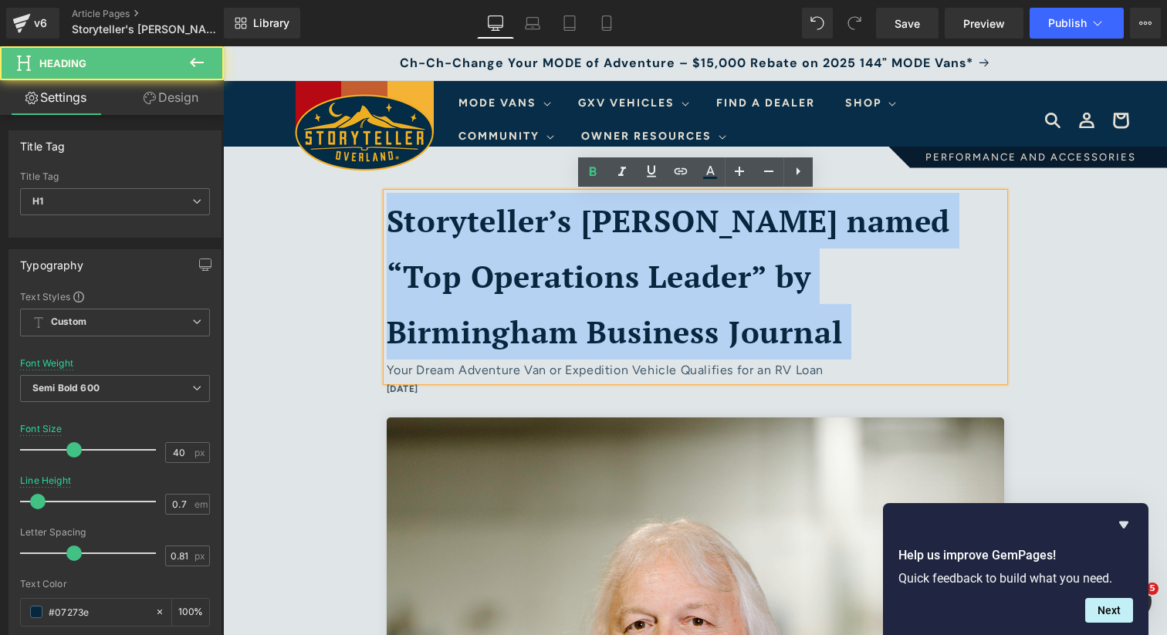
click at [503, 300] on div "Storyteller’s [PERSON_NAME] named “Top Operations Leader” by Birmingham Busines…" at bounding box center [695, 276] width 617 height 167
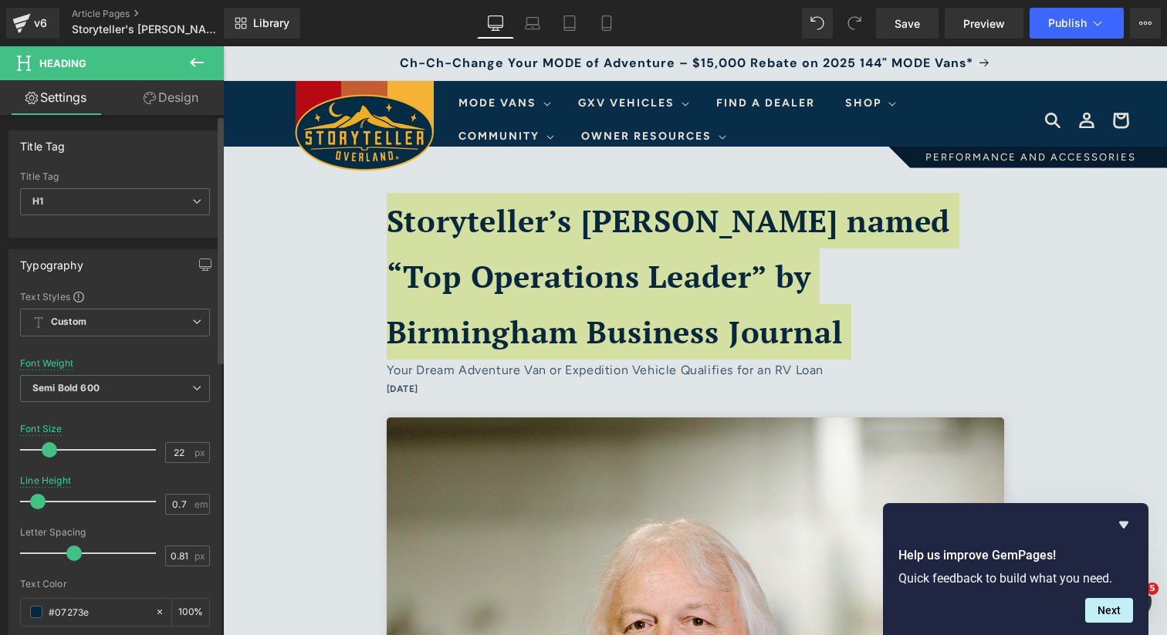
drag, startPoint x: 72, startPoint y: 454, endPoint x: 49, endPoint y: 452, distance: 23.2
click at [49, 452] on span at bounding box center [49, 449] width 15 height 15
drag, startPoint x: 49, startPoint y: 452, endPoint x: 78, endPoint y: 458, distance: 29.8
click at [78, 458] on div at bounding box center [92, 449] width 128 height 31
click at [194, 211] on span "H1" at bounding box center [115, 201] width 190 height 27
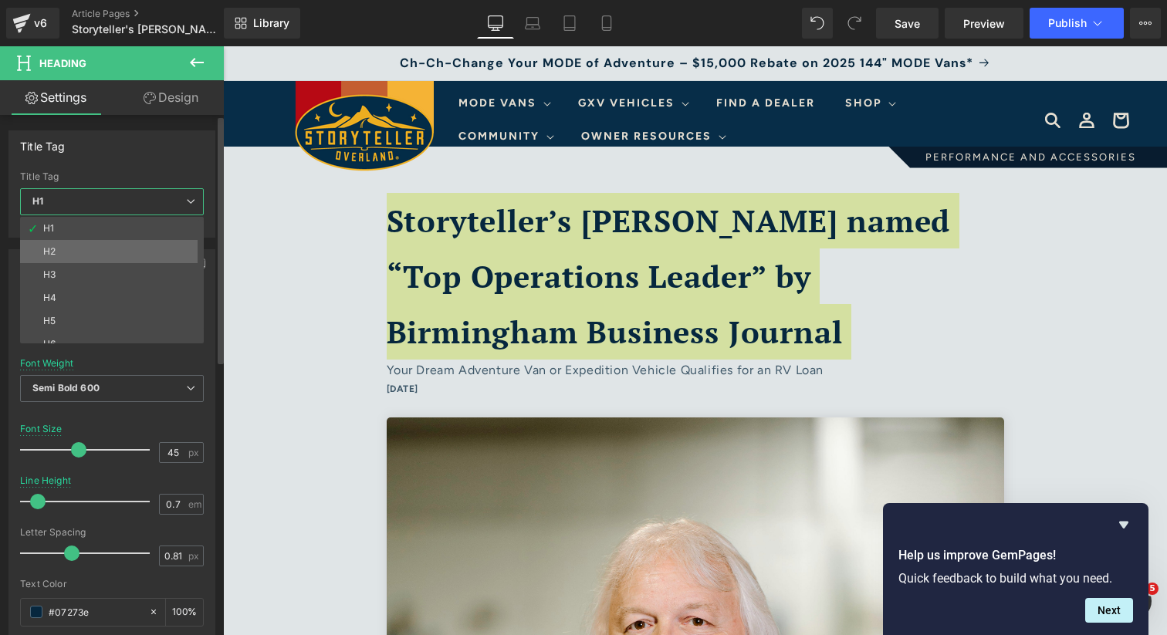
click at [148, 255] on li "H2" at bounding box center [115, 251] width 191 height 23
type input "32.4"
type input "1.22"
type input "#000000"
type input "100"
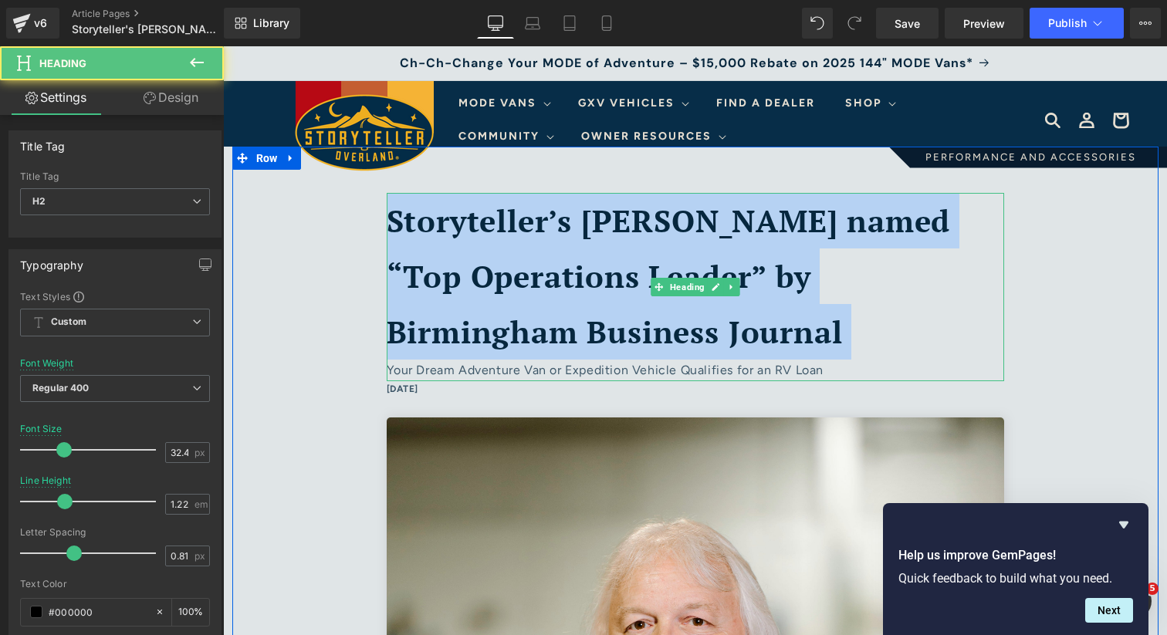
click at [517, 285] on b "Storyteller’s [PERSON_NAME] named “Top Operations Leader” by Birmingham Busines…" at bounding box center [669, 276] width 564 height 152
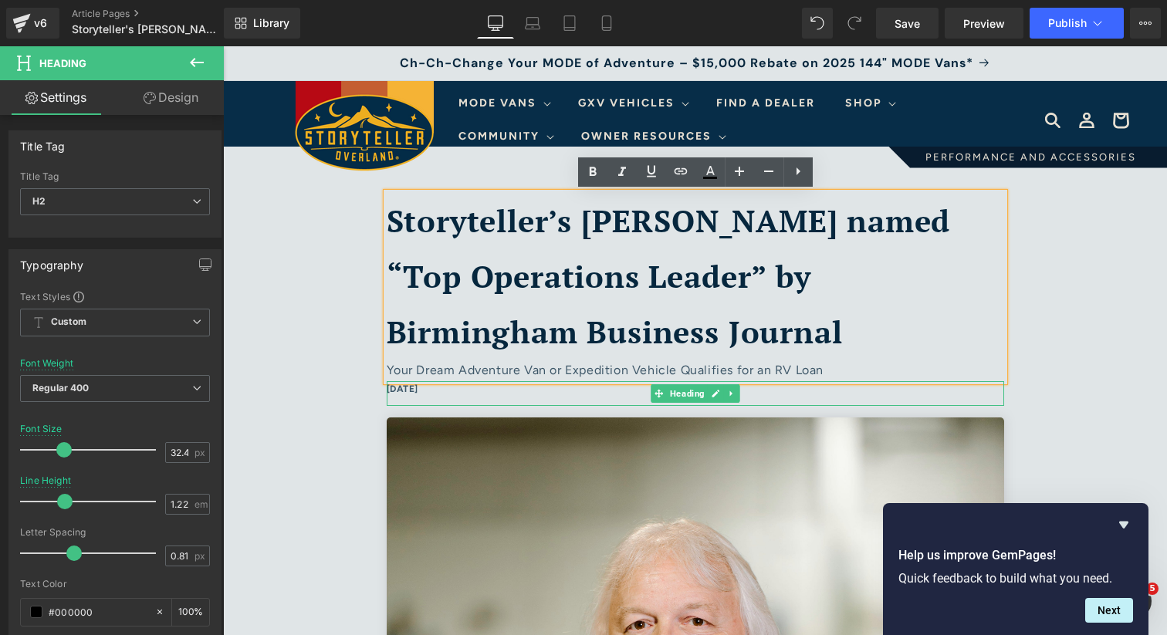
click at [451, 390] on h6 "September 30, 2025" at bounding box center [695, 389] width 617 height 17
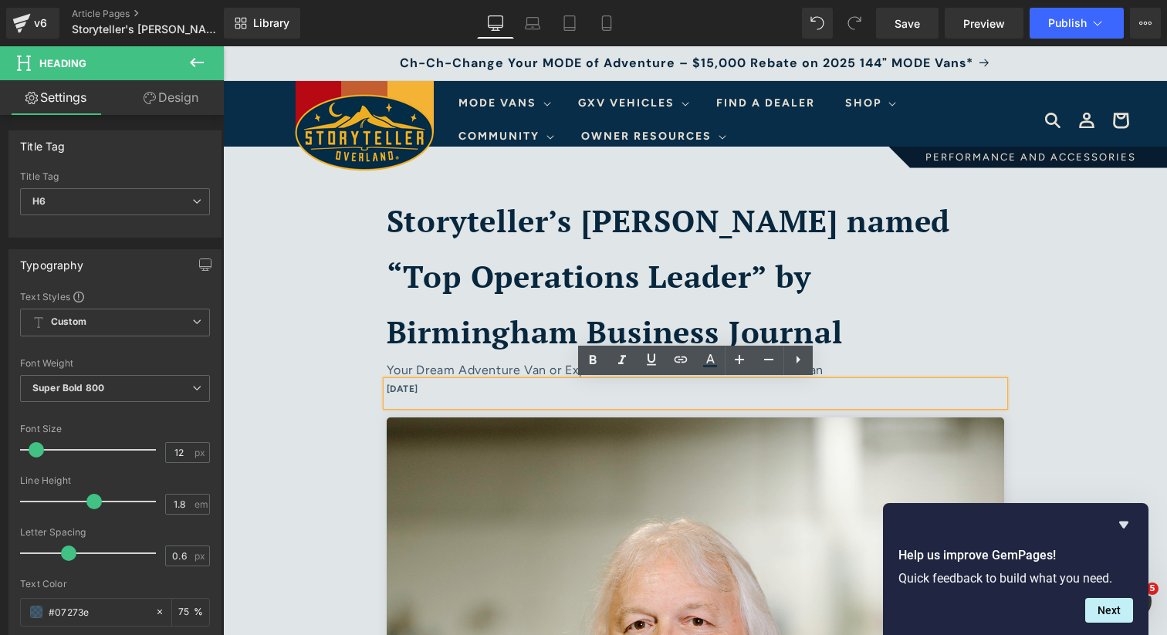
click at [449, 390] on h6 "September 30, 2025" at bounding box center [695, 389] width 617 height 17
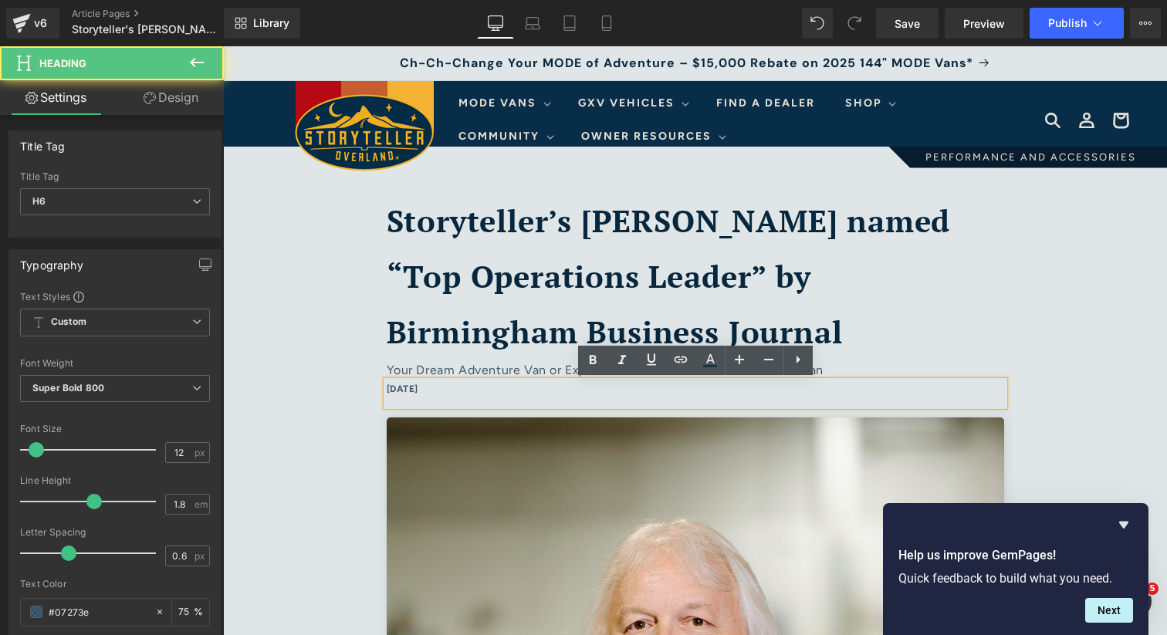
click at [449, 390] on h6 "September 30, 2025" at bounding box center [695, 389] width 617 height 17
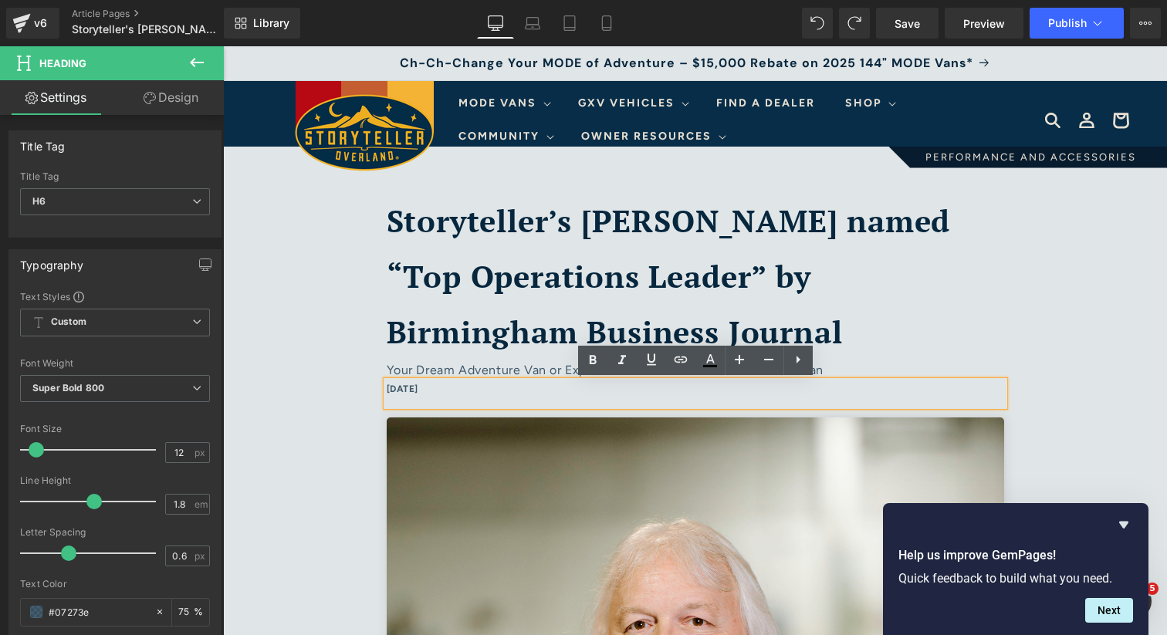
click at [451, 390] on h6 "September 30, 2025" at bounding box center [695, 389] width 617 height 17
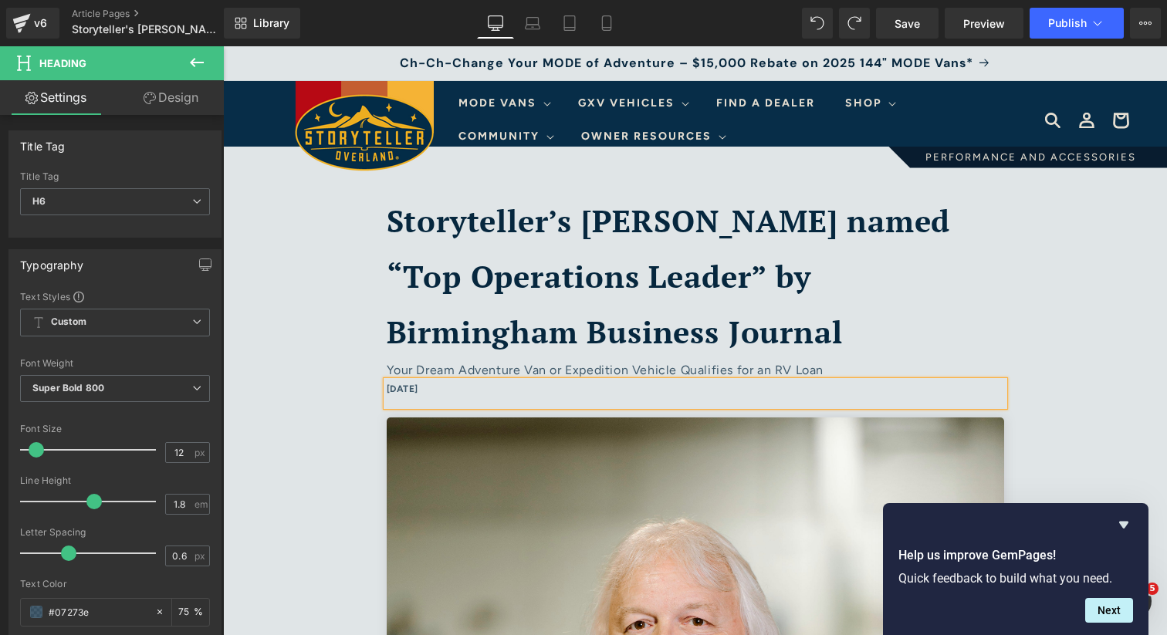
click at [437, 390] on h6 "September 1, 2025" at bounding box center [695, 389] width 617 height 17
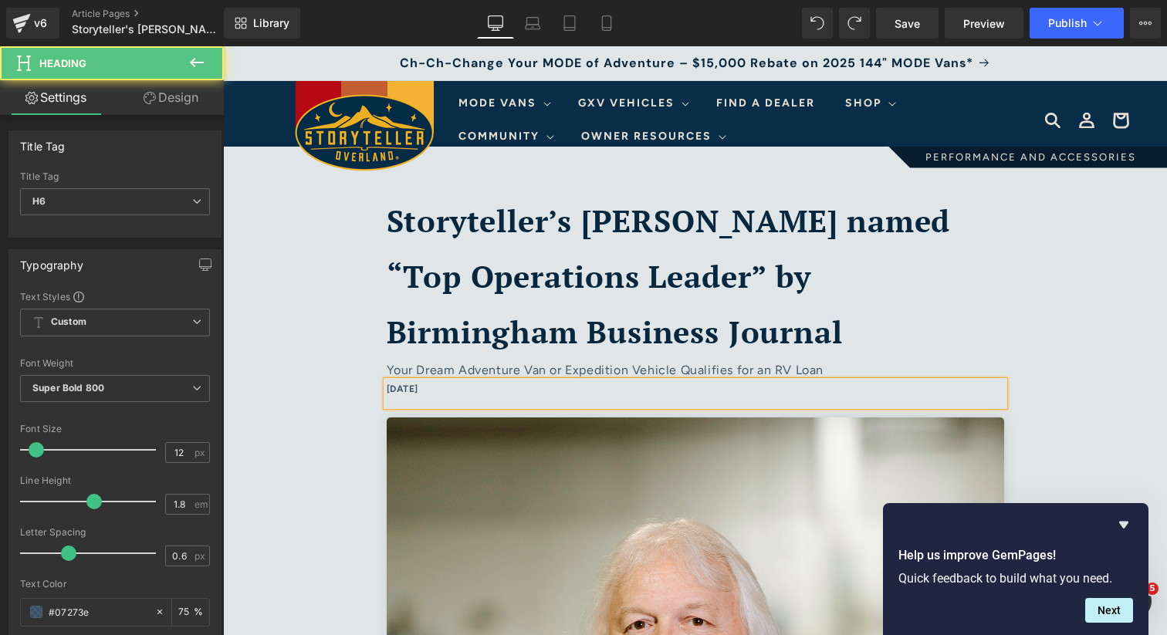
click at [446, 389] on h6 "[DATE]" at bounding box center [695, 389] width 617 height 17
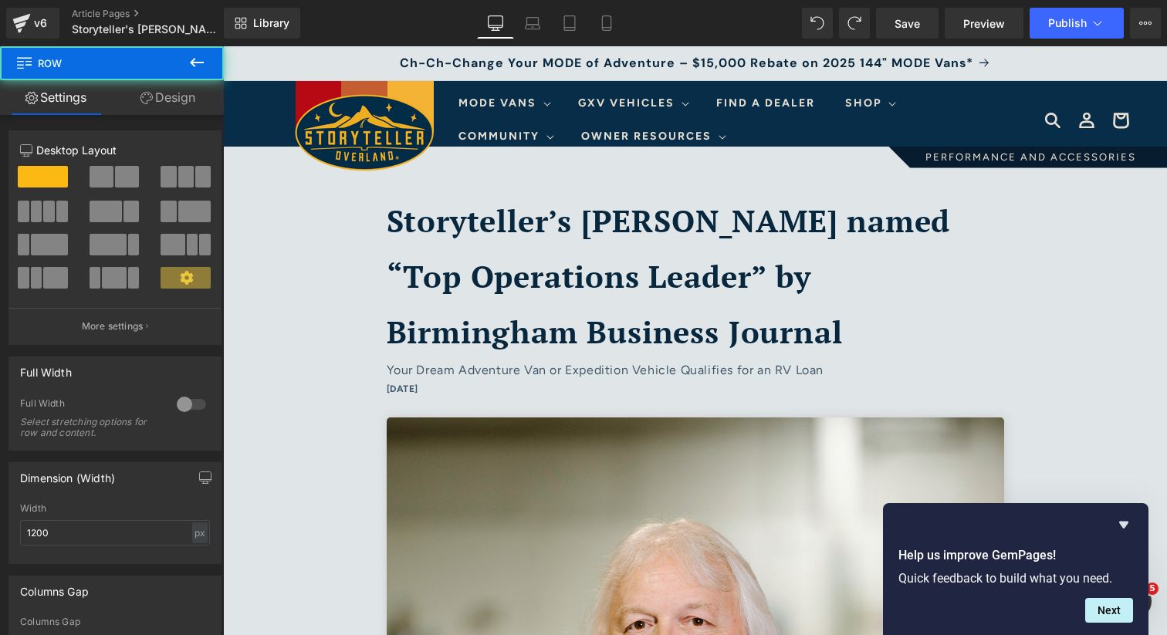
scroll to position [0, 0]
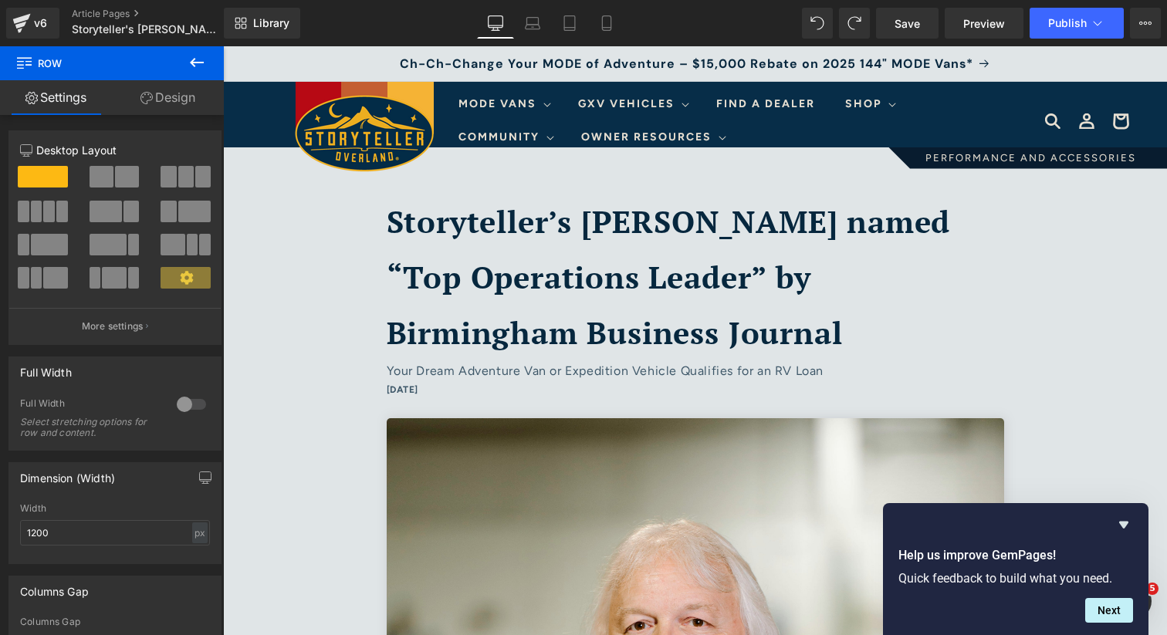
click at [462, 276] on b "Storyteller’s [PERSON_NAME] named “Top Operations Leader” by Birmingham Busines…" at bounding box center [669, 277] width 564 height 152
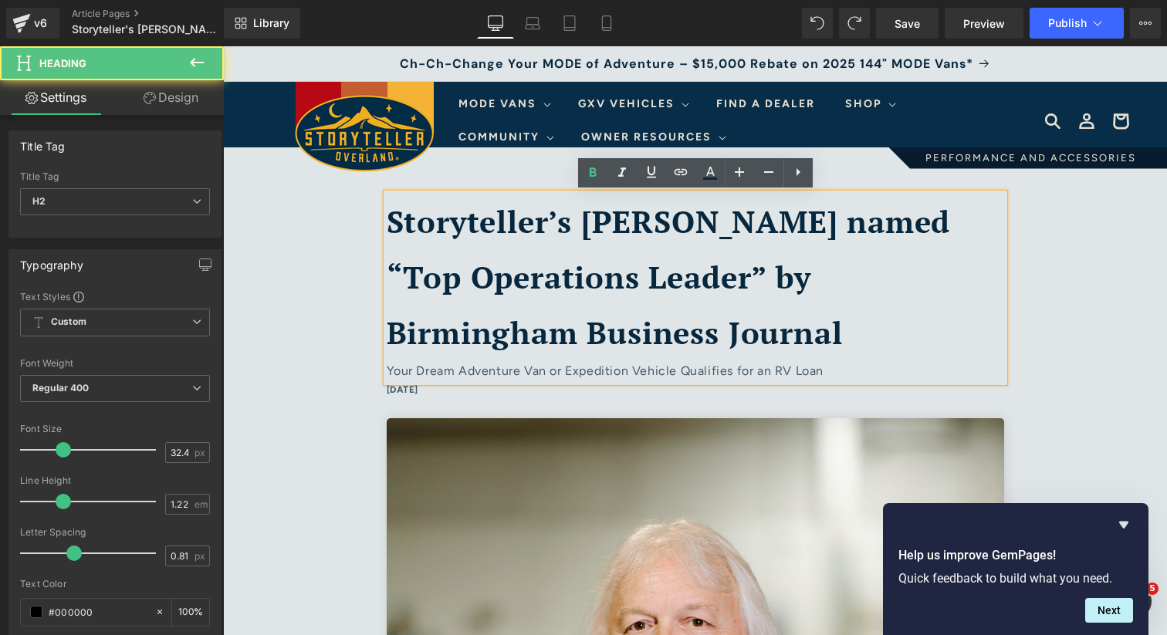
click at [462, 276] on b "Storyteller’s [PERSON_NAME] named “Top Operations Leader” by Birmingham Busines…" at bounding box center [669, 277] width 564 height 152
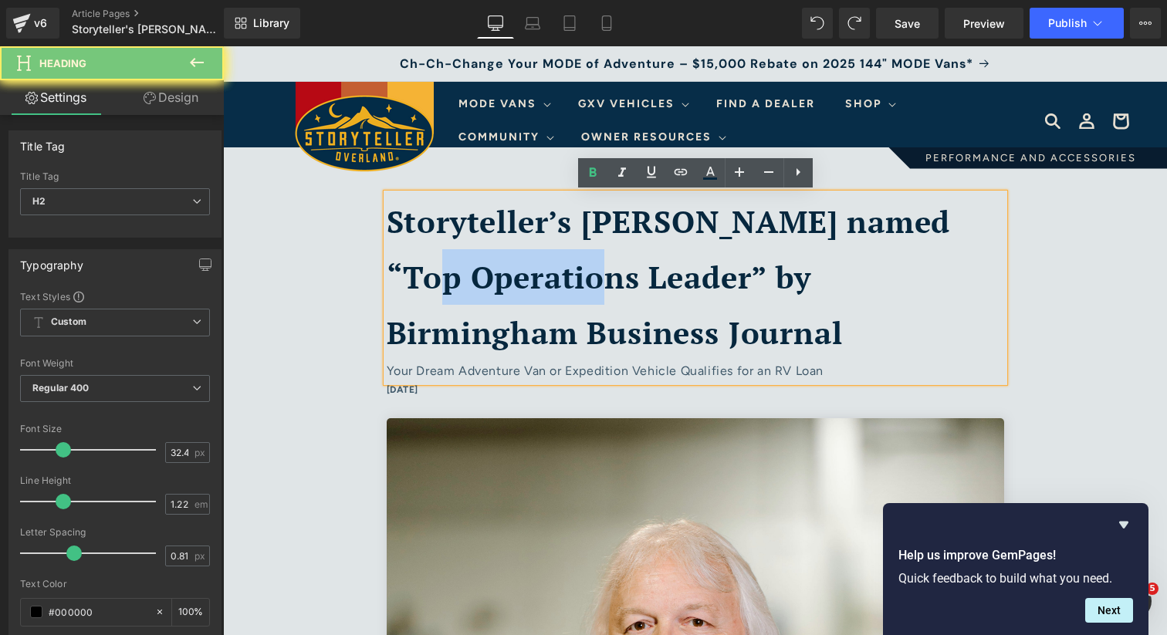
click at [462, 276] on b "Storyteller’s [PERSON_NAME] named “Top Operations Leader” by Birmingham Busines…" at bounding box center [669, 277] width 564 height 152
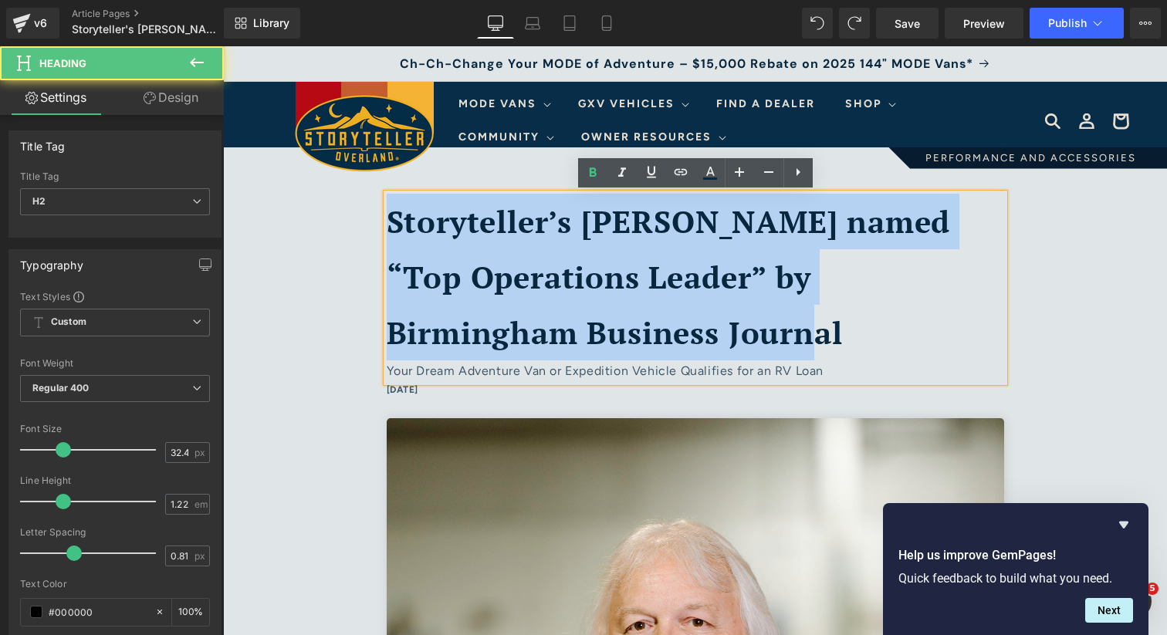
drag, startPoint x: 658, startPoint y: 323, endPoint x: 359, endPoint y: 187, distance: 328.4
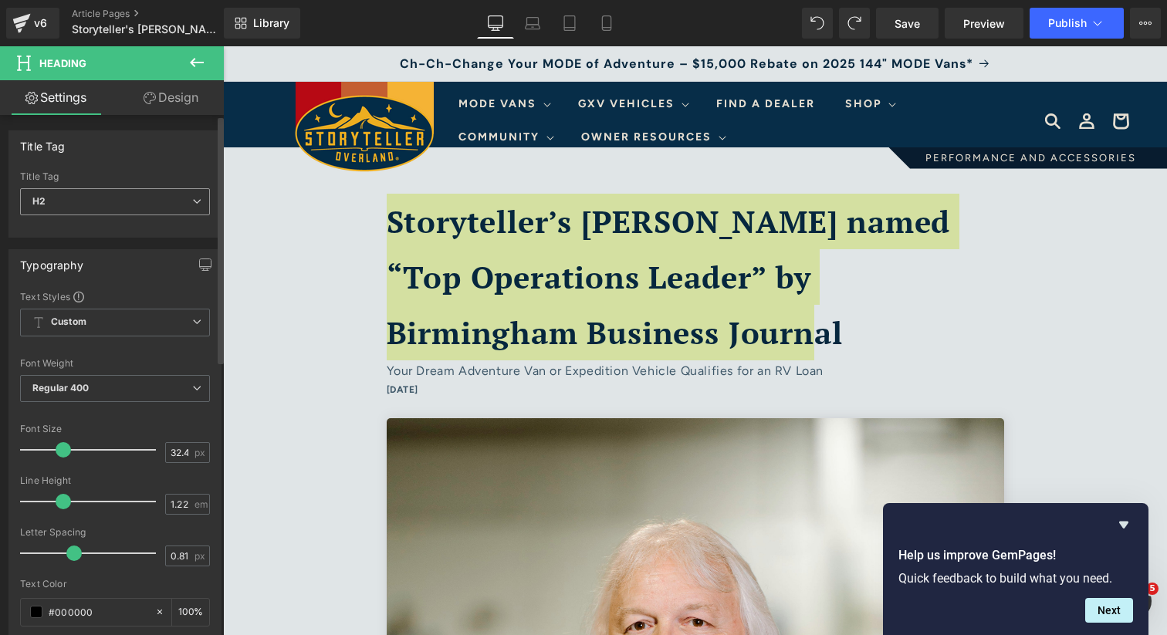
click at [158, 196] on span "H2" at bounding box center [115, 201] width 190 height 27
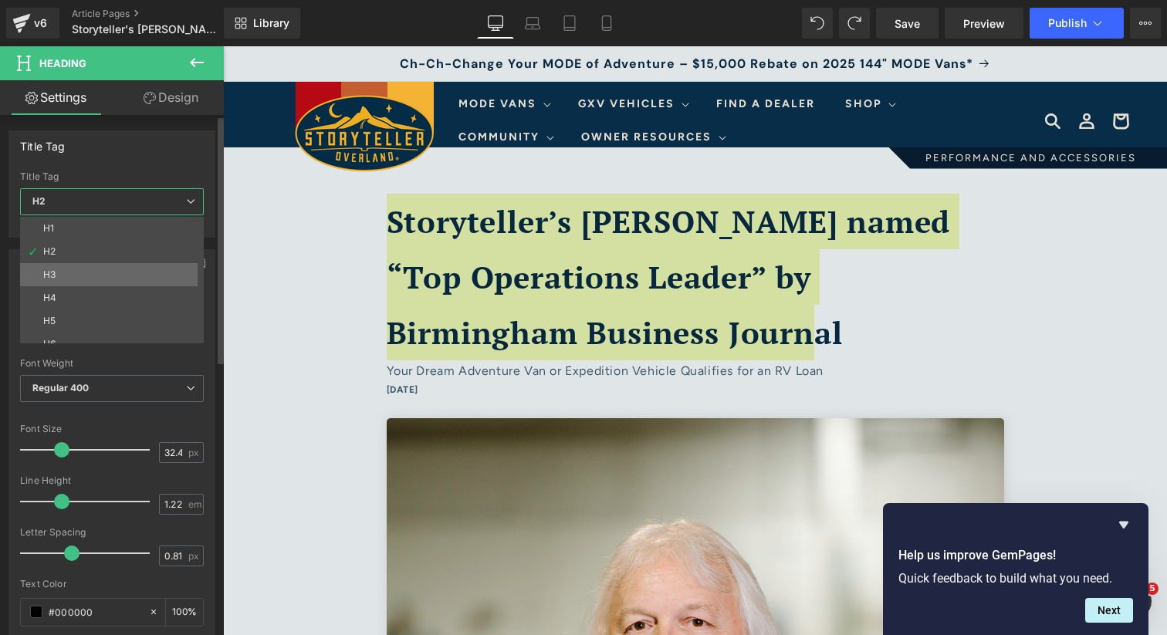
click at [113, 273] on li "H3" at bounding box center [115, 274] width 191 height 23
type input "24.3"
type input "100"
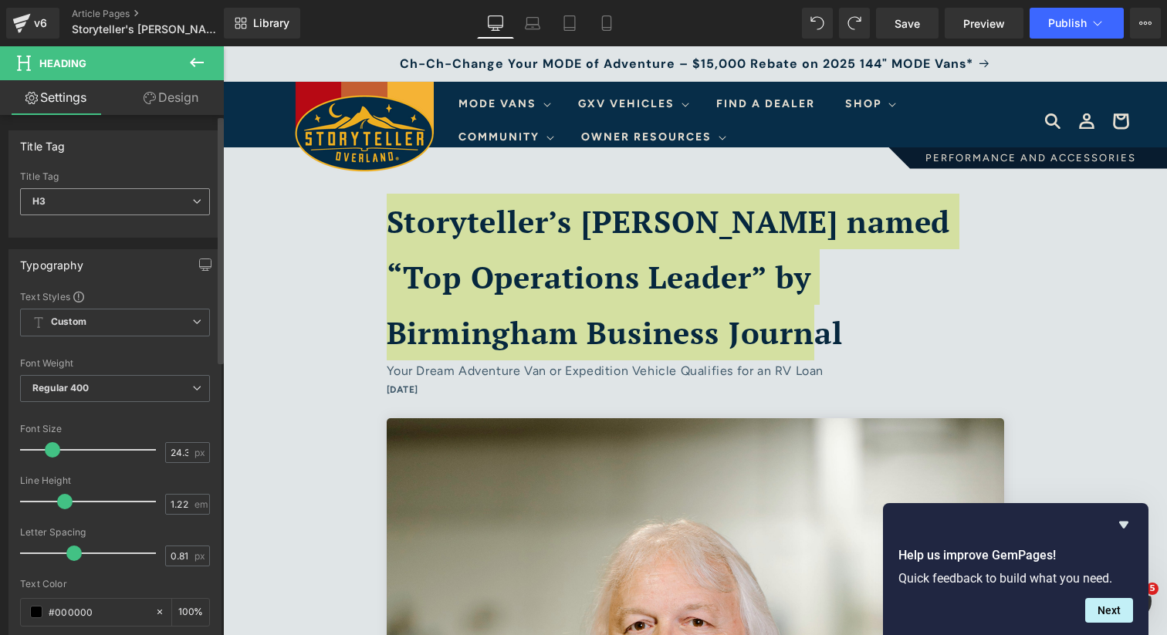
click at [123, 203] on span "H3" at bounding box center [115, 201] width 190 height 27
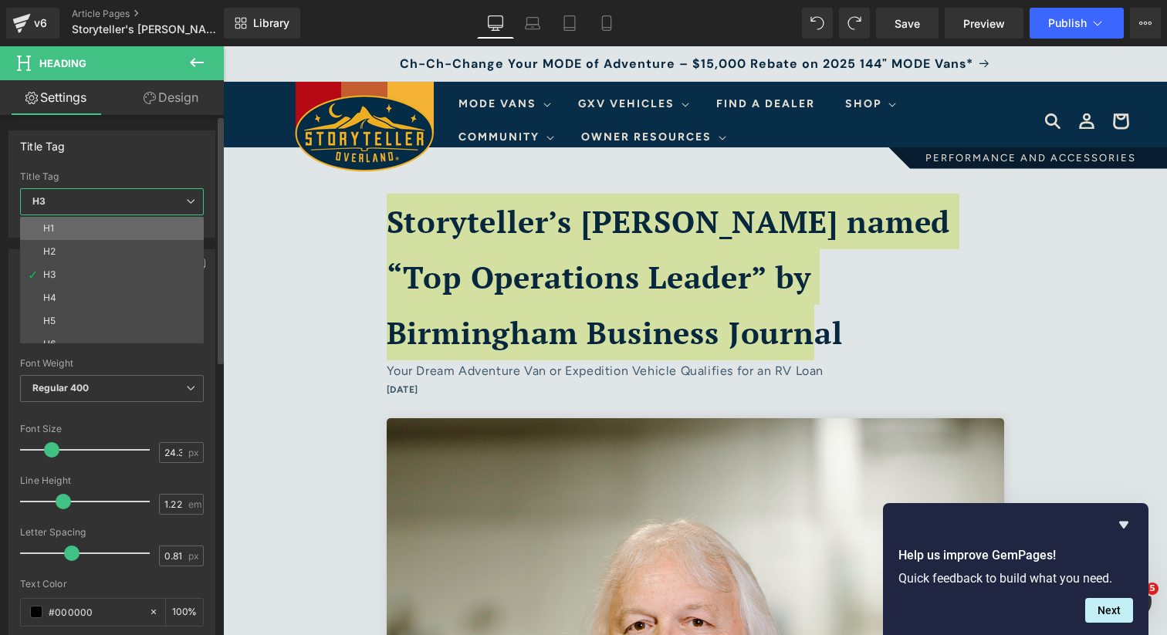
click at [100, 221] on li "H1" at bounding box center [115, 228] width 191 height 23
type input "45"
type input "0.7"
type input "#07273e"
type input "100"
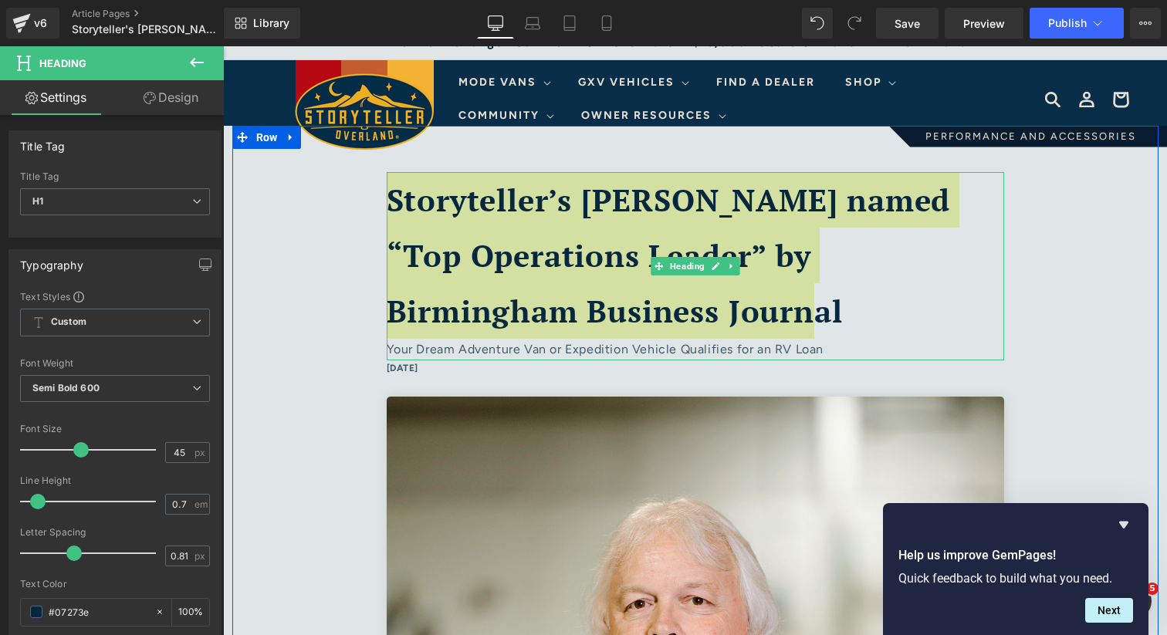
scroll to position [41, 0]
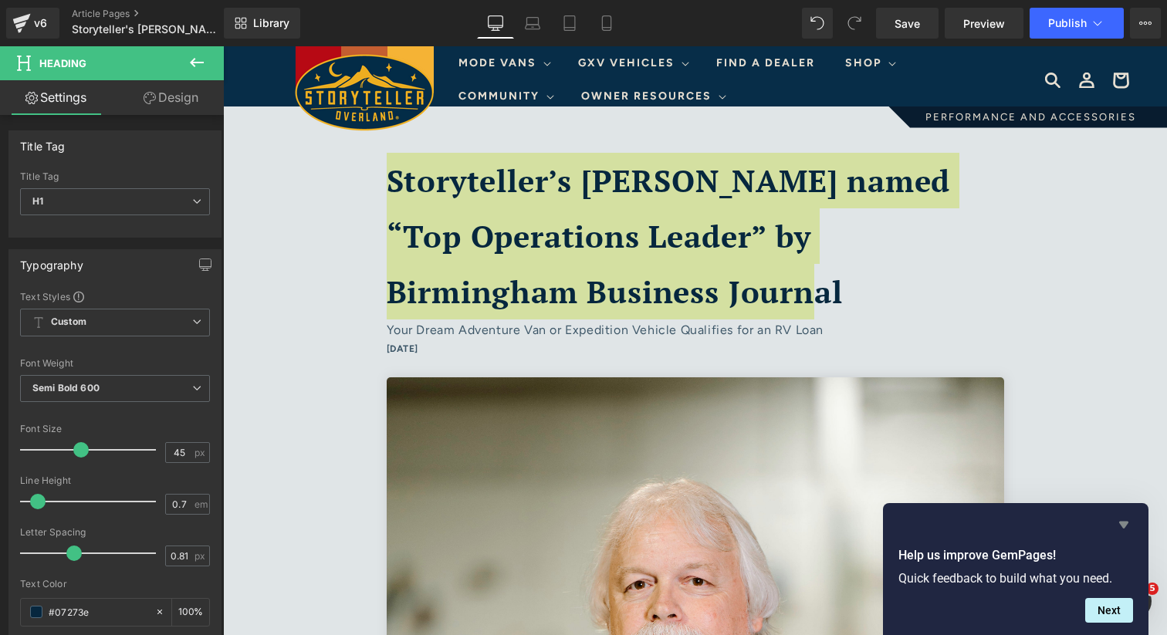
click at [1125, 518] on icon "Hide survey" at bounding box center [1123, 524] width 19 height 19
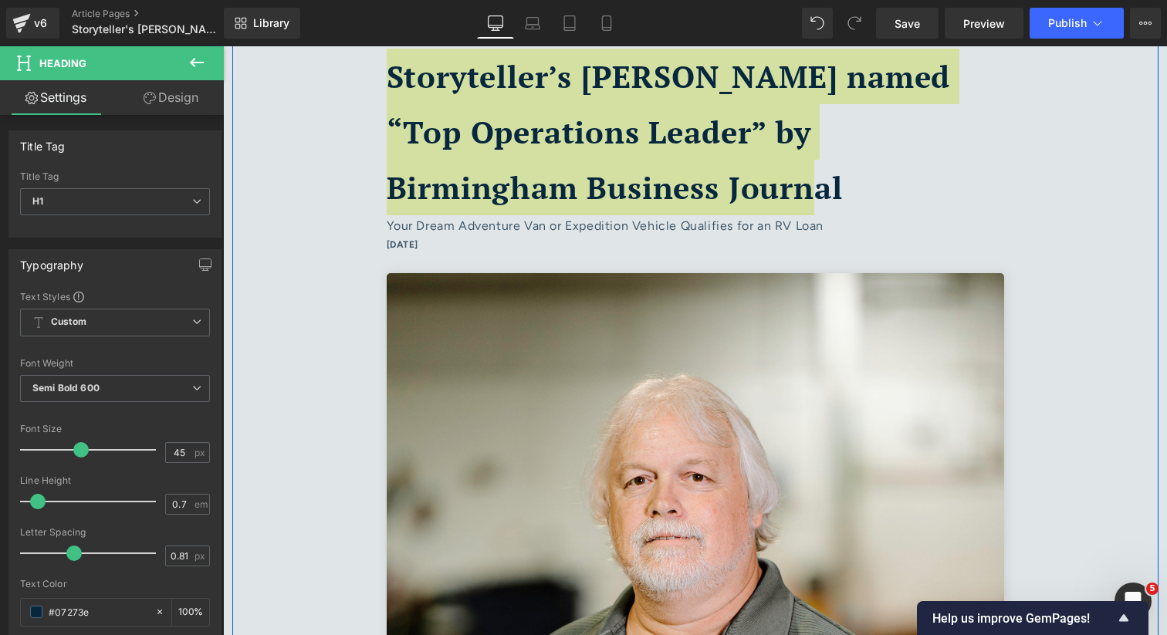
scroll to position [27, 0]
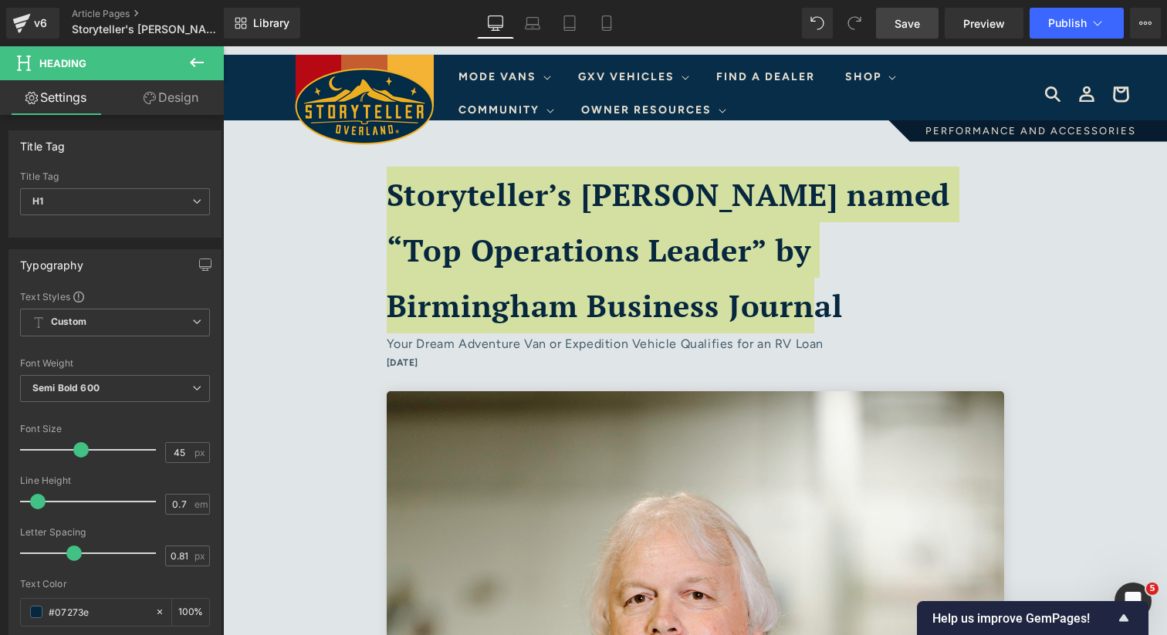
click at [907, 22] on span "Save" at bounding box center [906, 23] width 25 height 16
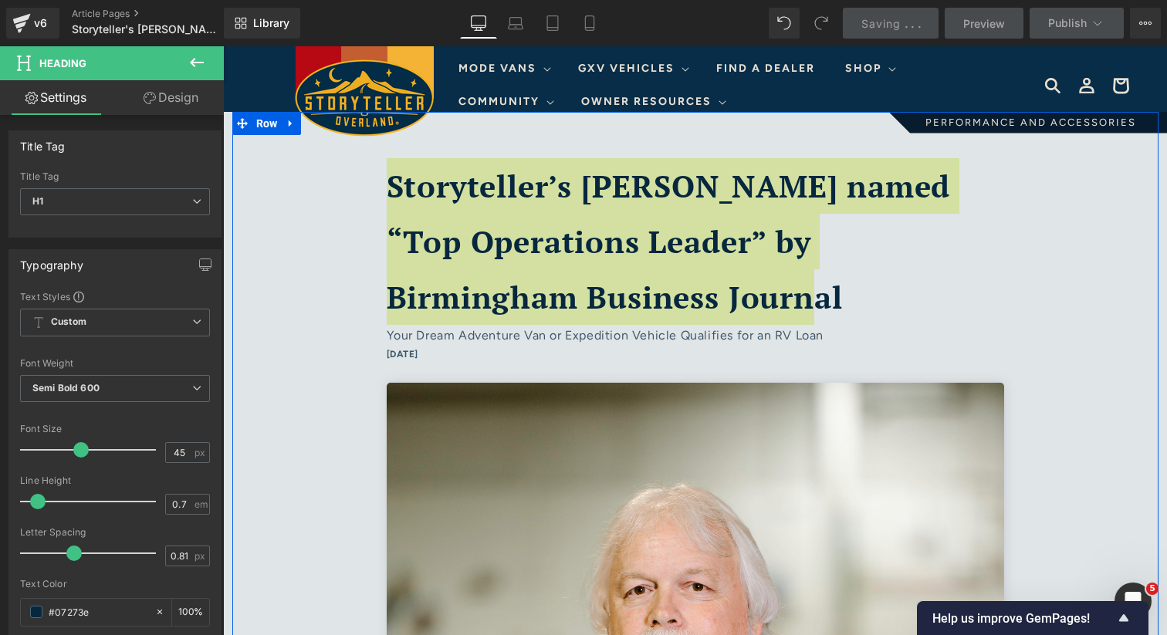
scroll to position [0, 0]
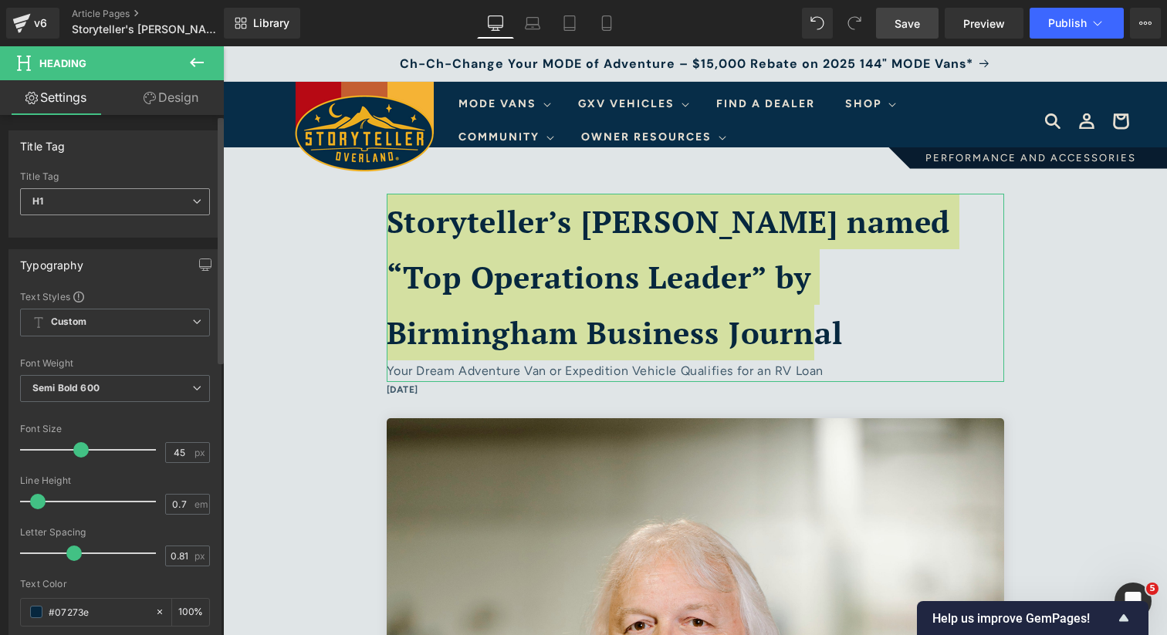
click at [140, 208] on span "H1" at bounding box center [115, 201] width 190 height 27
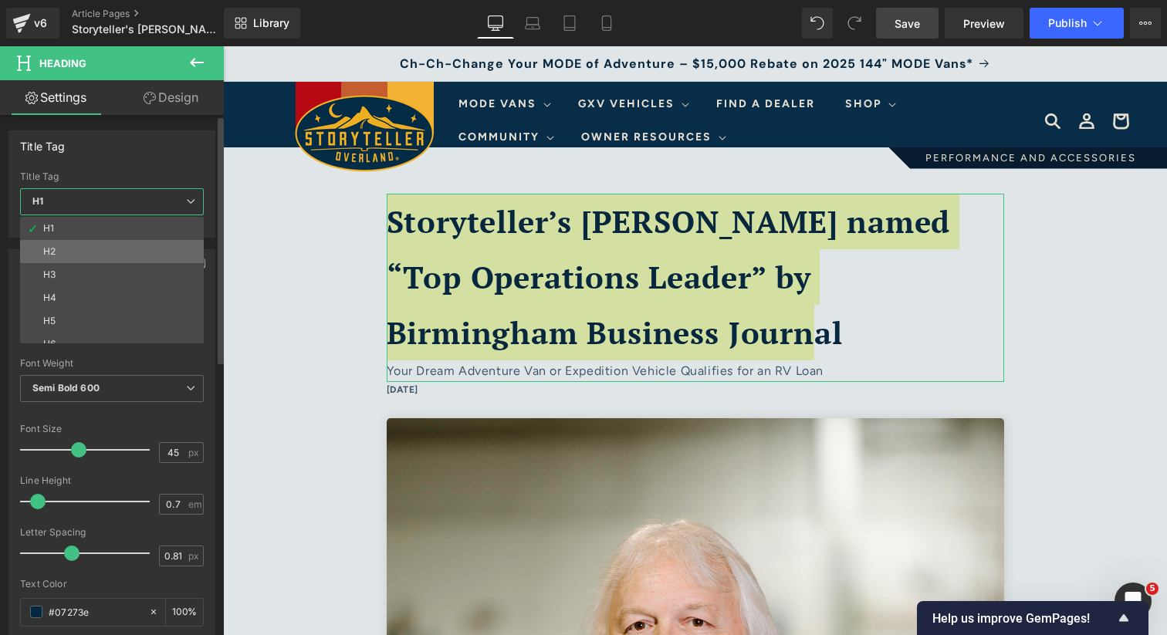
click at [118, 244] on li "H2" at bounding box center [115, 251] width 191 height 23
type input "32.4"
type input "1.22"
type input "#000000"
type input "100"
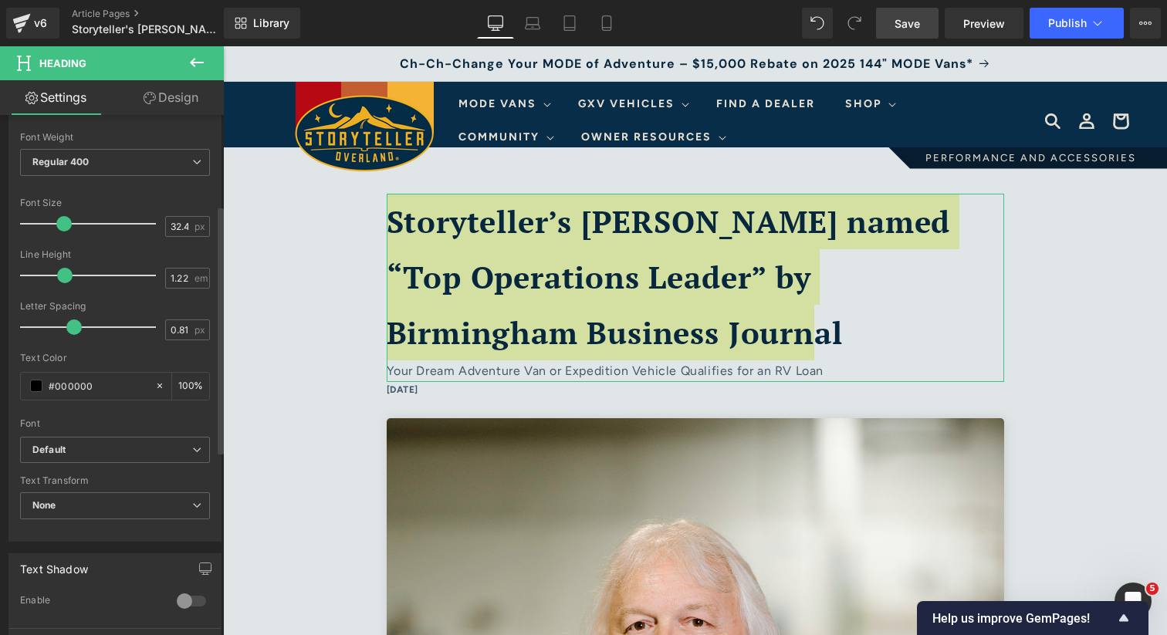
scroll to position [263, 0]
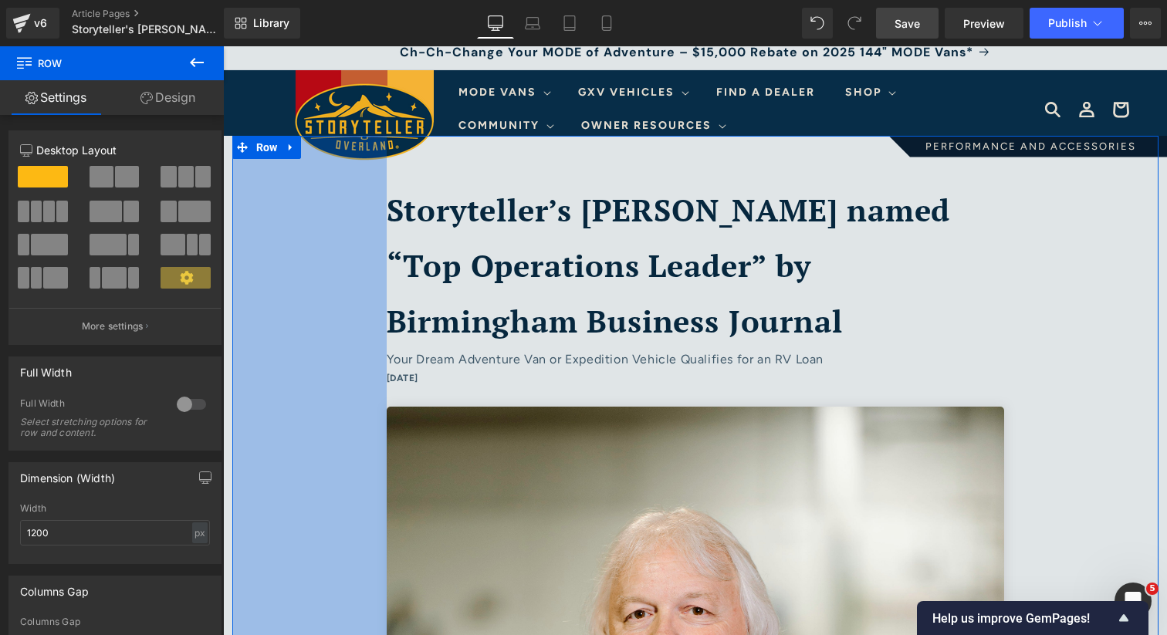
scroll to position [0, 0]
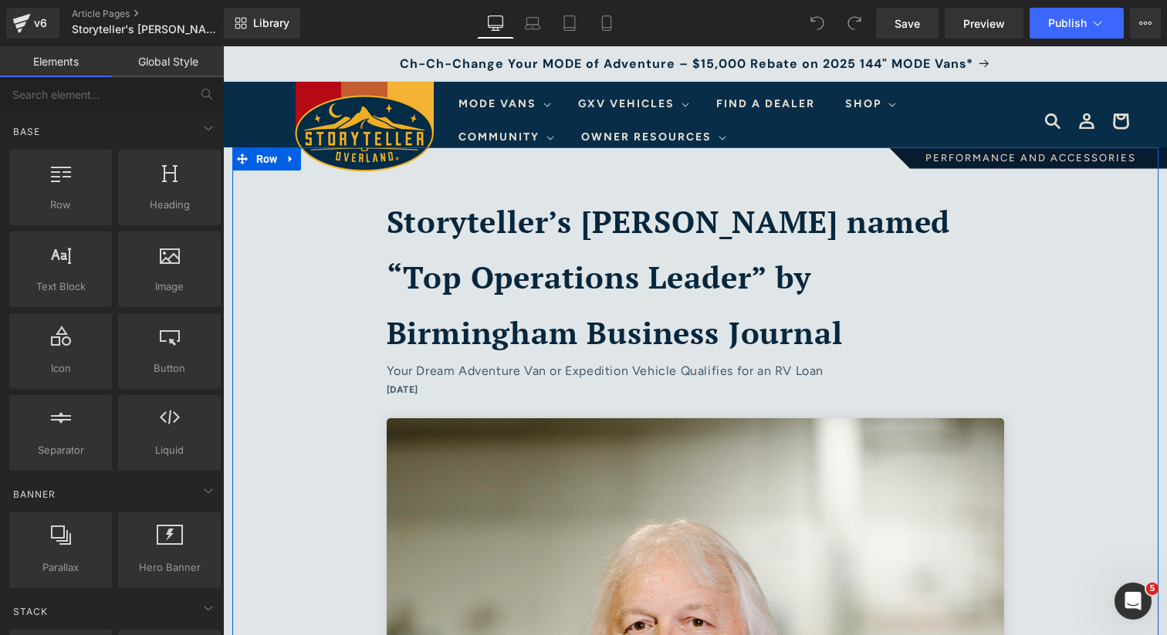
click at [583, 326] on b "Storyteller’s [PERSON_NAME] named “Top Operations Leader” by Birmingham Busines…" at bounding box center [669, 277] width 564 height 152
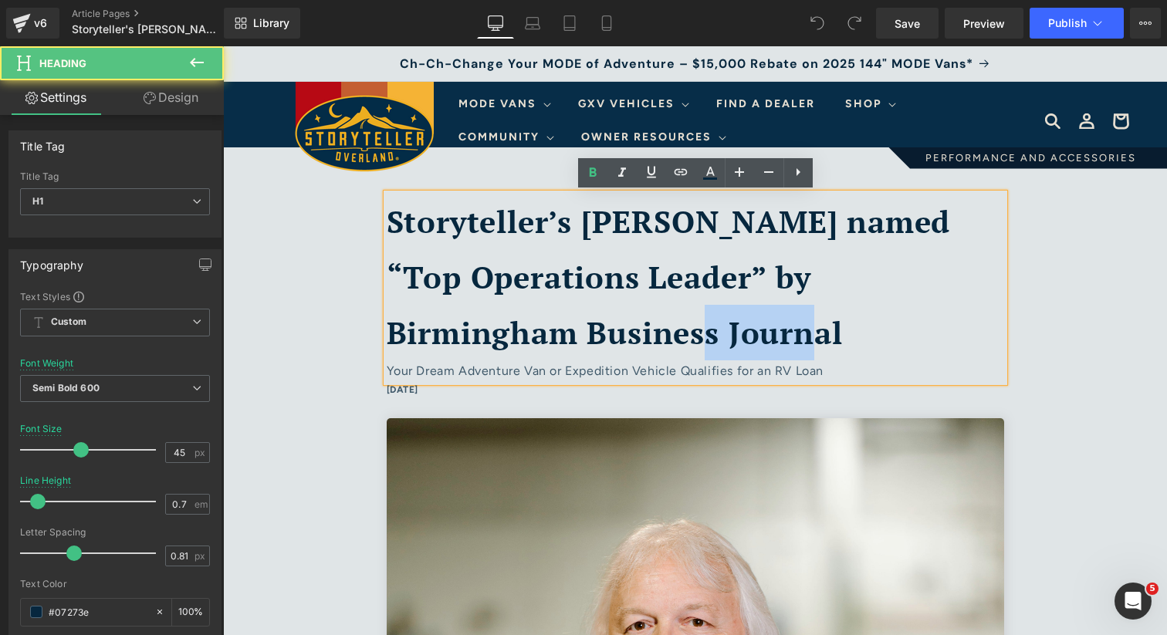
click at [583, 326] on b "Storyteller’s [PERSON_NAME] named “Top Operations Leader” by Birmingham Busines…" at bounding box center [669, 277] width 564 height 152
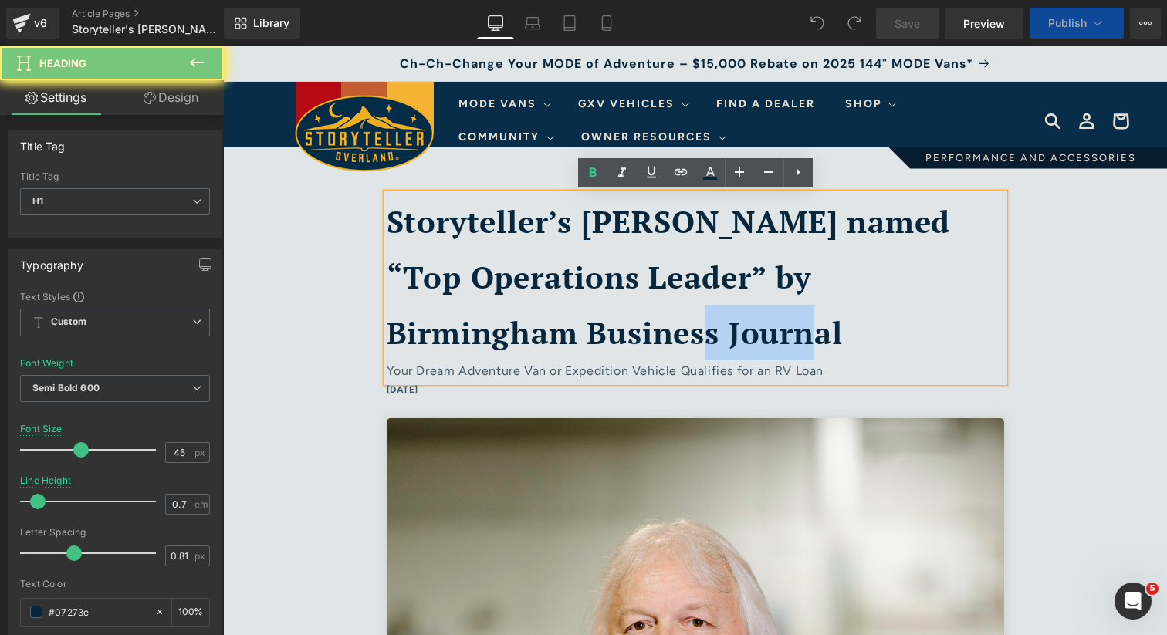
click at [583, 326] on b "Storyteller’s [PERSON_NAME] named “Top Operations Leader” by Birmingham Busines…" at bounding box center [669, 277] width 564 height 152
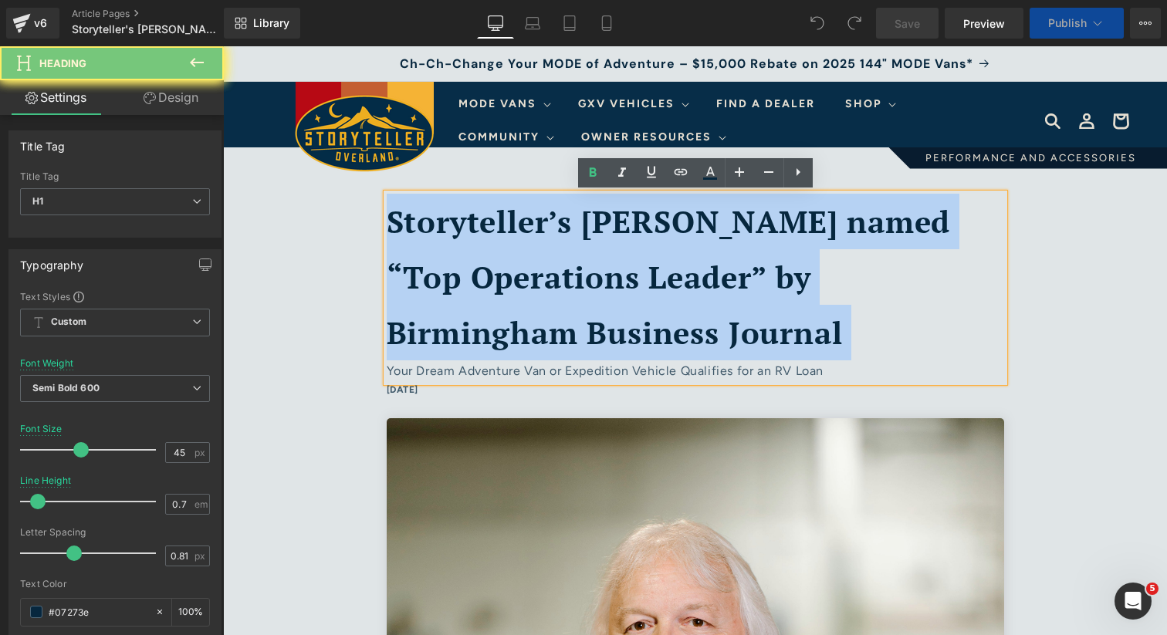
click at [583, 326] on b "Storyteller’s [PERSON_NAME] named “Top Operations Leader” by Birmingham Busines…" at bounding box center [669, 277] width 564 height 152
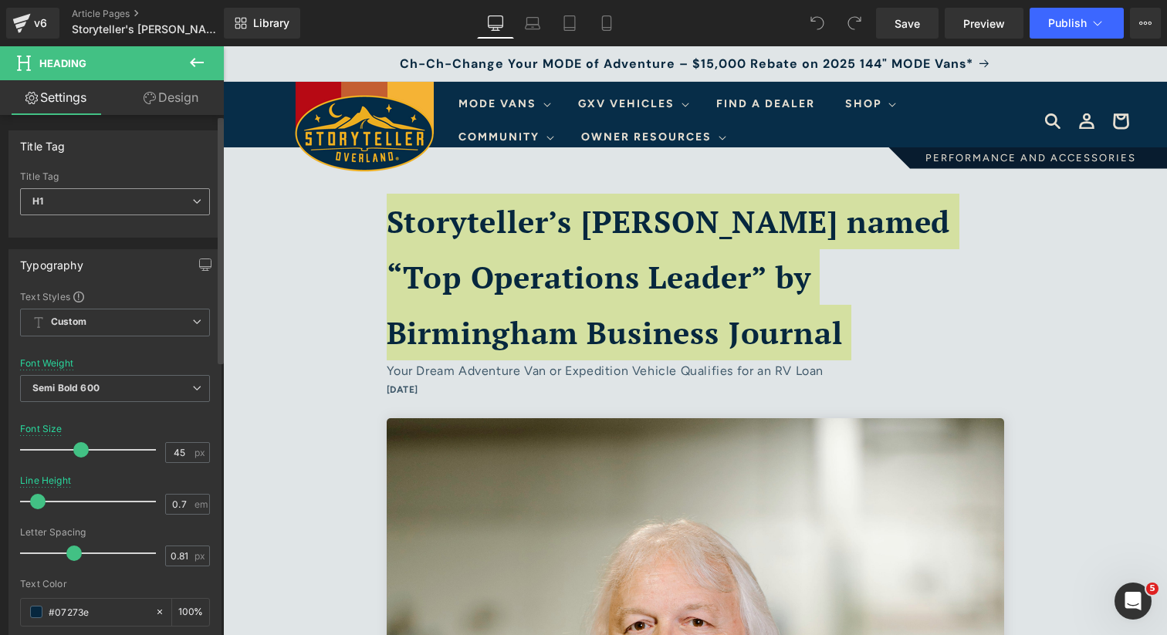
click at [104, 199] on span "H1" at bounding box center [115, 201] width 190 height 27
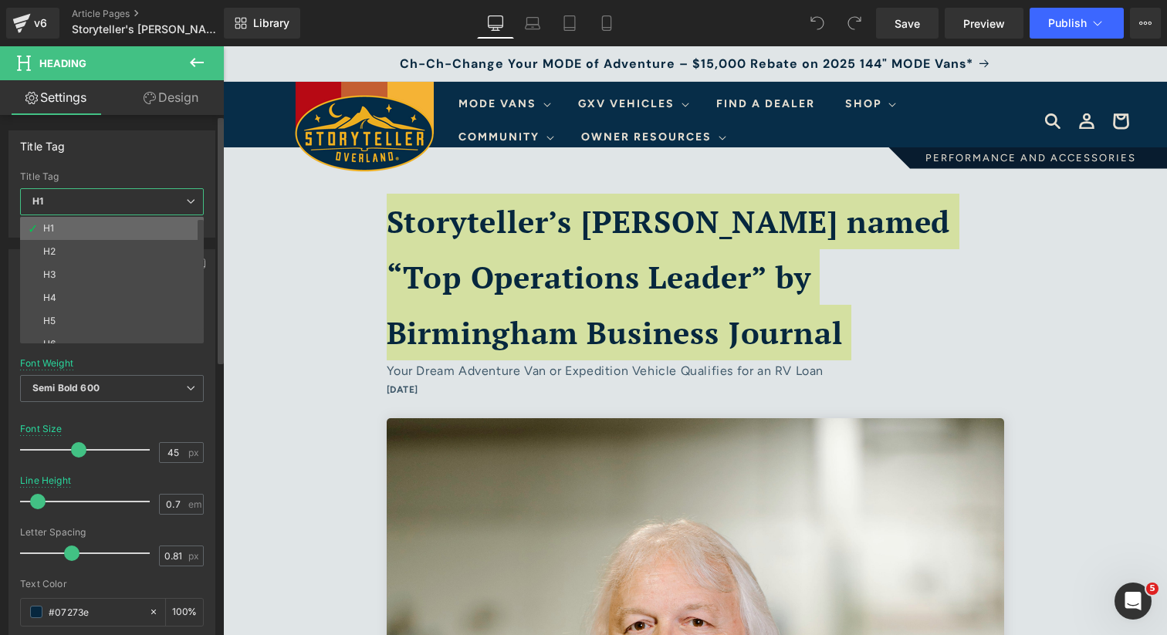
click at [93, 227] on li "H1" at bounding box center [115, 228] width 191 height 23
type input "100"
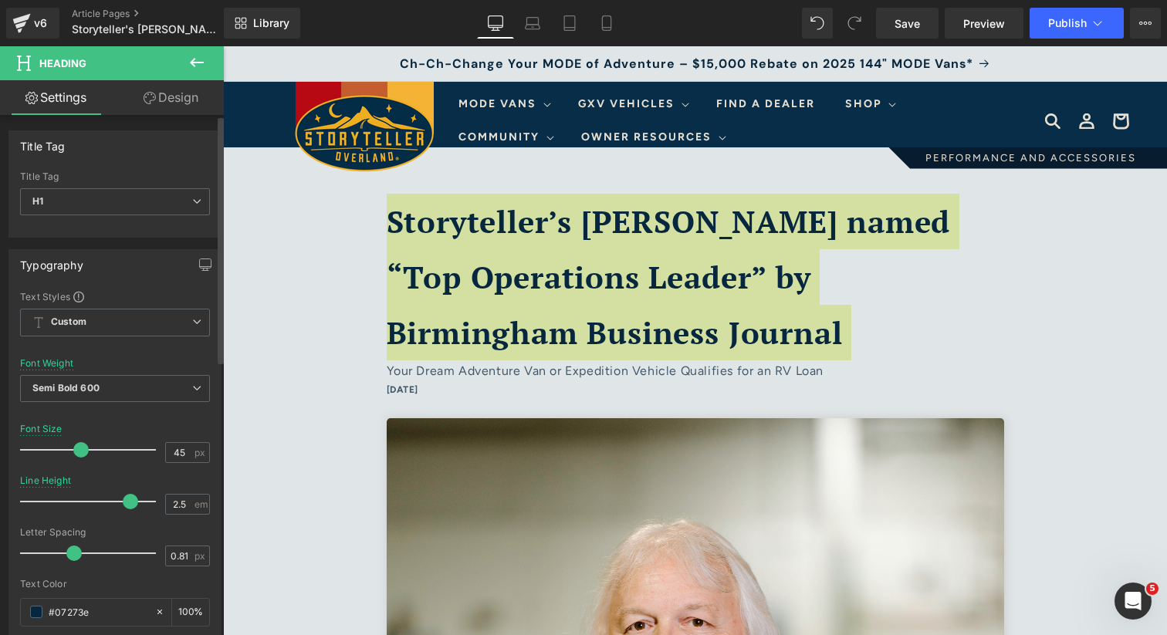
type input "2.6"
drag, startPoint x: 36, startPoint y: 506, endPoint x: 127, endPoint y: 504, distance: 91.1
click at [127, 504] on span at bounding box center [134, 501] width 15 height 15
click at [87, 484] on div "Line Height 2.6 em" at bounding box center [115, 501] width 190 height 52
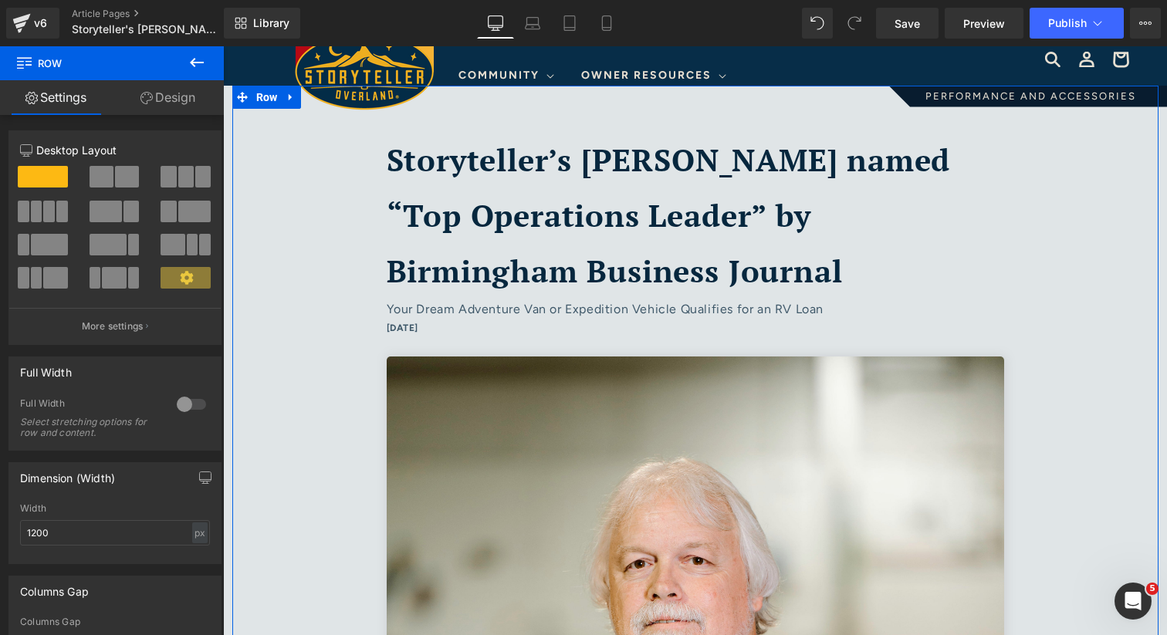
scroll to position [22, 0]
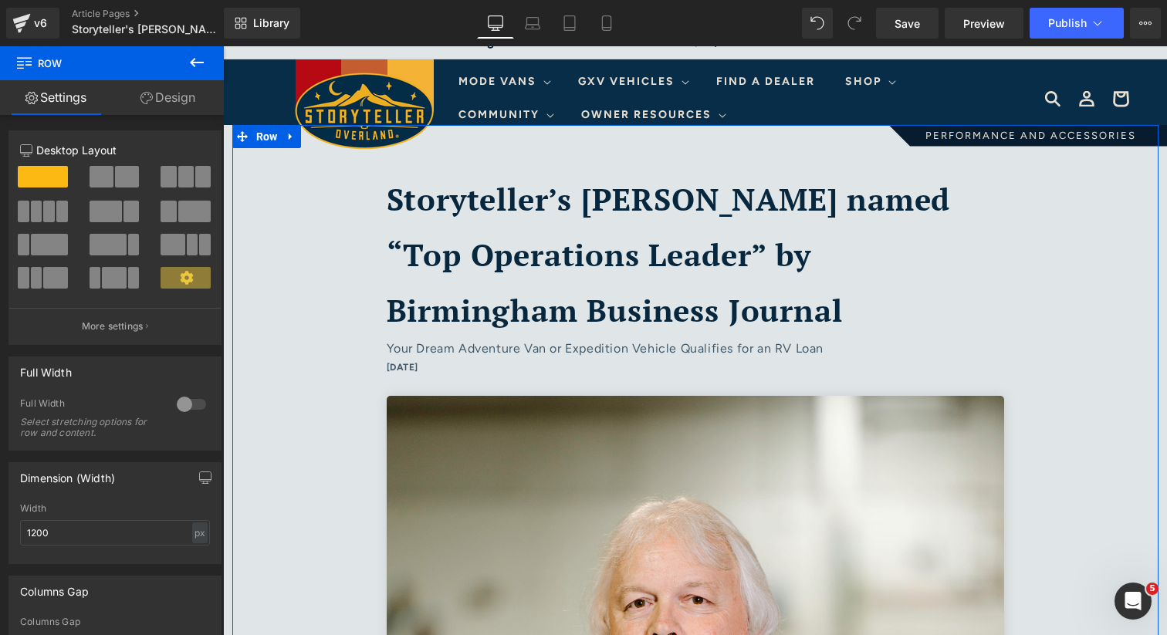
click at [458, 276] on div "Storyteller’s [PERSON_NAME] named “Top Operations Leader” by Birmingham Busines…" at bounding box center [695, 254] width 617 height 167
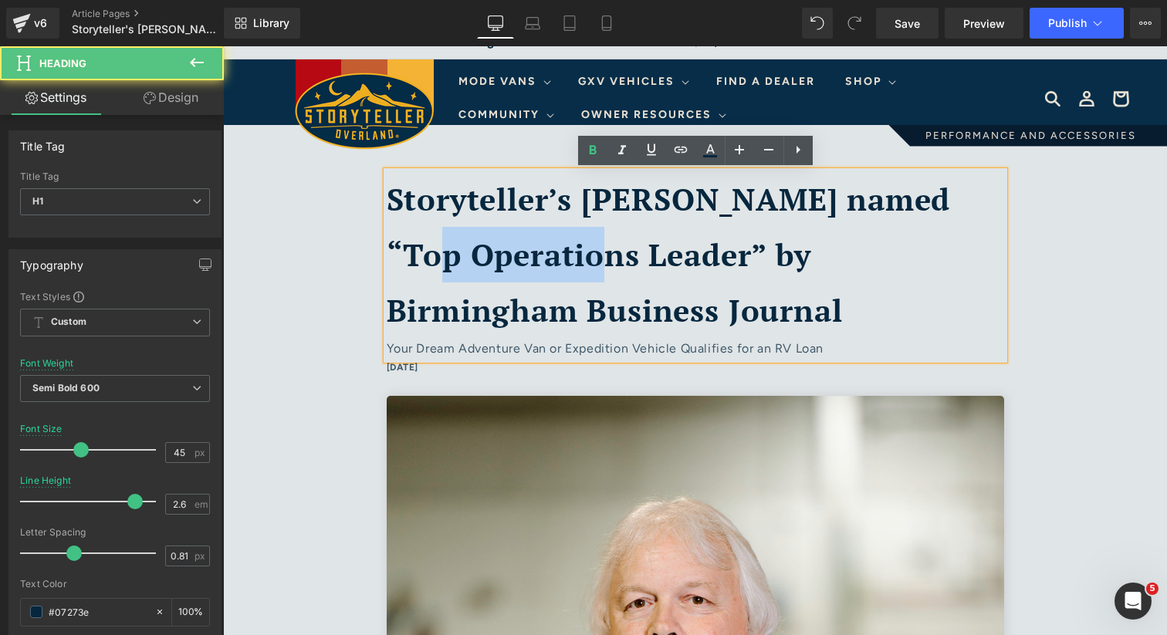
click at [458, 276] on div "Storyteller’s [PERSON_NAME] named “Top Operations Leader” by Birmingham Busines…" at bounding box center [695, 254] width 617 height 167
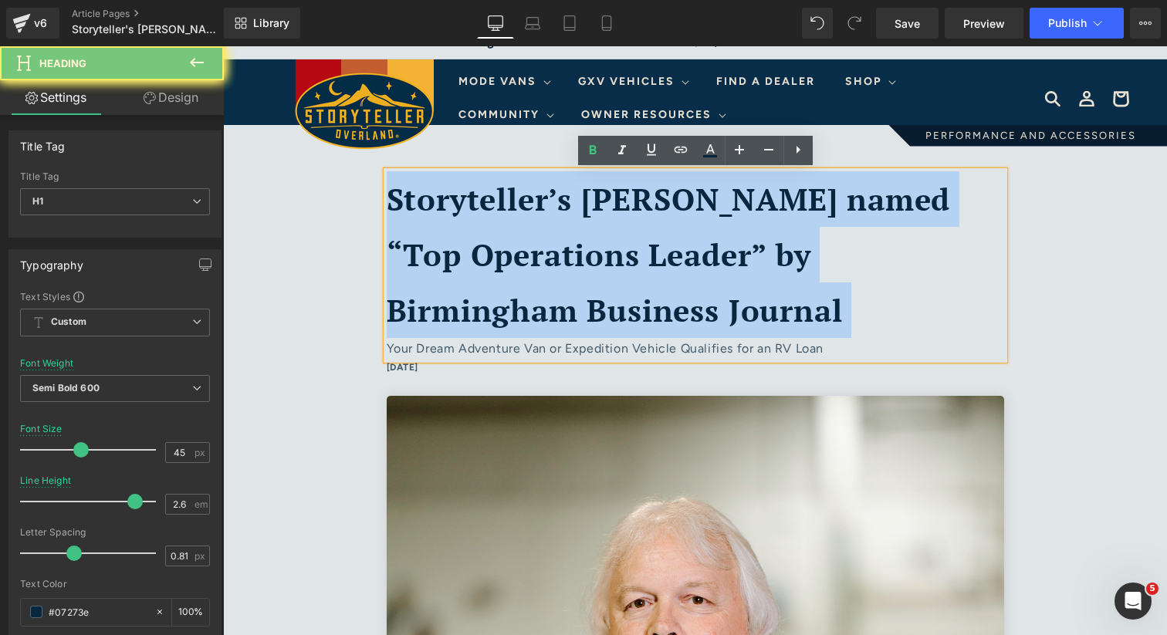
click at [458, 276] on div "Storyteller’s [PERSON_NAME] named “Top Operations Leader” by Birmingham Busines…" at bounding box center [695, 254] width 617 height 167
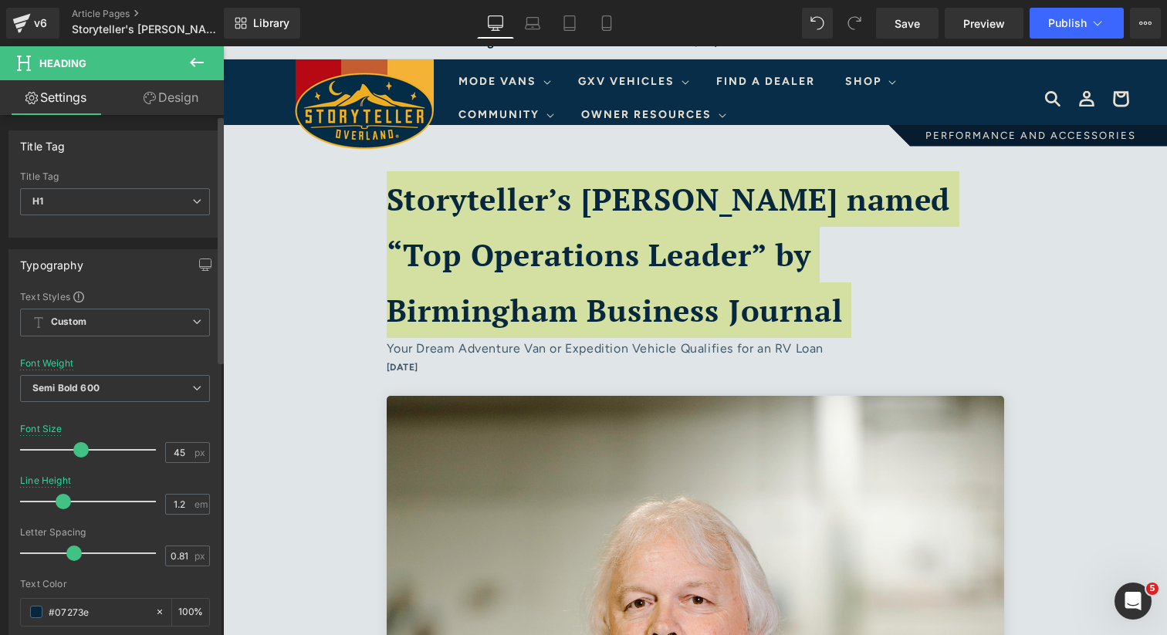
type input "1.1"
drag, startPoint x: 110, startPoint y: 503, endPoint x: 57, endPoint y: 501, distance: 53.3
click at [57, 501] on div at bounding box center [92, 501] width 128 height 31
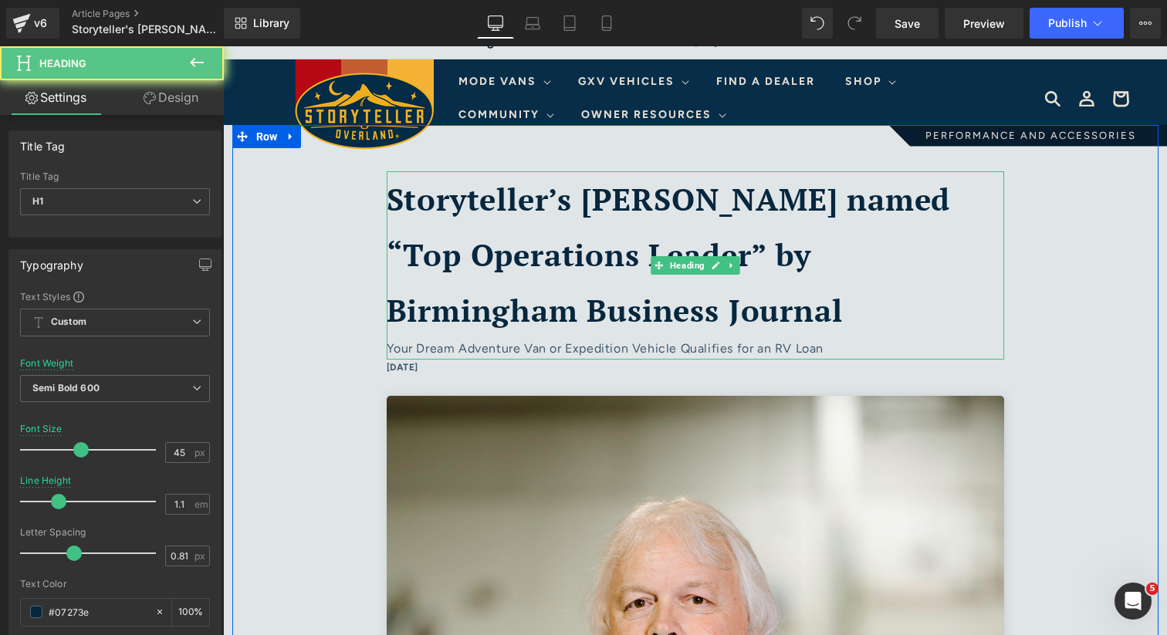
click at [436, 194] on b "Storyteller’s [PERSON_NAME] named “Top Operations Leader” by Birmingham Busines…" at bounding box center [669, 254] width 564 height 152
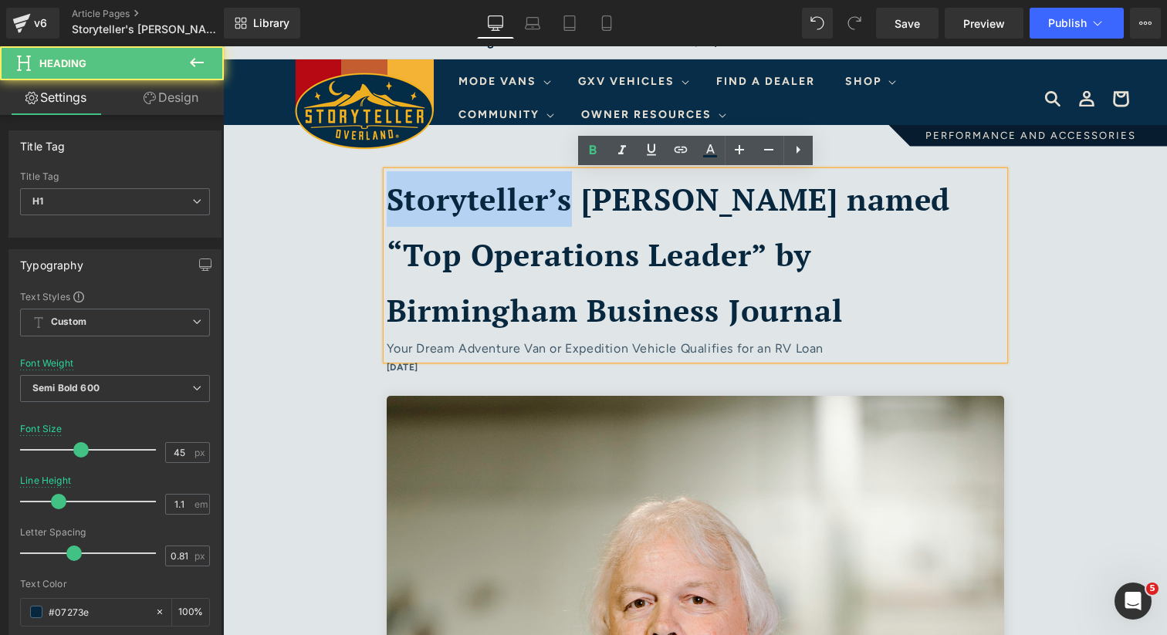
click at [436, 194] on b "Storyteller’s [PERSON_NAME] named “Top Operations Leader” by Birmingham Busines…" at bounding box center [669, 254] width 564 height 152
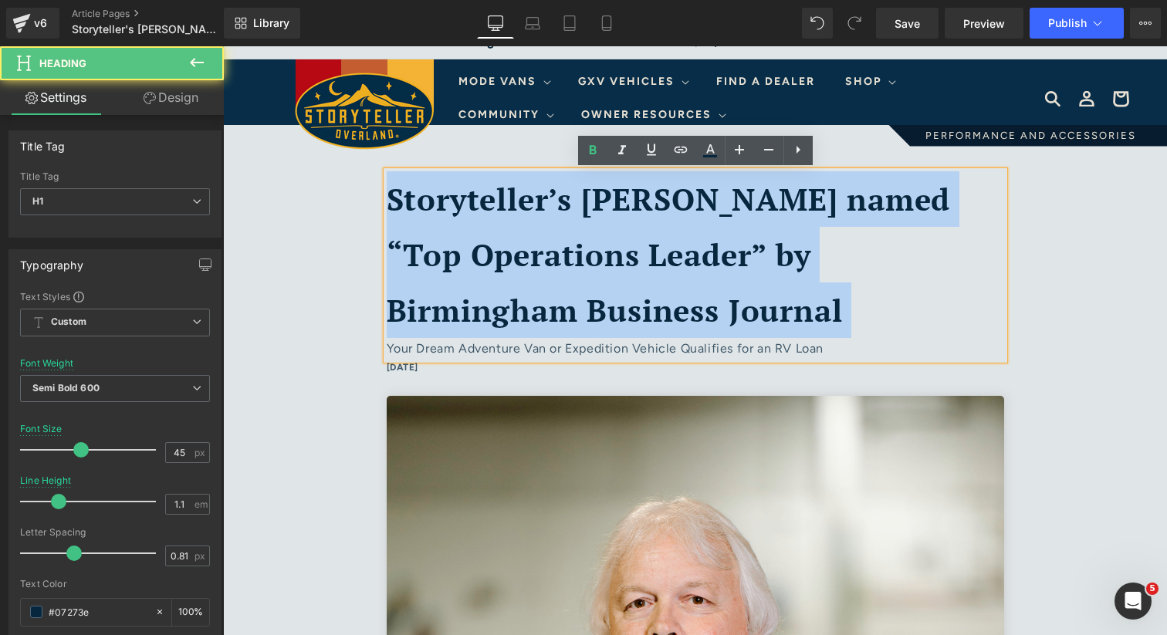
click at [436, 194] on b "Storyteller’s [PERSON_NAME] named “Top Operations Leader” by Birmingham Busines…" at bounding box center [669, 254] width 564 height 152
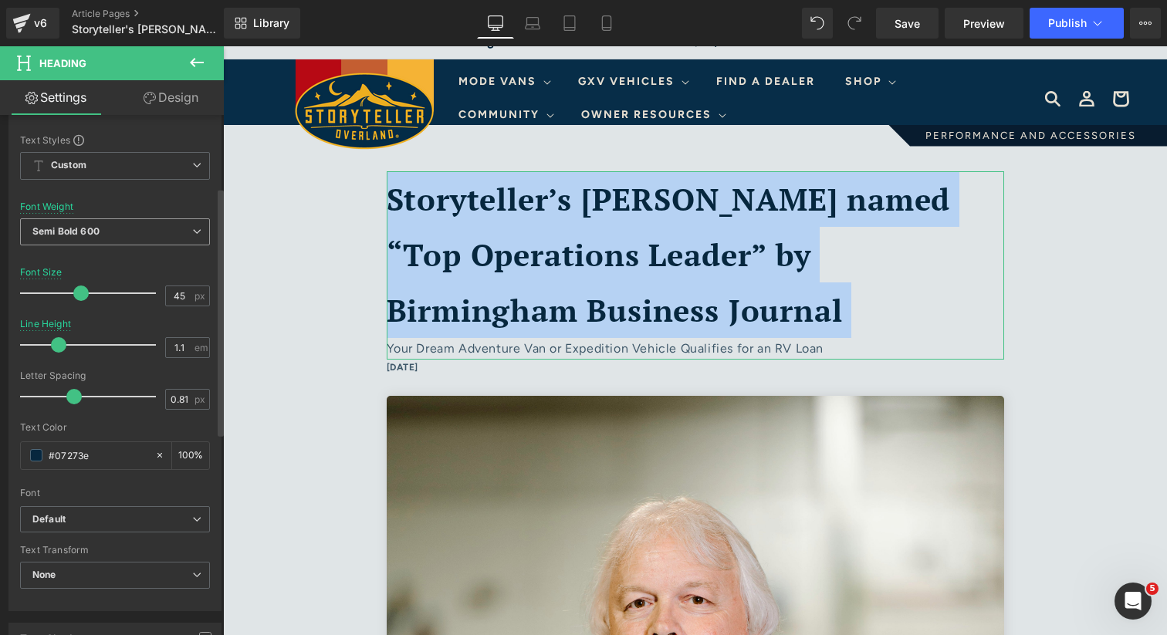
scroll to position [137, 0]
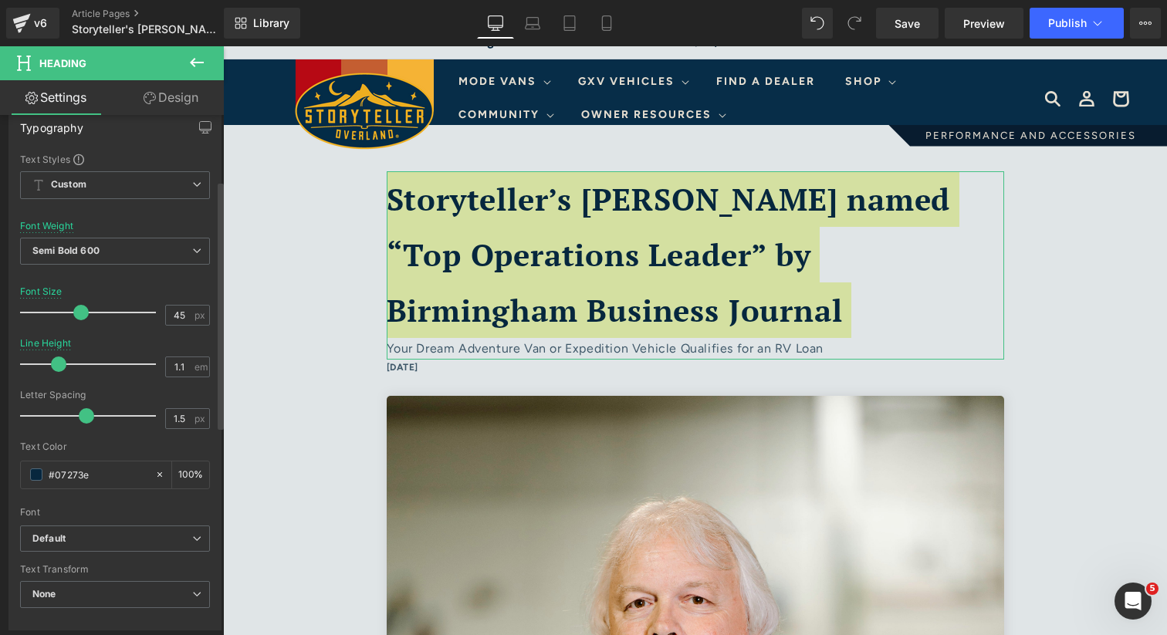
drag, startPoint x: 74, startPoint y: 418, endPoint x: 90, endPoint y: 425, distance: 17.6
click at [90, 425] on div at bounding box center [92, 415] width 128 height 31
type input "0.81"
type input "1.3"
drag, startPoint x: 39, startPoint y: 362, endPoint x: 66, endPoint y: 370, distance: 28.8
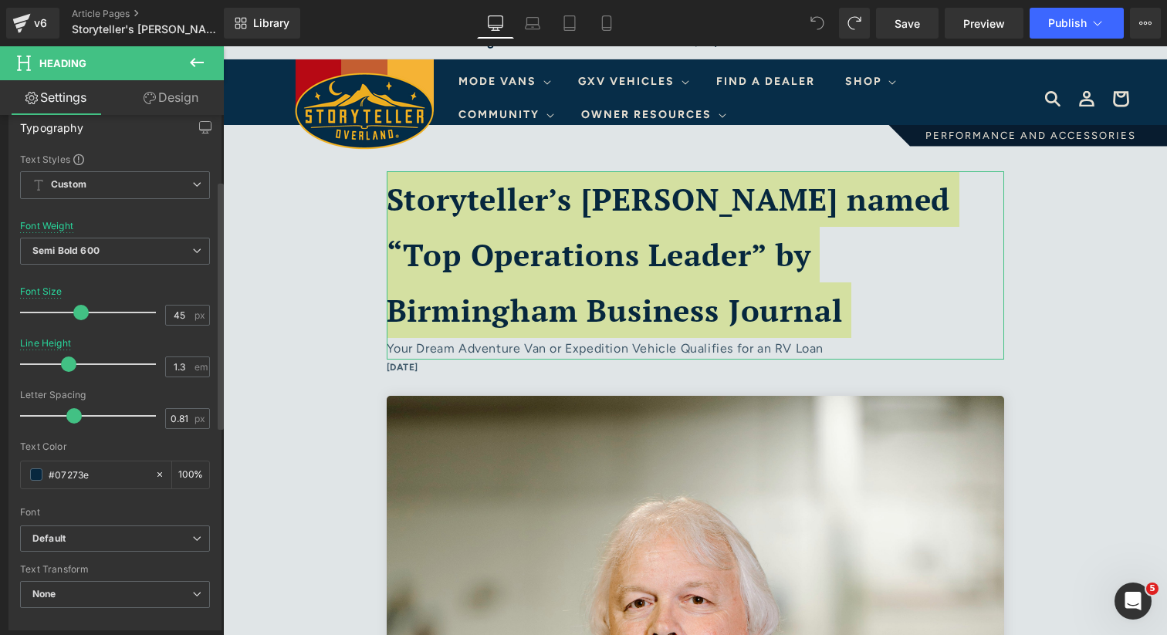
click at [66, 370] on span at bounding box center [68, 363] width 15 height 15
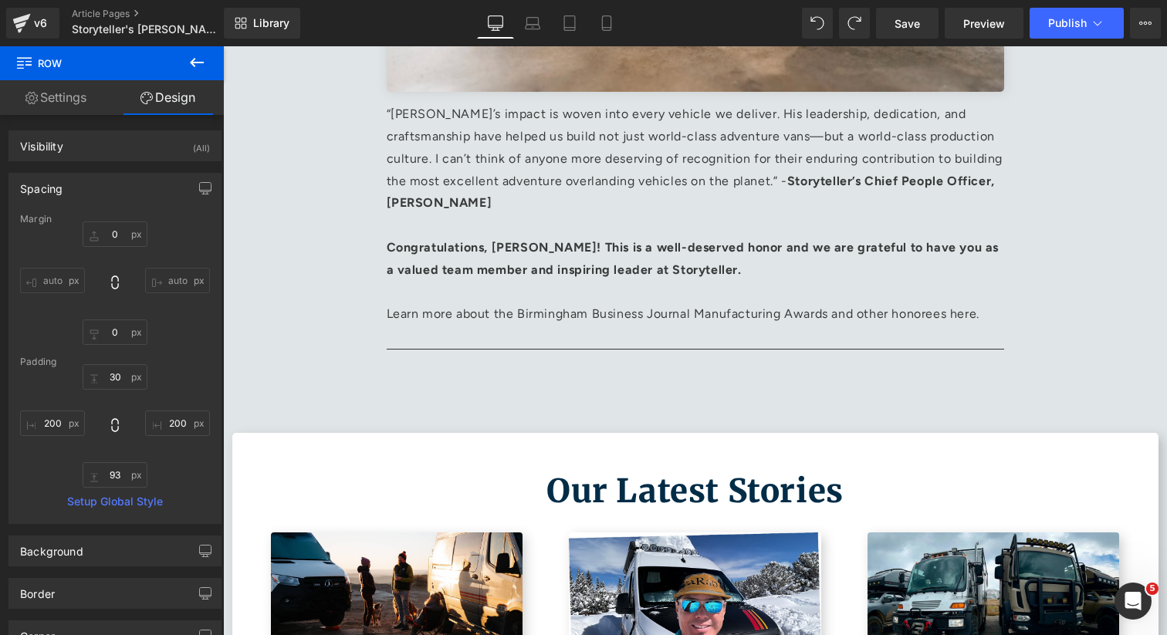
scroll to position [1760, 0]
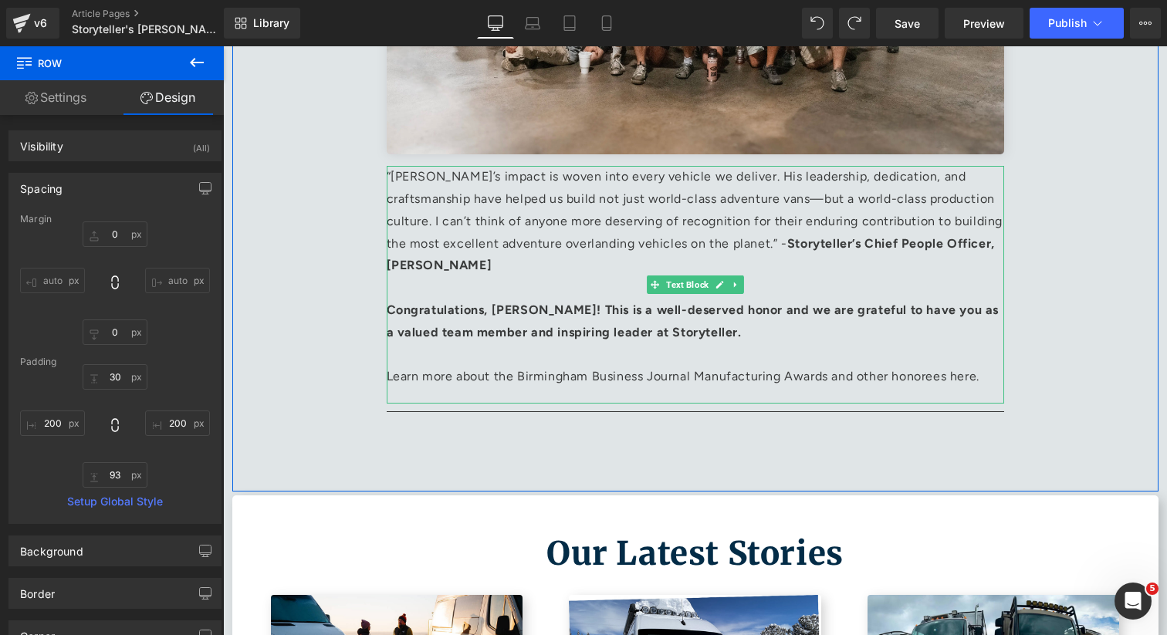
click at [958, 379] on p "Learn more about the Birmingham Business Journal Manufacturing Awards and other…" at bounding box center [695, 377] width 617 height 22
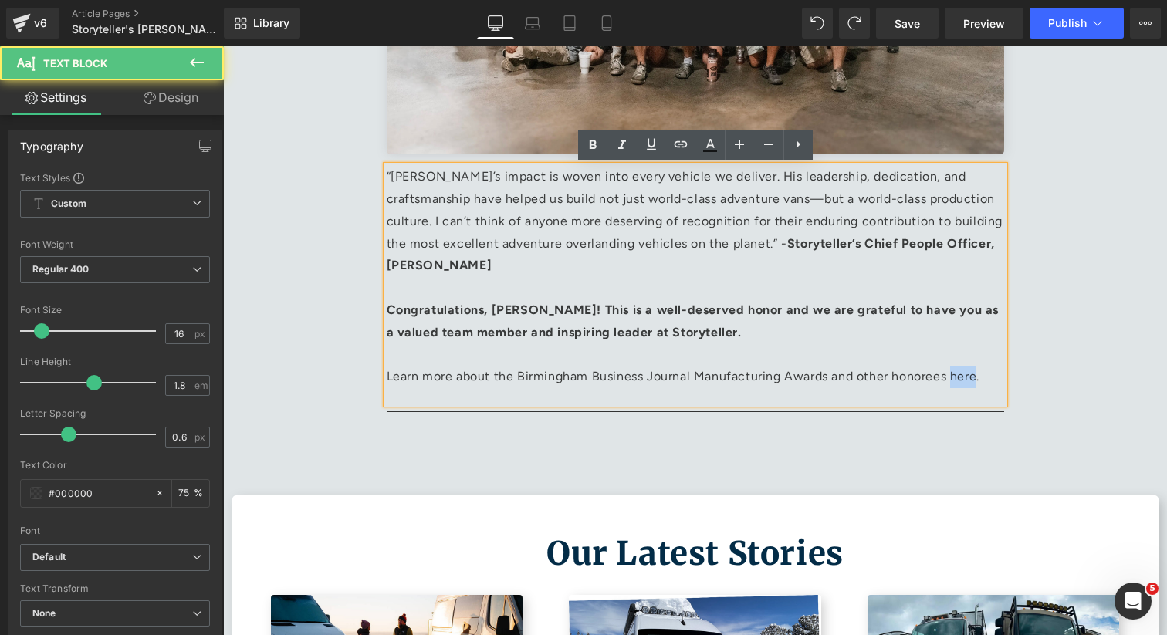
click at [958, 379] on p "Learn more about the Birmingham Business Journal Manufacturing Awards and other…" at bounding box center [695, 377] width 617 height 22
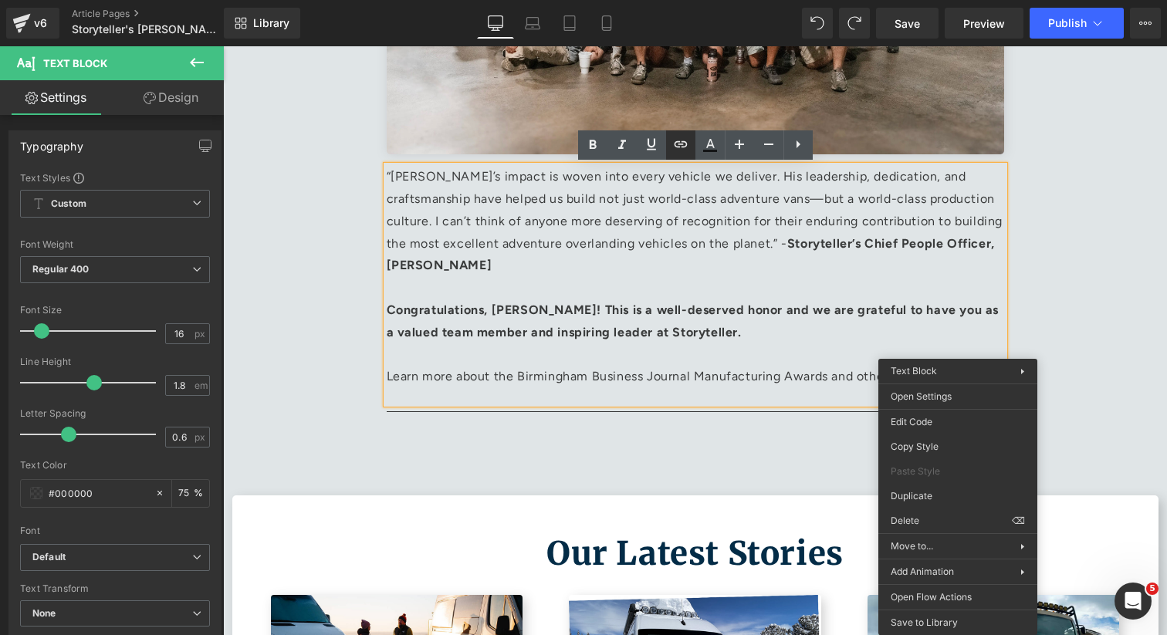
click at [676, 135] on icon at bounding box center [680, 144] width 19 height 19
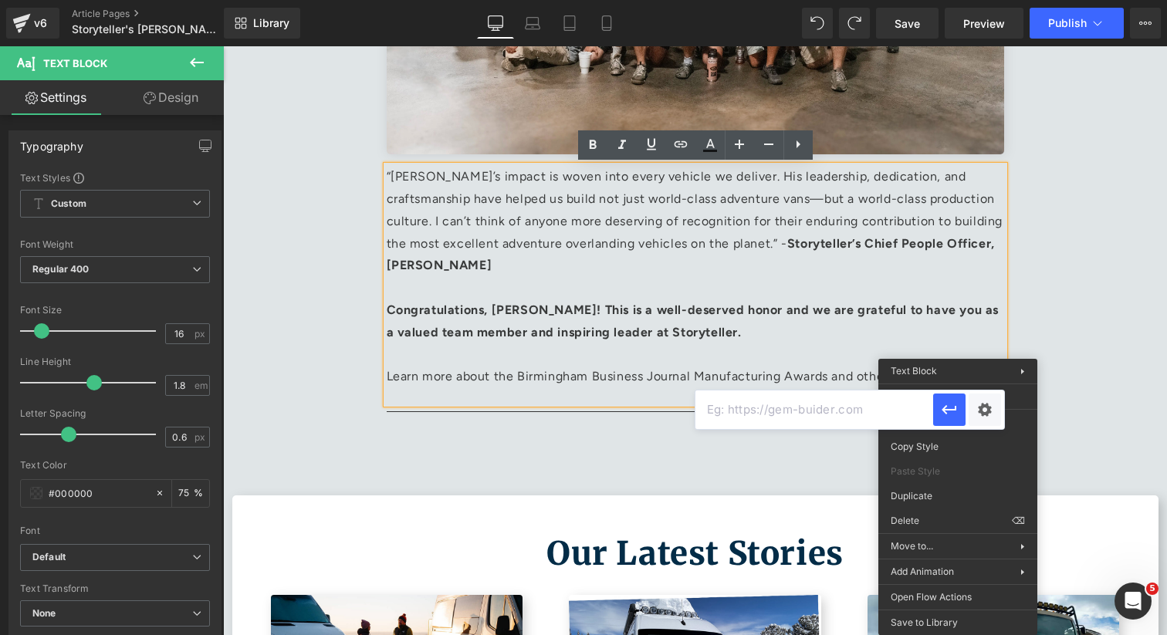
click at [856, 410] on input "text" at bounding box center [814, 409] width 238 height 39
paste input "[URL][DOMAIN_NAME]^22566649"
type input "[URL][DOMAIN_NAME]^22566649"
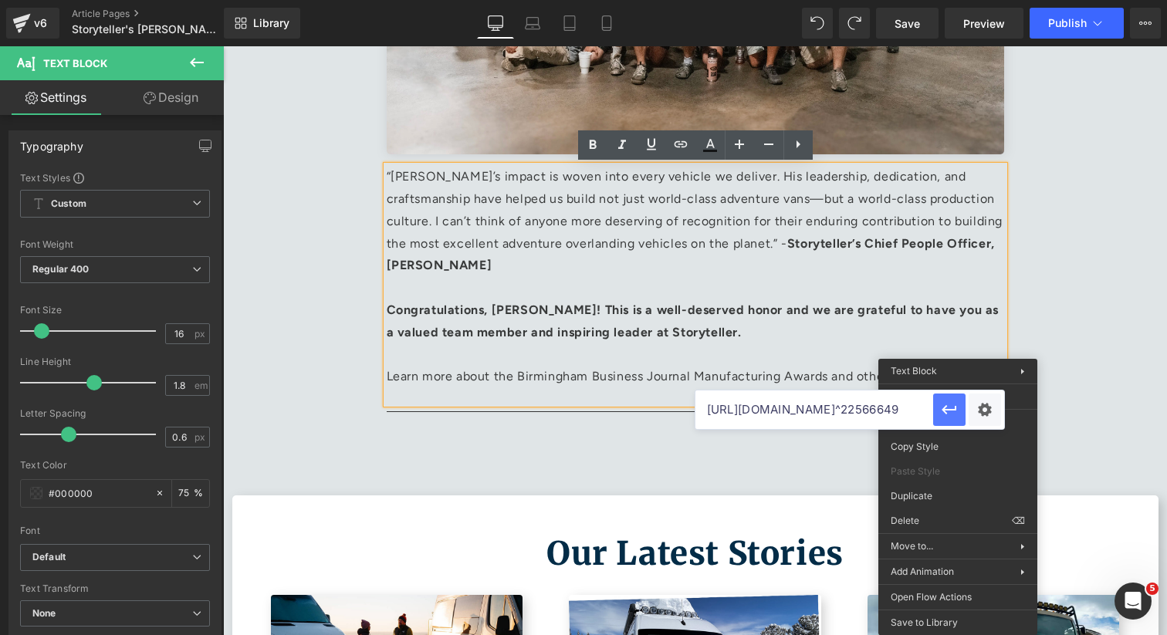
click at [941, 413] on icon "button" at bounding box center [949, 409] width 19 height 19
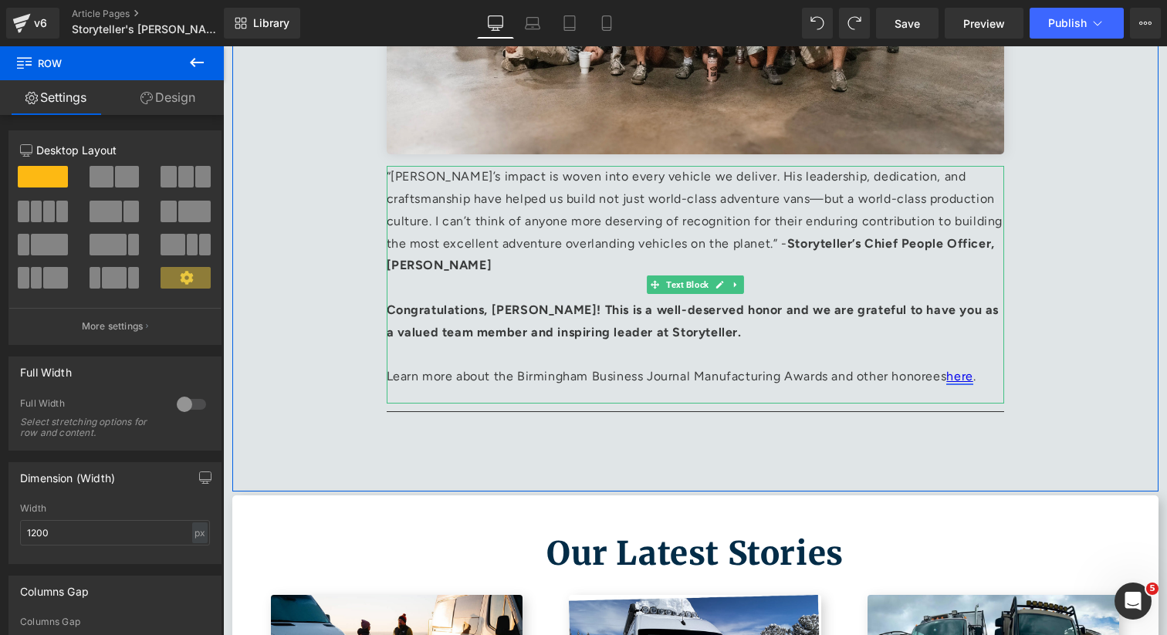
click at [965, 380] on link "here" at bounding box center [959, 376] width 26 height 15
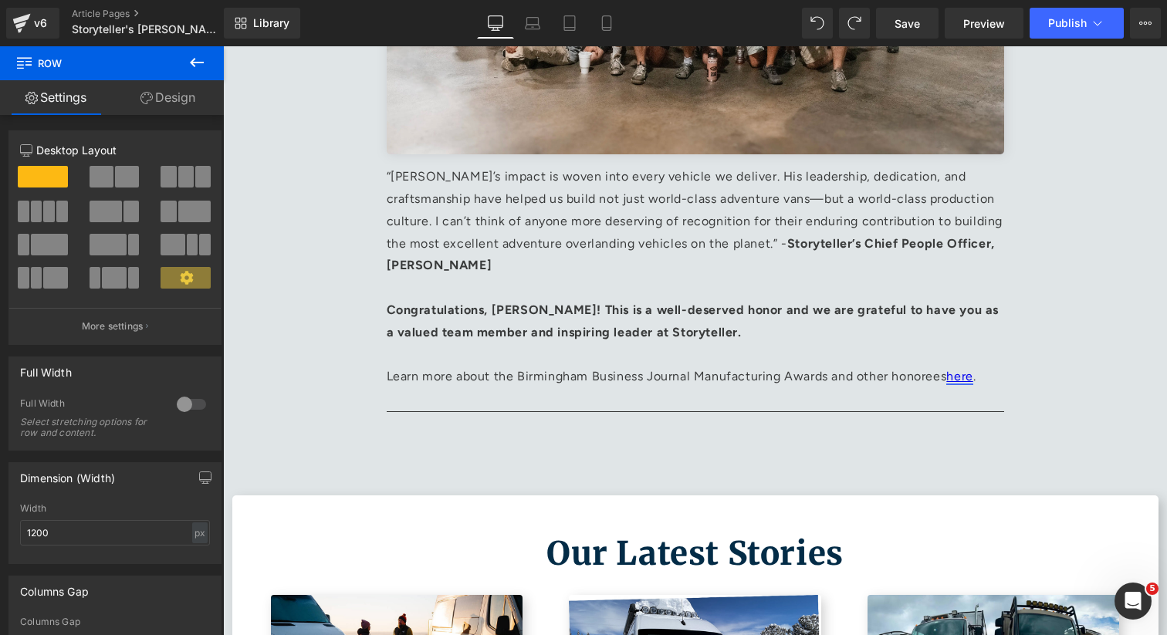
click at [972, 379] on link "here" at bounding box center [959, 376] width 26 height 15
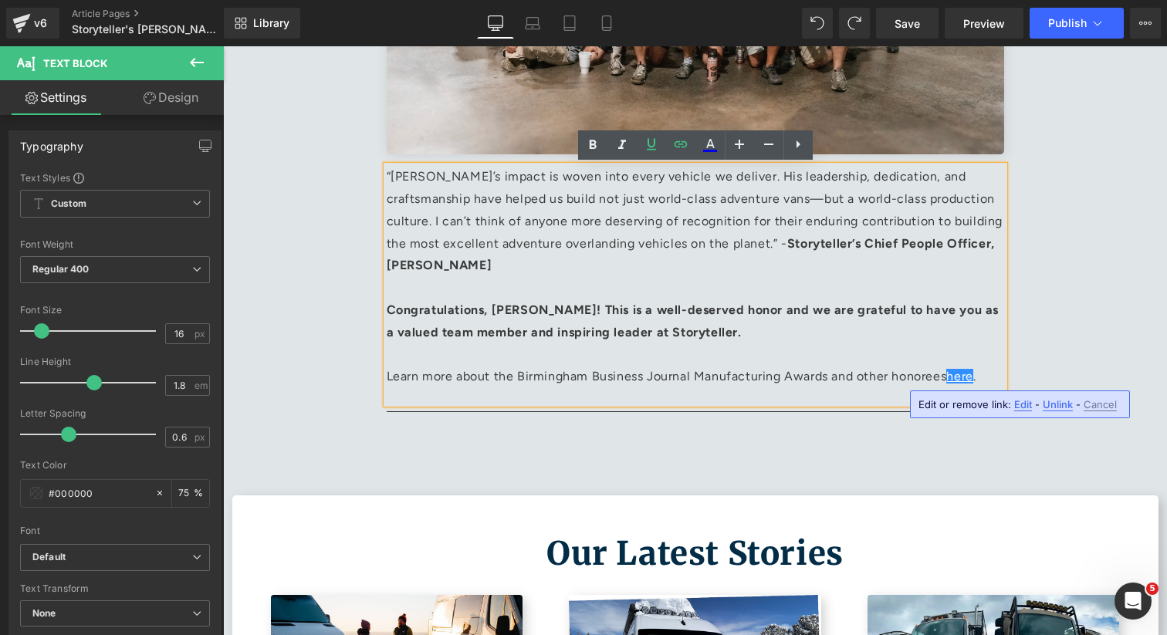
click at [1023, 405] on span "Edit" at bounding box center [1023, 404] width 18 height 13
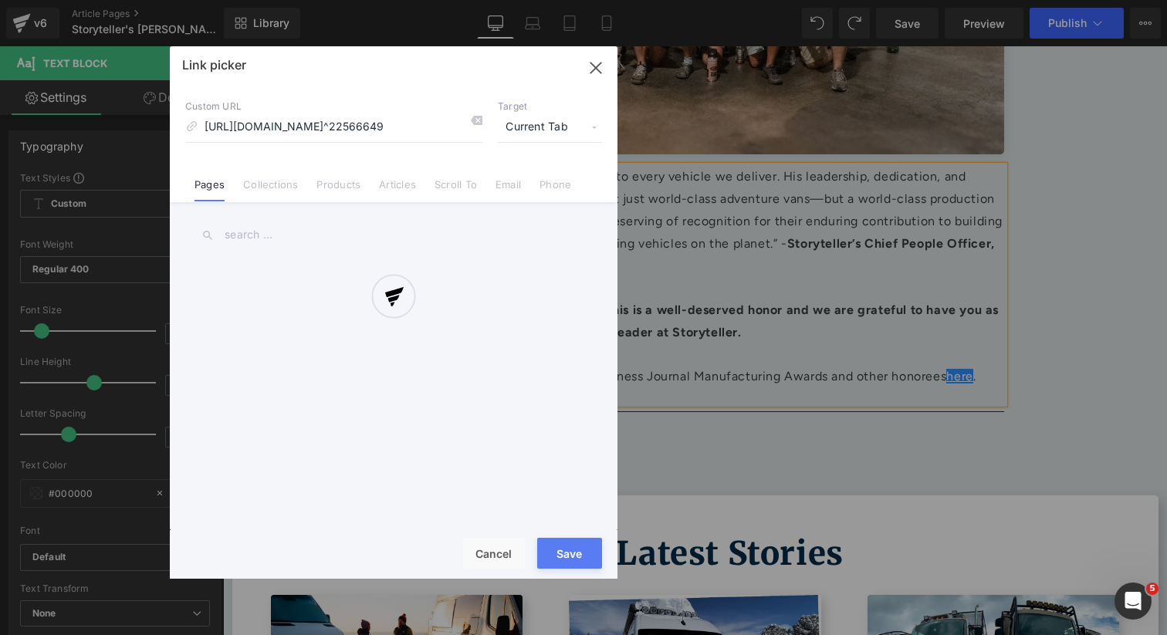
click at [983, 0] on div "Text Color Highlight Color #333333 Edit or remove link: Edit - Unlink - Cancel …" at bounding box center [583, 0] width 1167 height 0
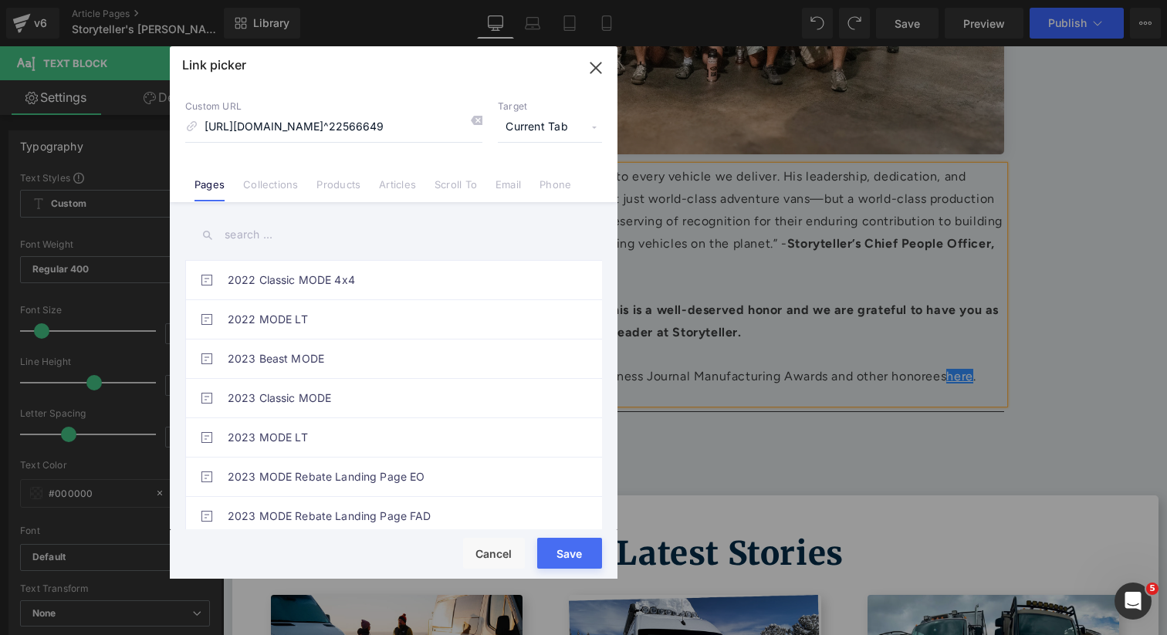
click at [549, 127] on span "Current Tab" at bounding box center [550, 127] width 104 height 29
click at [522, 176] on li "New Tab" at bounding box center [550, 182] width 120 height 27
click at [578, 557] on button "Save" at bounding box center [569, 553] width 65 height 31
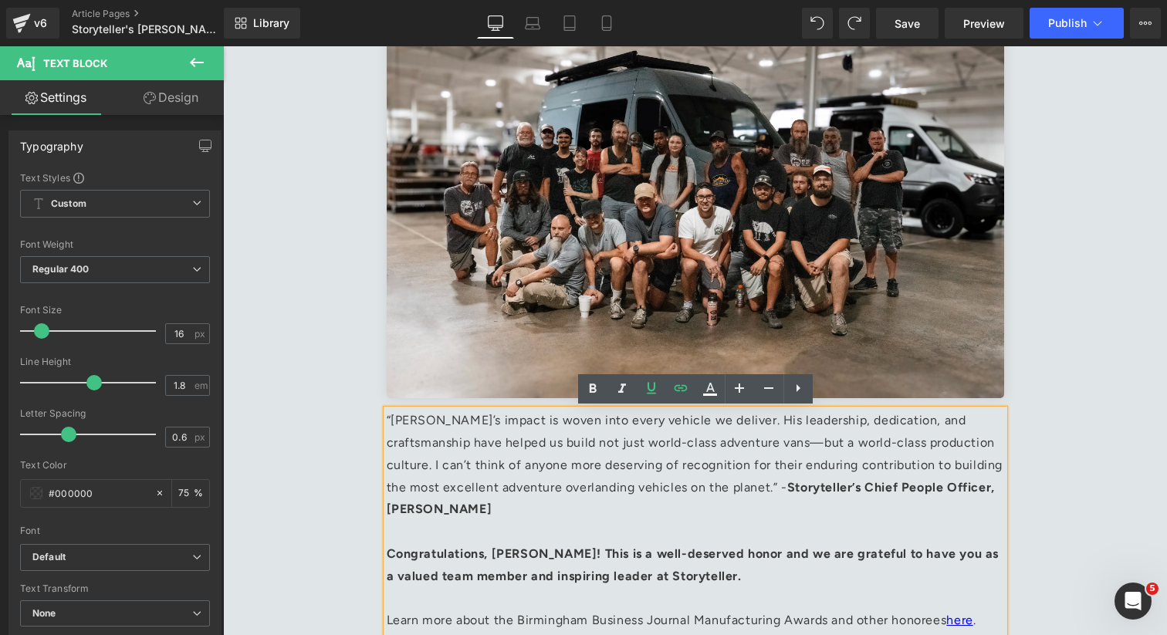
scroll to position [1540, 0]
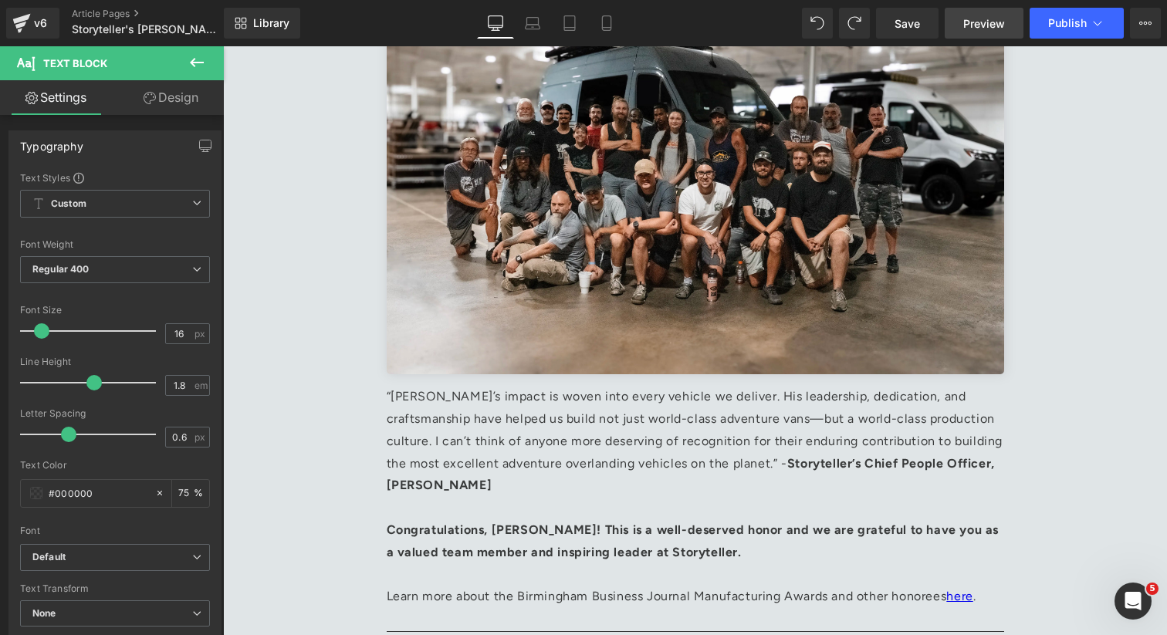
click at [987, 30] on span "Preview" at bounding box center [984, 23] width 42 height 16
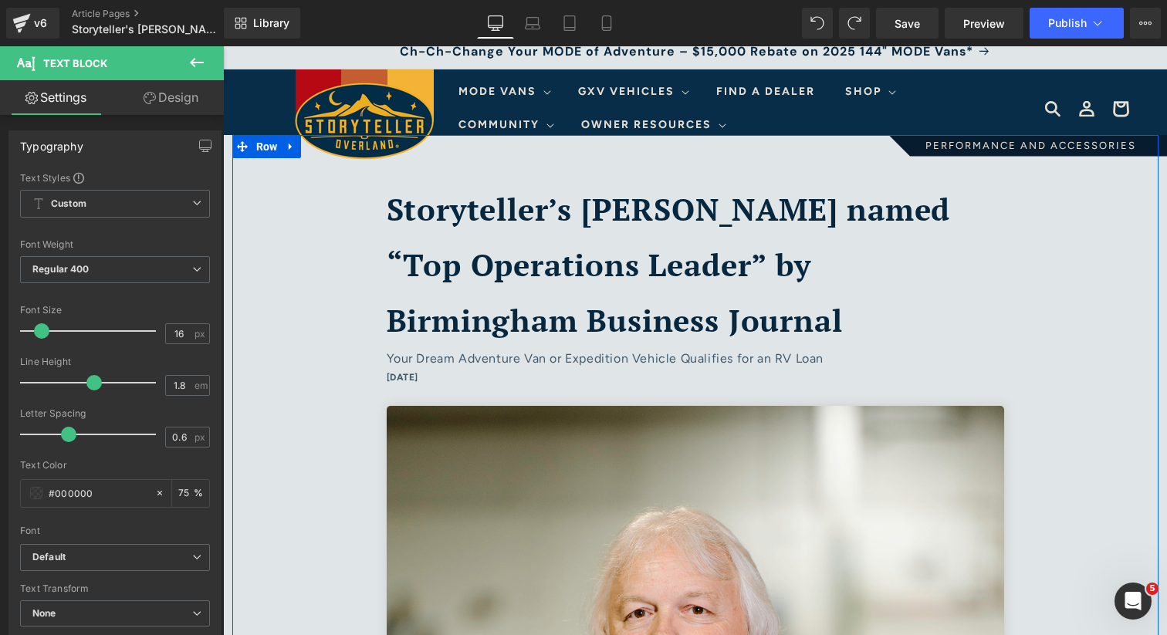
scroll to position [0, 0]
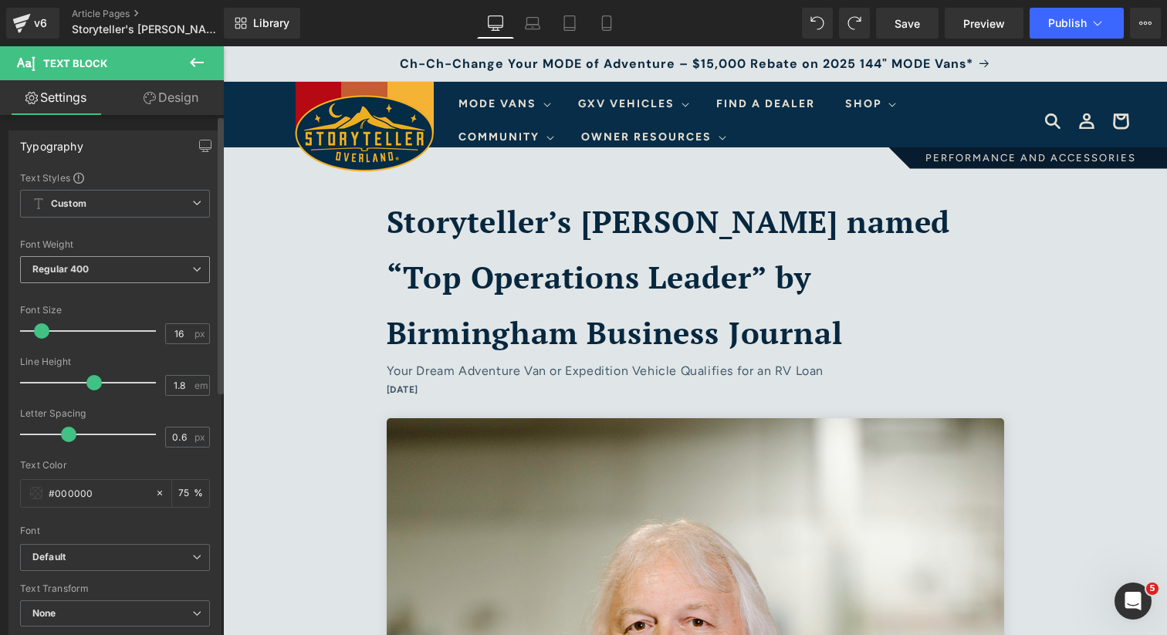
click at [106, 271] on span "Regular 400" at bounding box center [115, 269] width 190 height 27
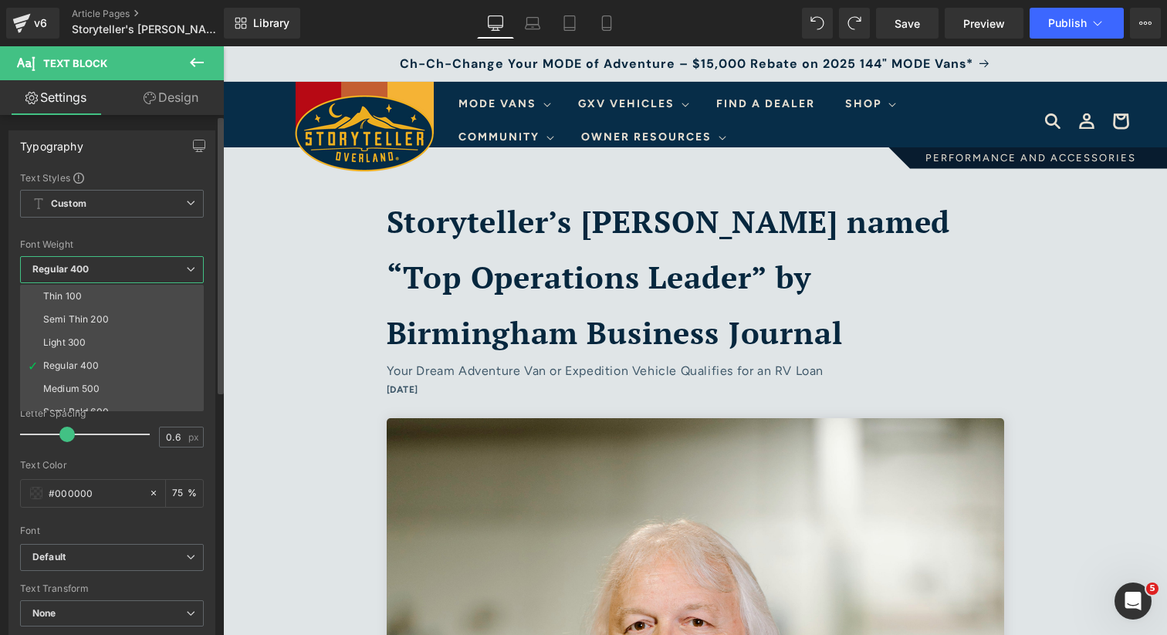
click at [106, 271] on span "Regular 400" at bounding box center [112, 269] width 184 height 27
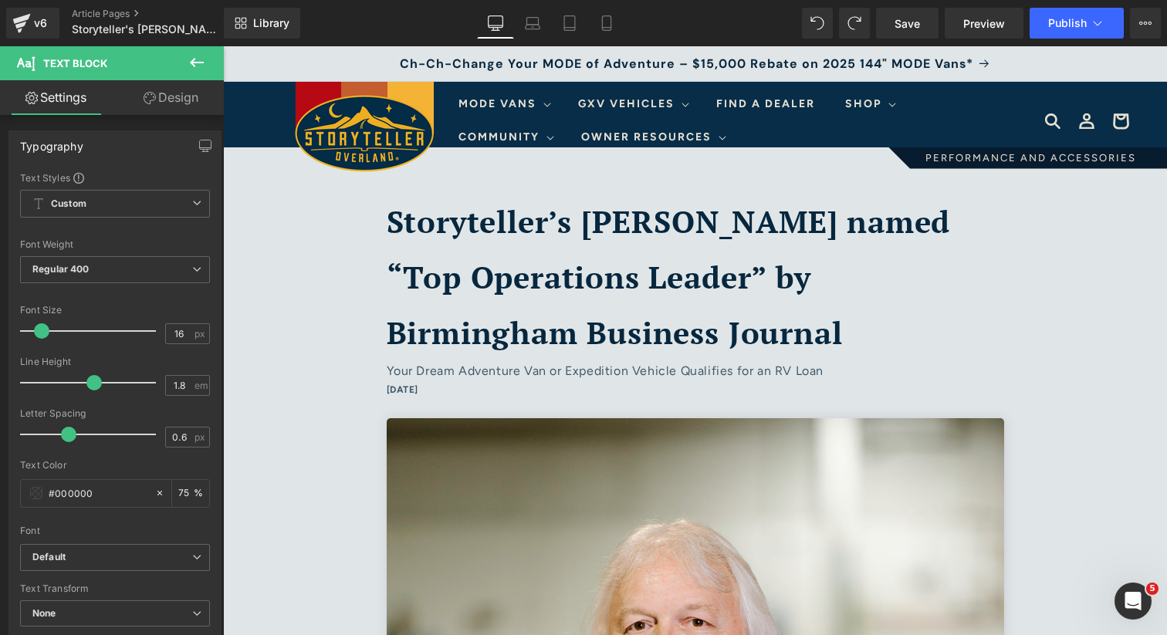
click at [420, 312] on b "Storyteller’s [PERSON_NAME] named “Top Operations Leader” by Birmingham Busines…" at bounding box center [669, 277] width 564 height 152
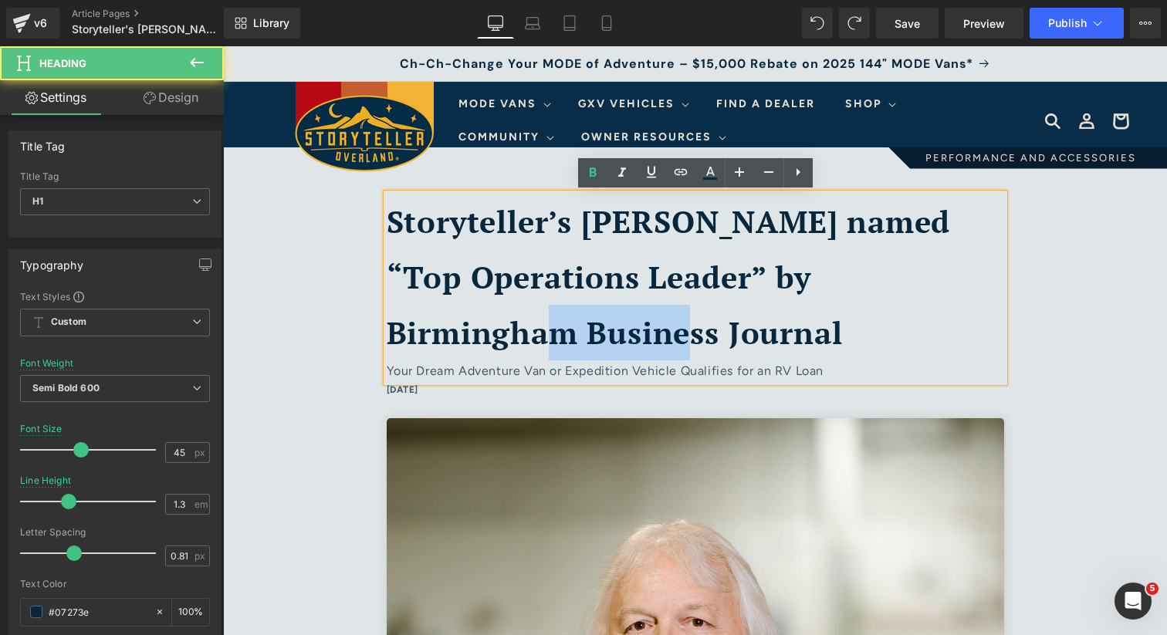
click at [420, 312] on b "Storyteller’s [PERSON_NAME] named “Top Operations Leader” by Birmingham Busines…" at bounding box center [669, 277] width 564 height 152
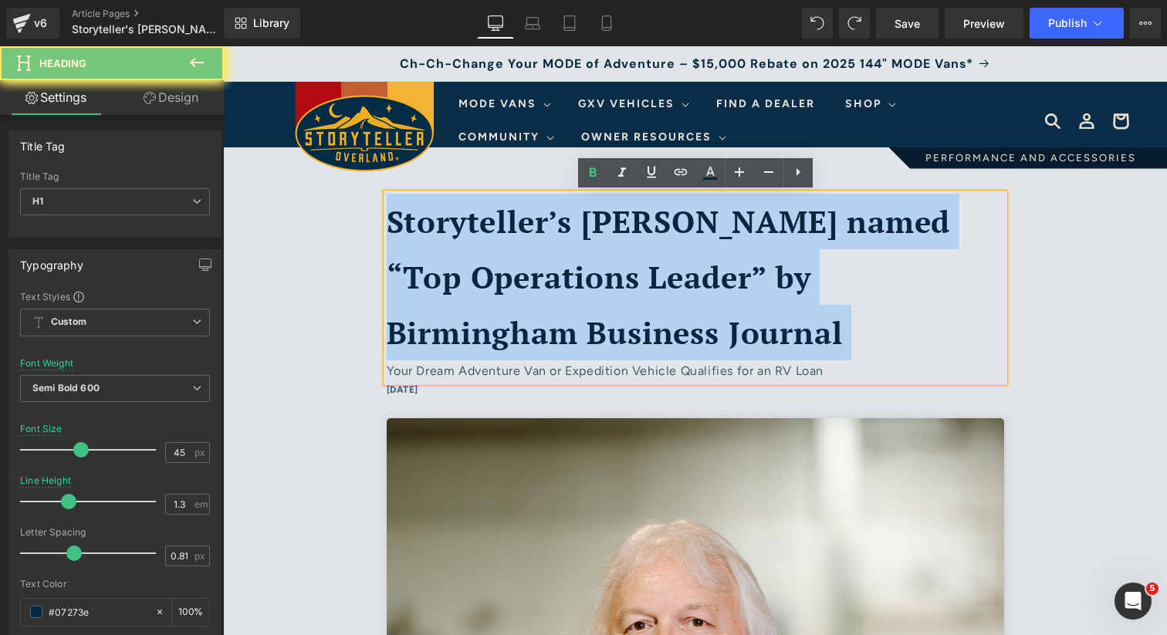
click at [420, 312] on b "Storyteller’s [PERSON_NAME] named “Top Operations Leader” by Birmingham Busines…" at bounding box center [669, 277] width 564 height 152
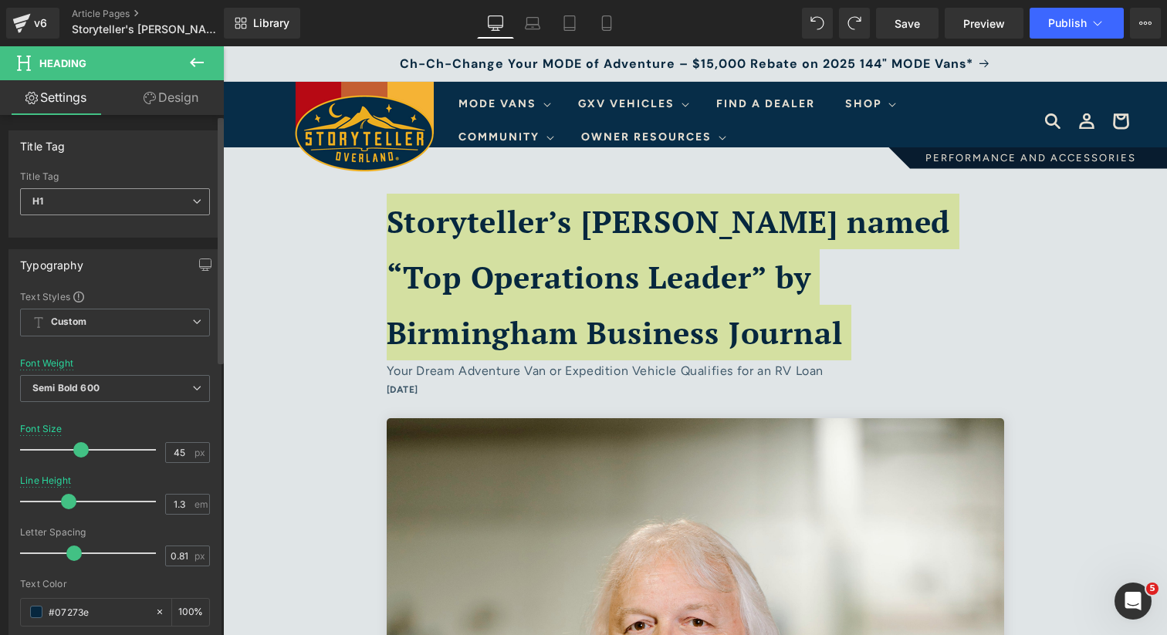
click at [151, 215] on div "H1 H1 H2 H3 H4 H5 H6" at bounding box center [115, 205] width 190 height 35
click at [152, 200] on span "H1" at bounding box center [115, 201] width 190 height 27
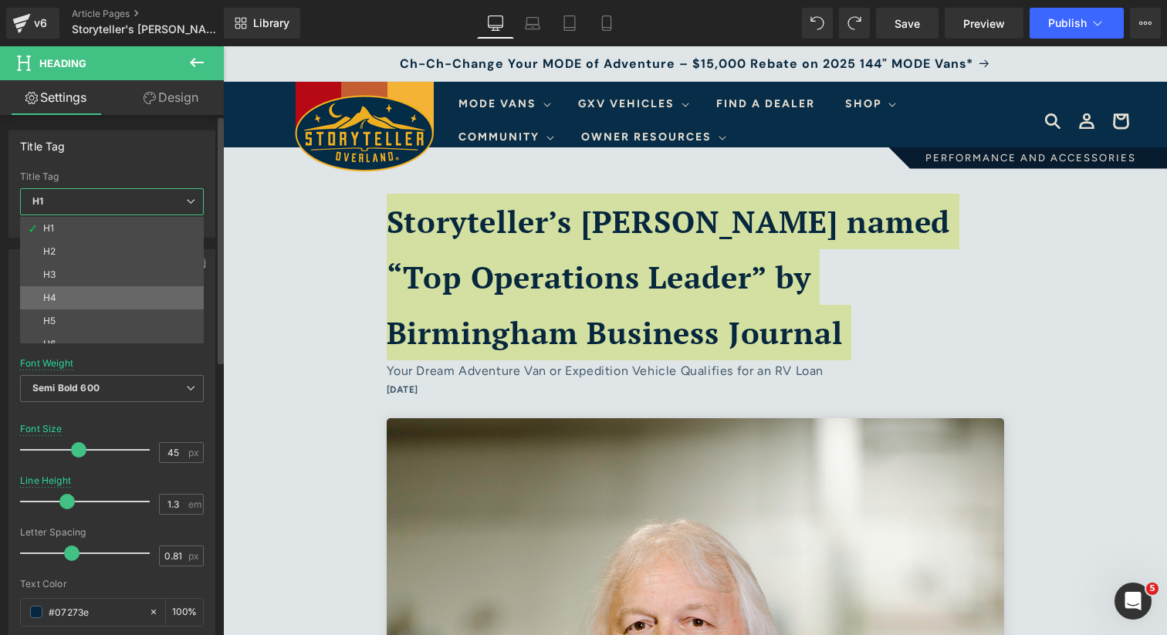
click at [96, 299] on li "H4" at bounding box center [115, 297] width 191 height 23
type input "20.25"
type input "1.22"
type input "#000000"
type input "100"
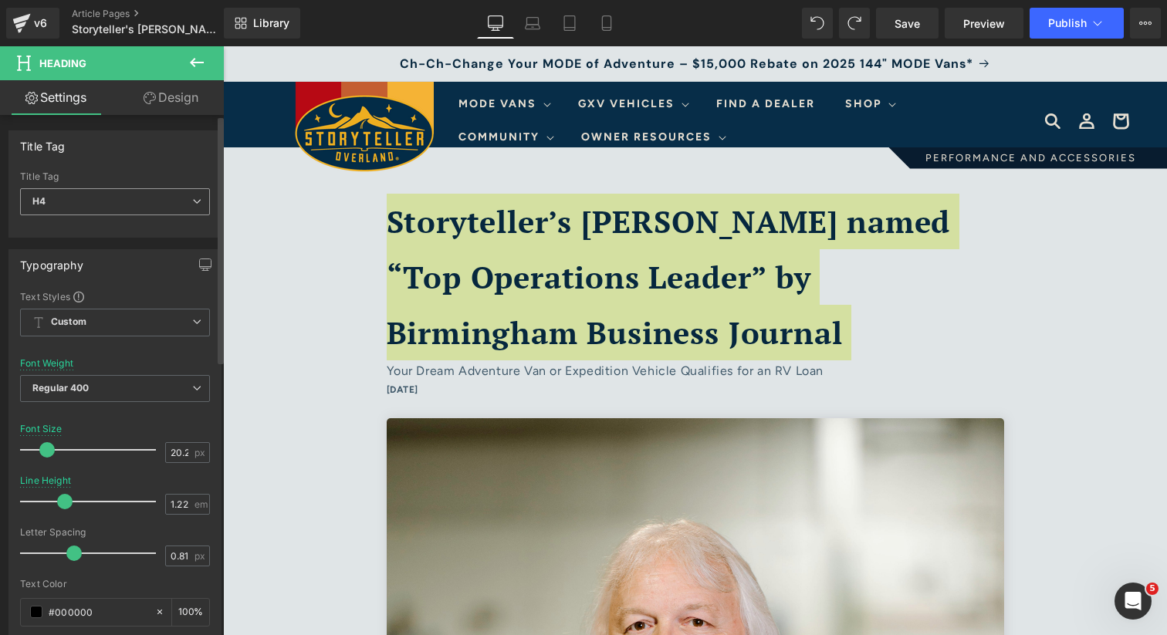
click at [128, 202] on span "H4" at bounding box center [115, 201] width 190 height 27
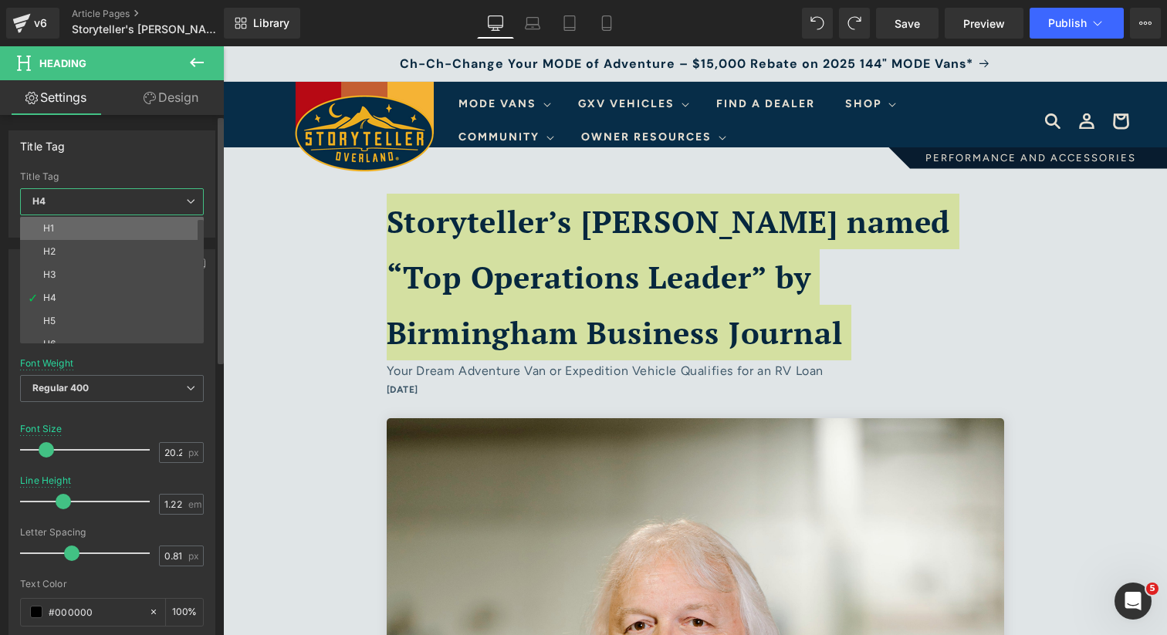
click at [108, 222] on li "H1" at bounding box center [115, 228] width 191 height 23
type input "45"
type input "1.3"
type input "#07273e"
type input "100"
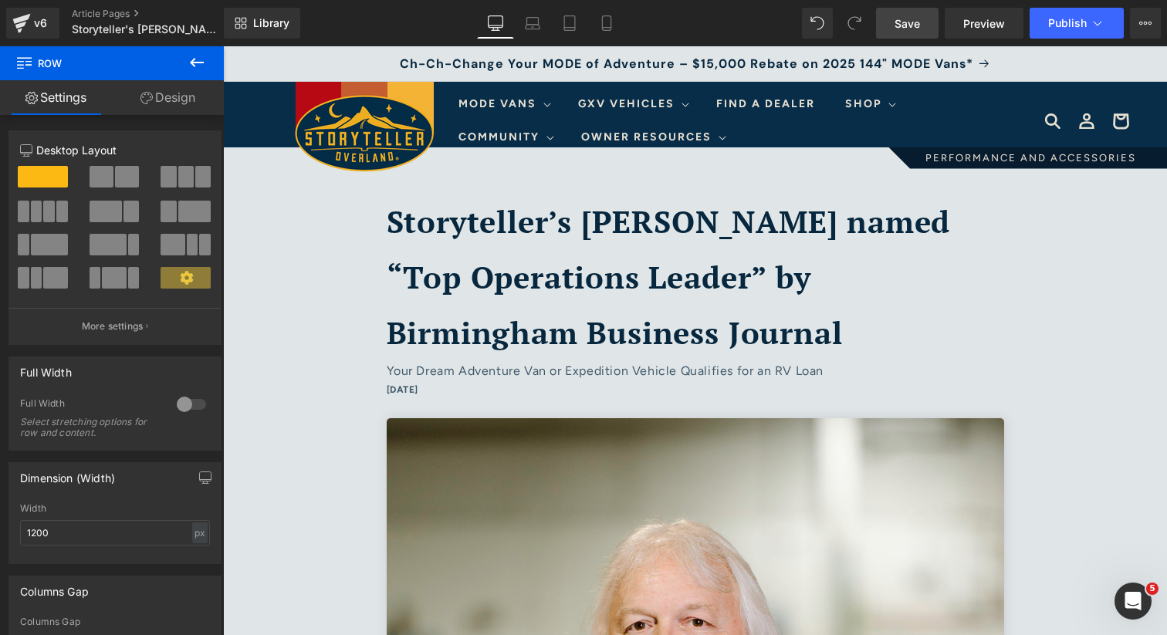
click at [926, 22] on link "Save" at bounding box center [907, 23] width 62 height 31
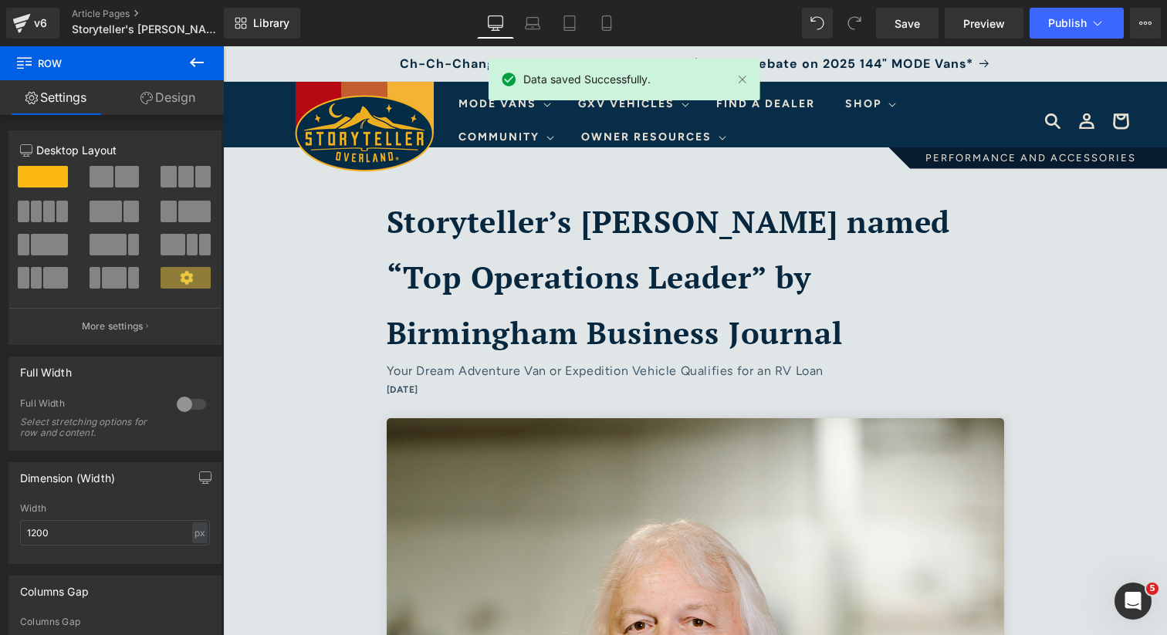
click at [194, 61] on icon at bounding box center [196, 62] width 19 height 19
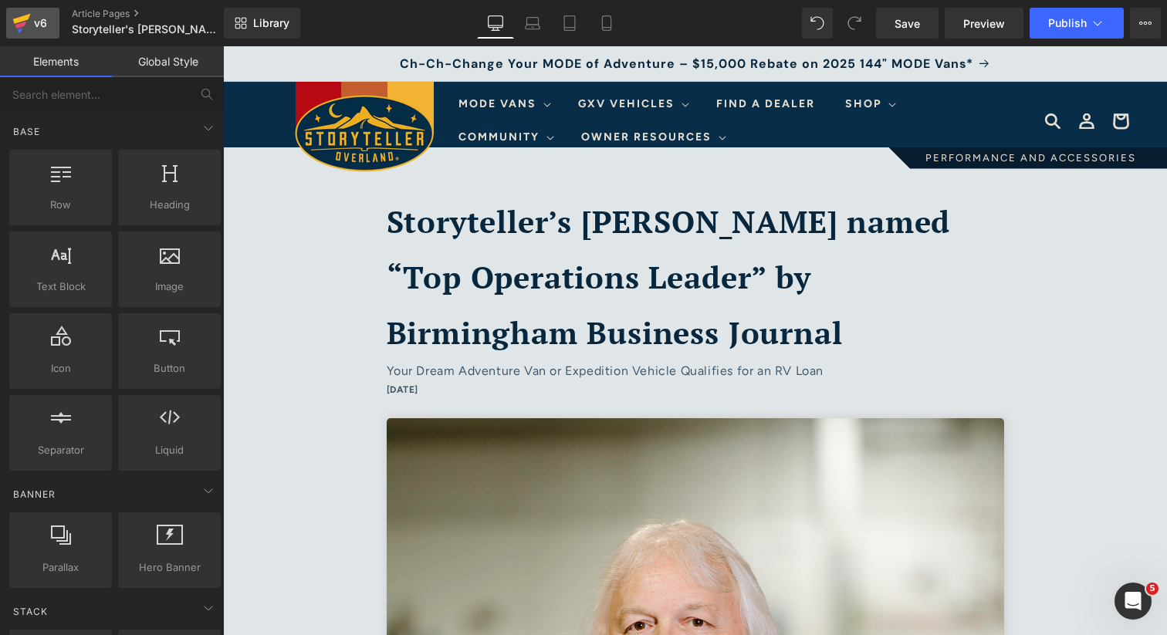
click at [42, 36] on link "v6" at bounding box center [32, 23] width 53 height 31
